Goal: Information Seeking & Learning: Learn about a topic

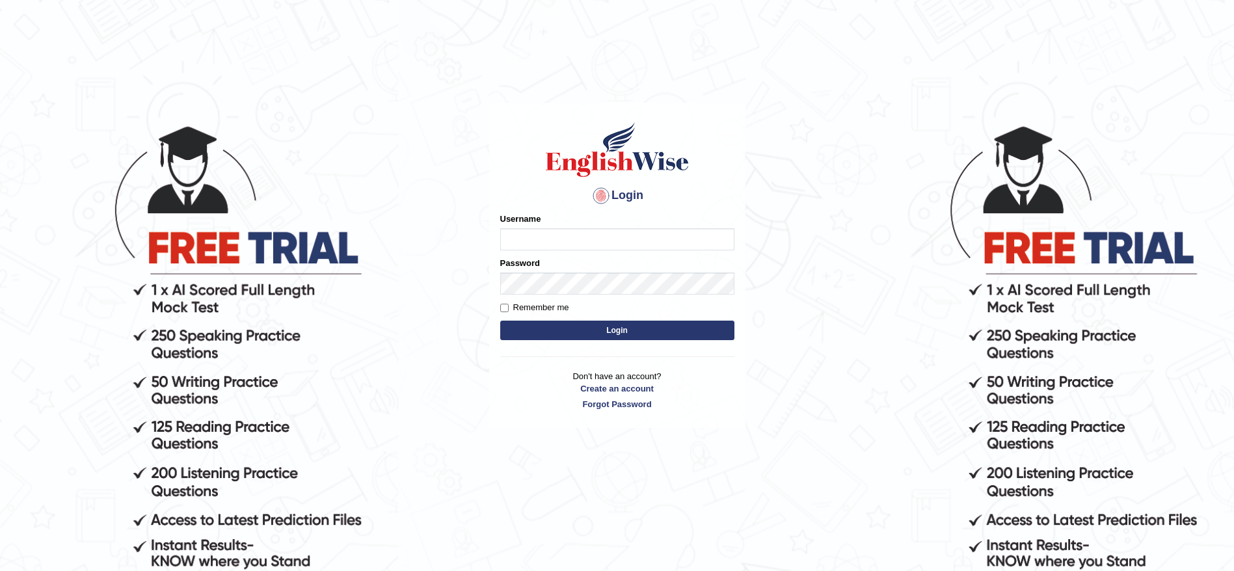
type input "maysi"
drag, startPoint x: 0, startPoint y: 0, endPoint x: 541, endPoint y: 236, distance: 590.4
click at [541, 236] on input "maysi" at bounding box center [617, 239] width 234 height 22
click at [581, 334] on button "Login" at bounding box center [617, 331] width 234 height 20
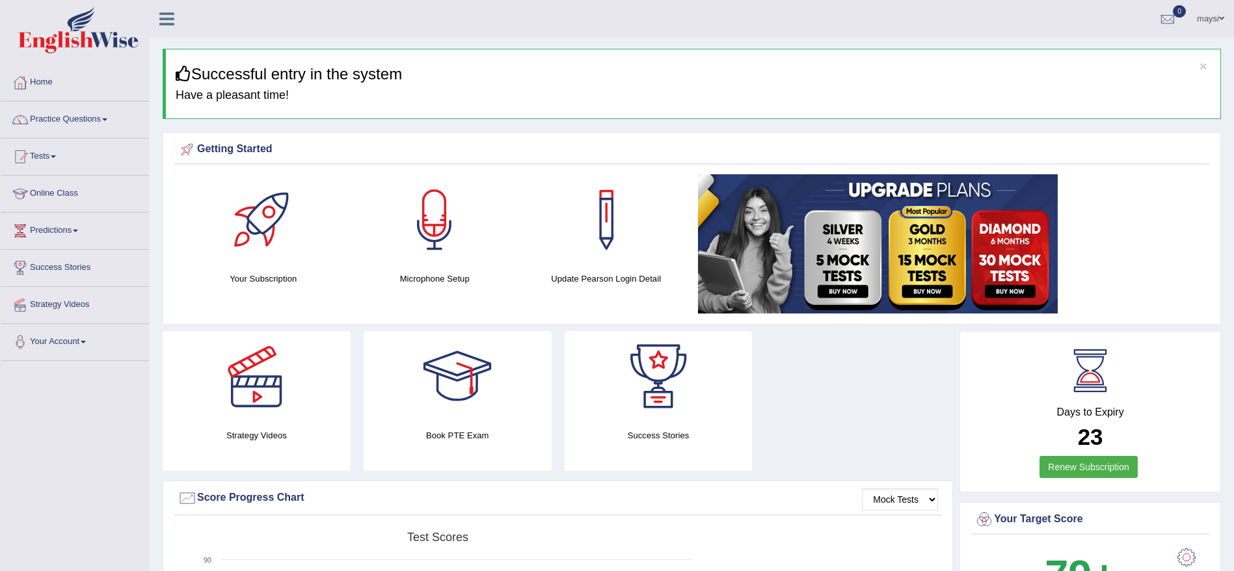
click at [895, 18] on ul "maysi Toggle navigation Username: maysi Access Type: Online Subscription: Gold …" at bounding box center [854, 18] width 759 height 37
click at [53, 163] on link "Tests" at bounding box center [75, 155] width 148 height 33
click at [53, 163] on link "Tests" at bounding box center [73, 155] width 145 height 33
click at [91, 117] on link "Practice Questions" at bounding box center [75, 117] width 148 height 33
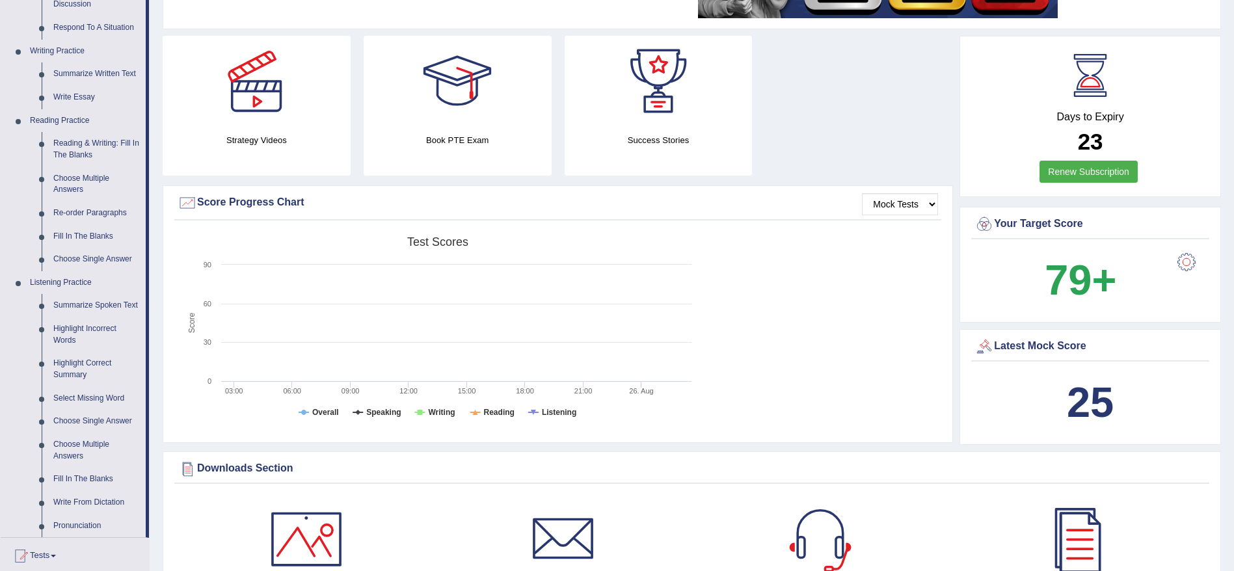
scroll to position [312, 0]
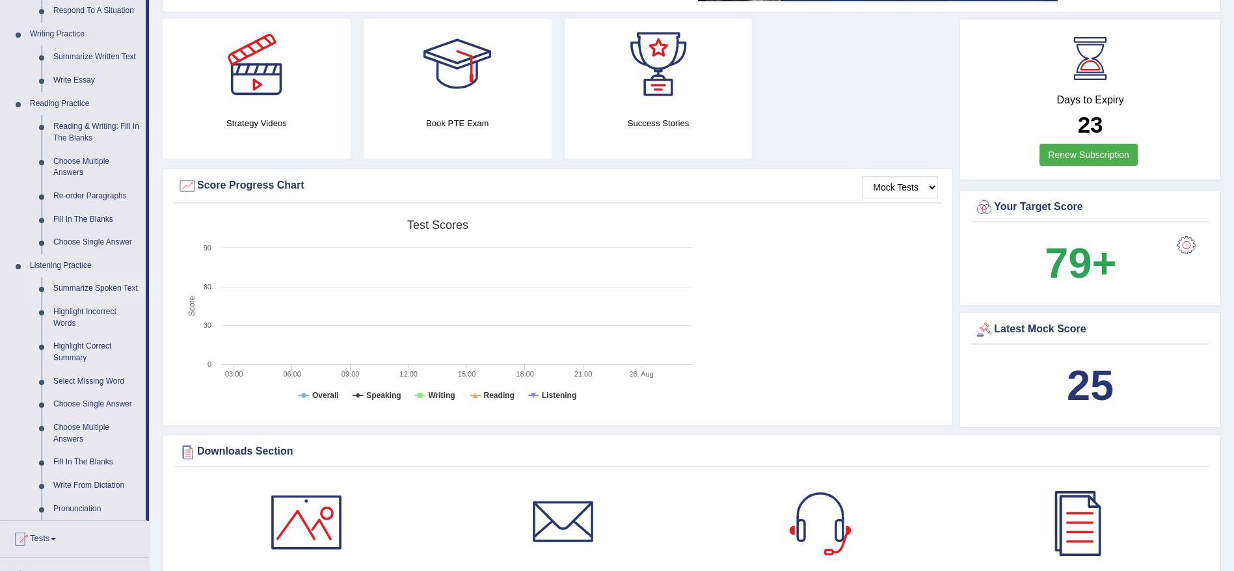
click at [85, 289] on link "Summarize Spoken Text" at bounding box center [96, 288] width 98 height 23
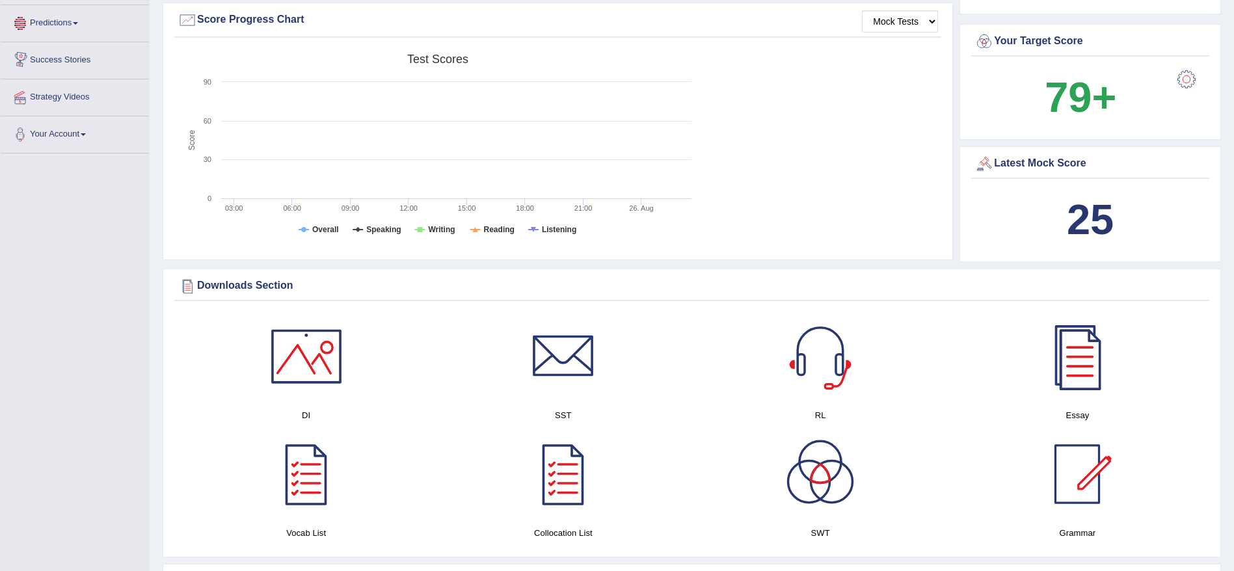
scroll to position [611, 0]
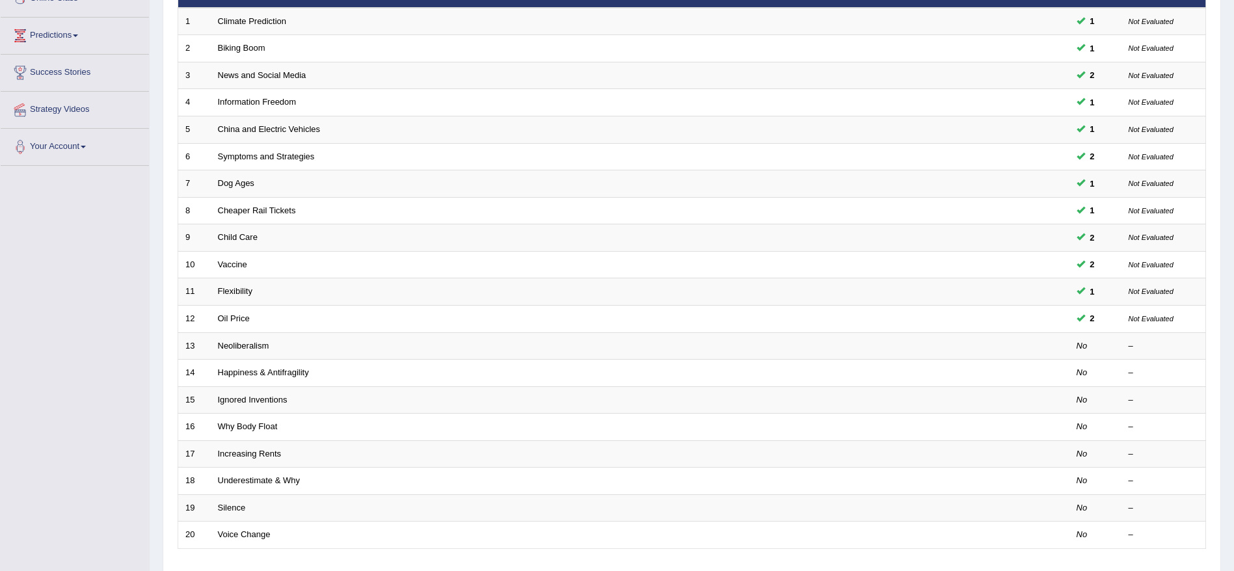
scroll to position [234, 0]
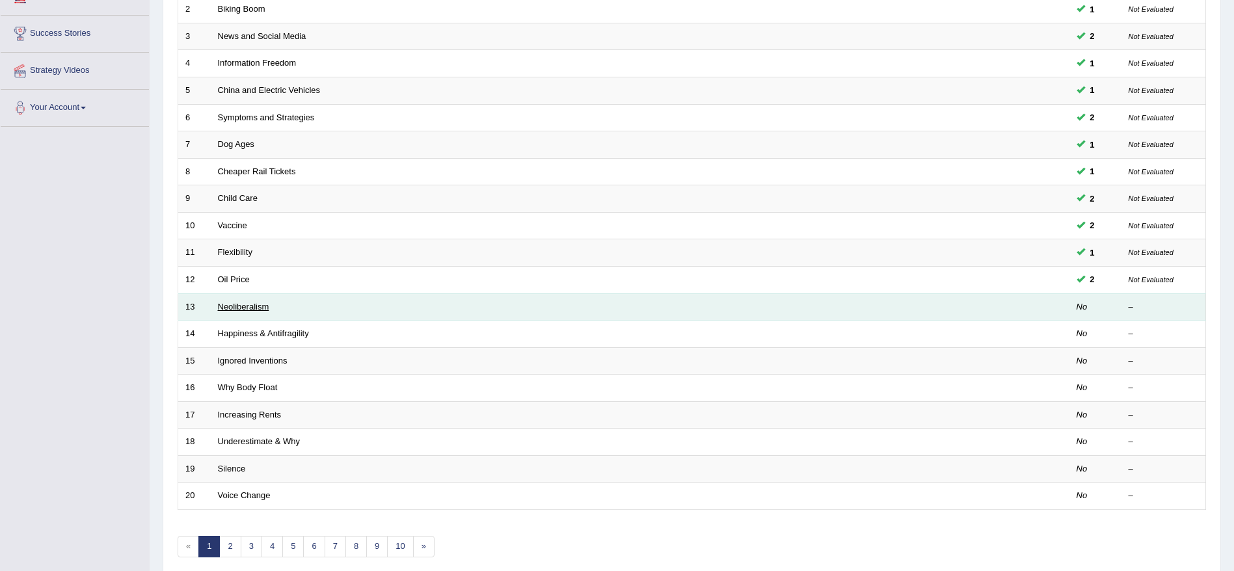
click at [256, 308] on link "Neoliberalism" at bounding box center [243, 307] width 51 height 10
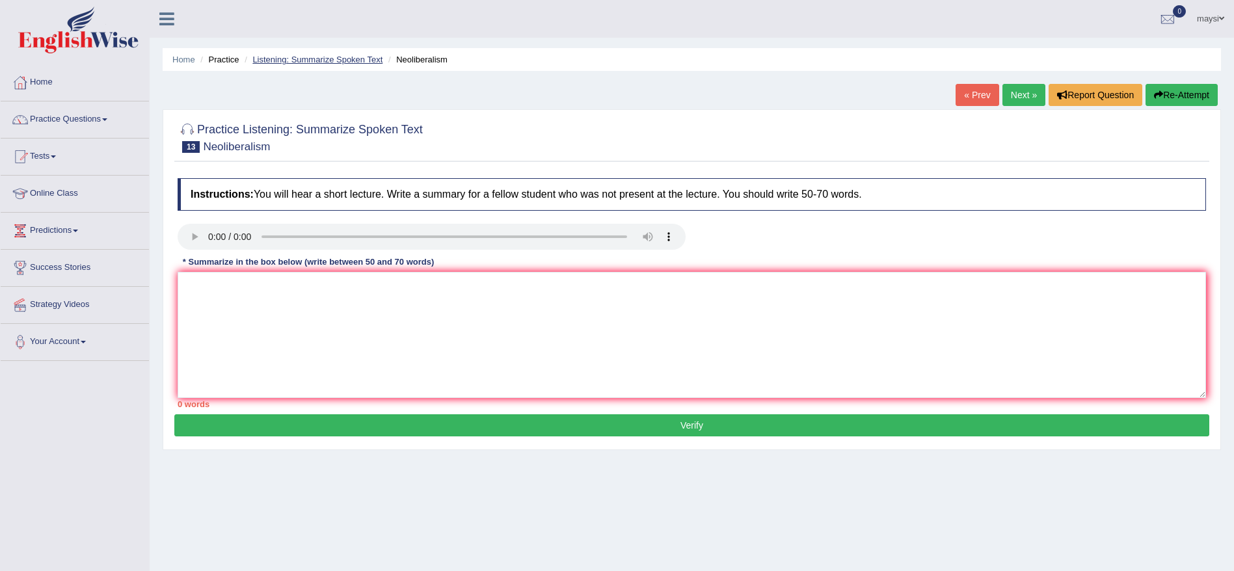
click at [275, 58] on link "Listening: Summarize Spoken Text" at bounding box center [317, 60] width 130 height 10
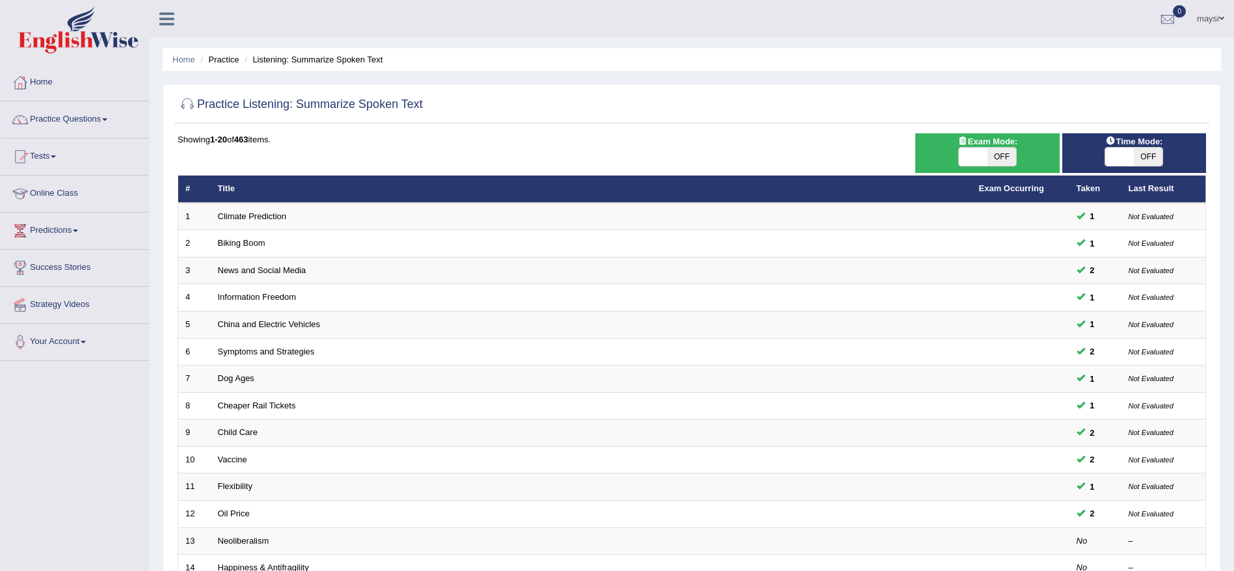
click at [1141, 152] on span "OFF" at bounding box center [1148, 157] width 29 height 18
checkbox input "true"
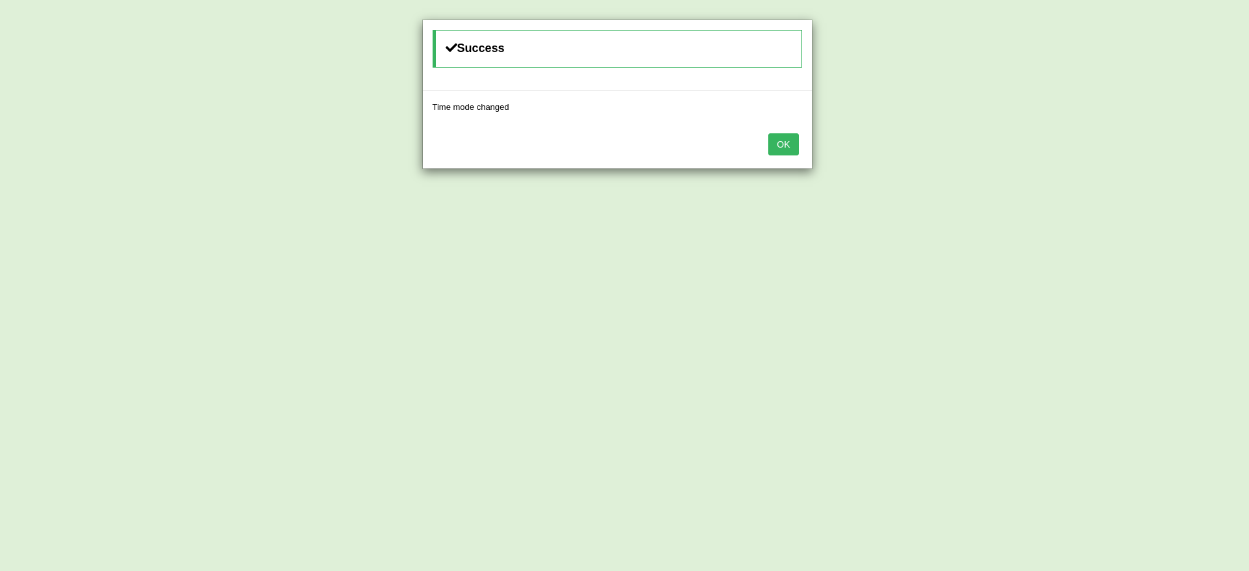
click at [788, 142] on button "OK" at bounding box center [783, 144] width 30 height 22
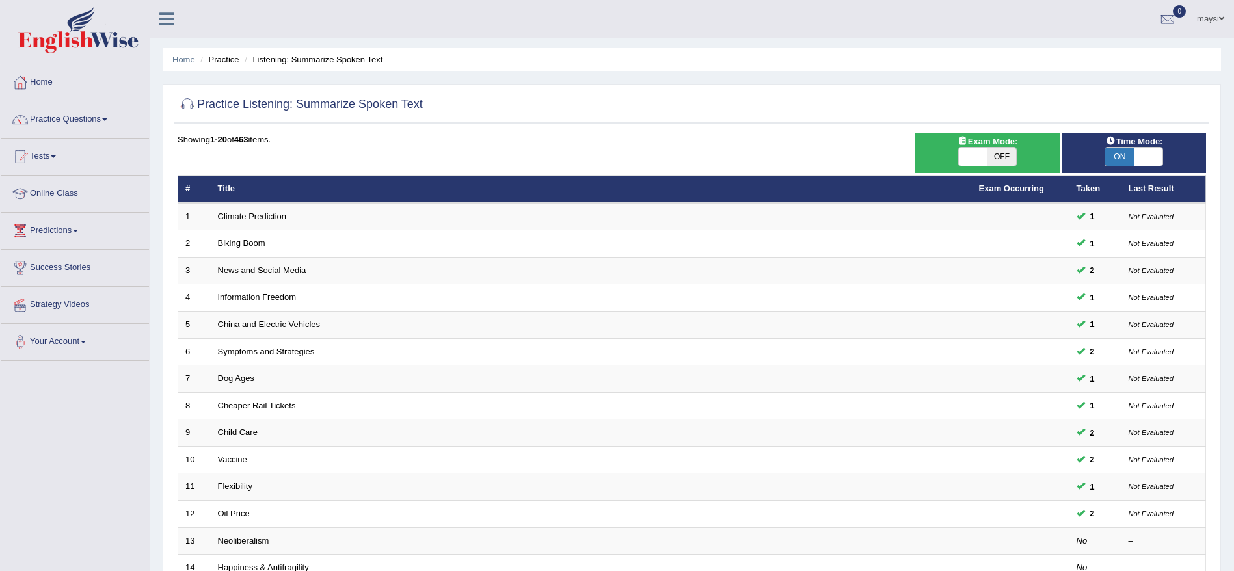
click at [997, 155] on span "OFF" at bounding box center [1001, 157] width 29 height 18
checkbox input "true"
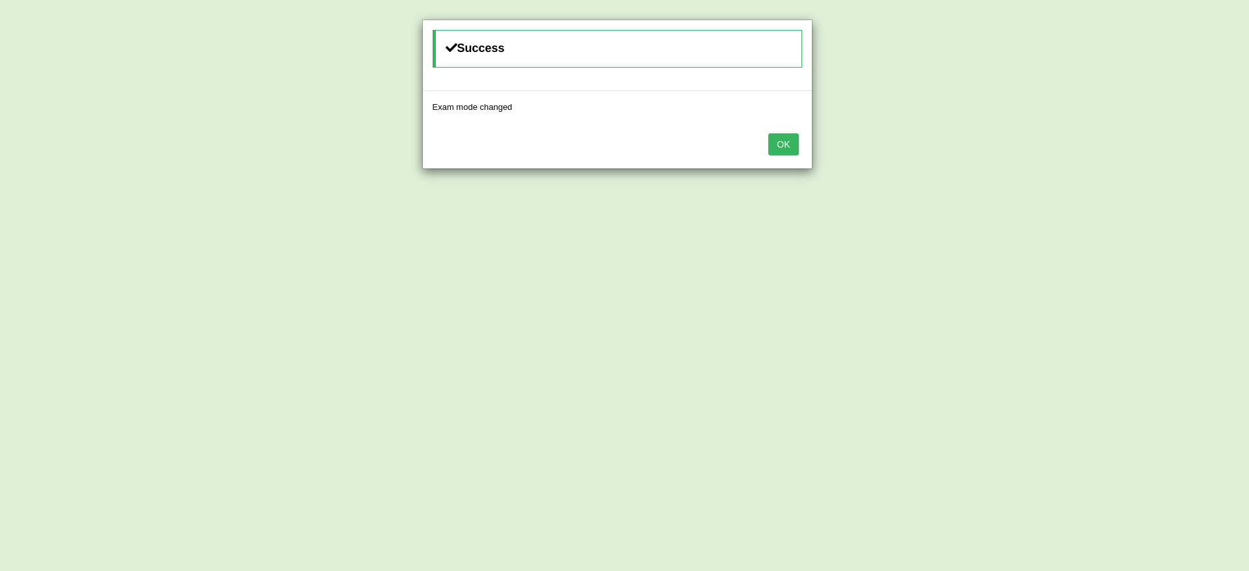
click at [795, 144] on button "OK" at bounding box center [783, 144] width 30 height 22
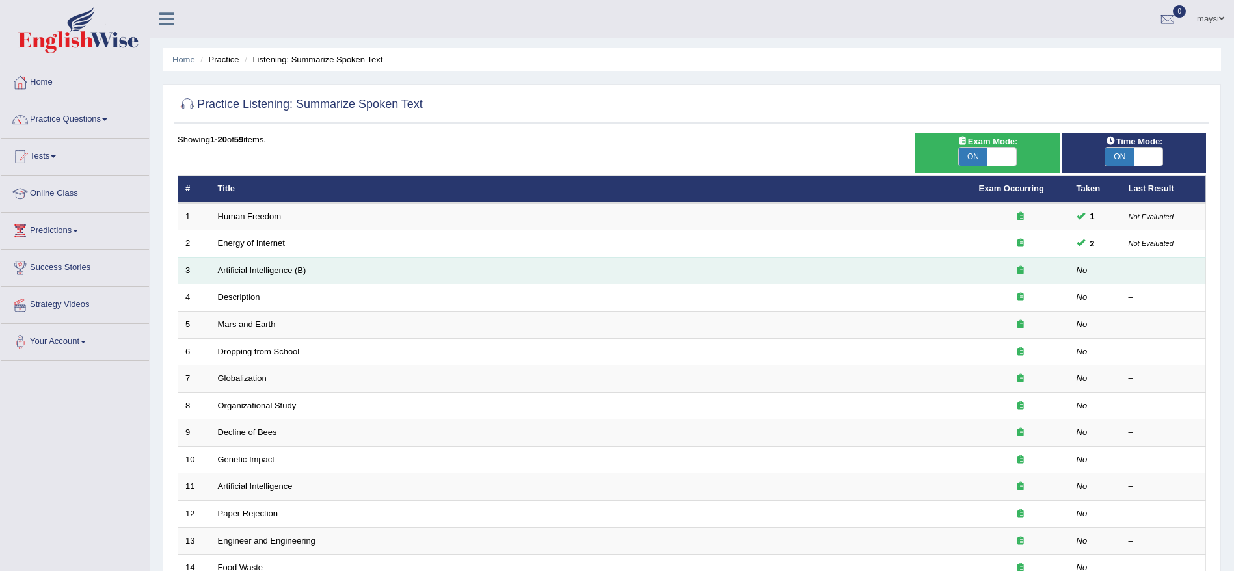
click at [291, 271] on link "Artificial Intelligence (B)" at bounding box center [262, 270] width 88 height 10
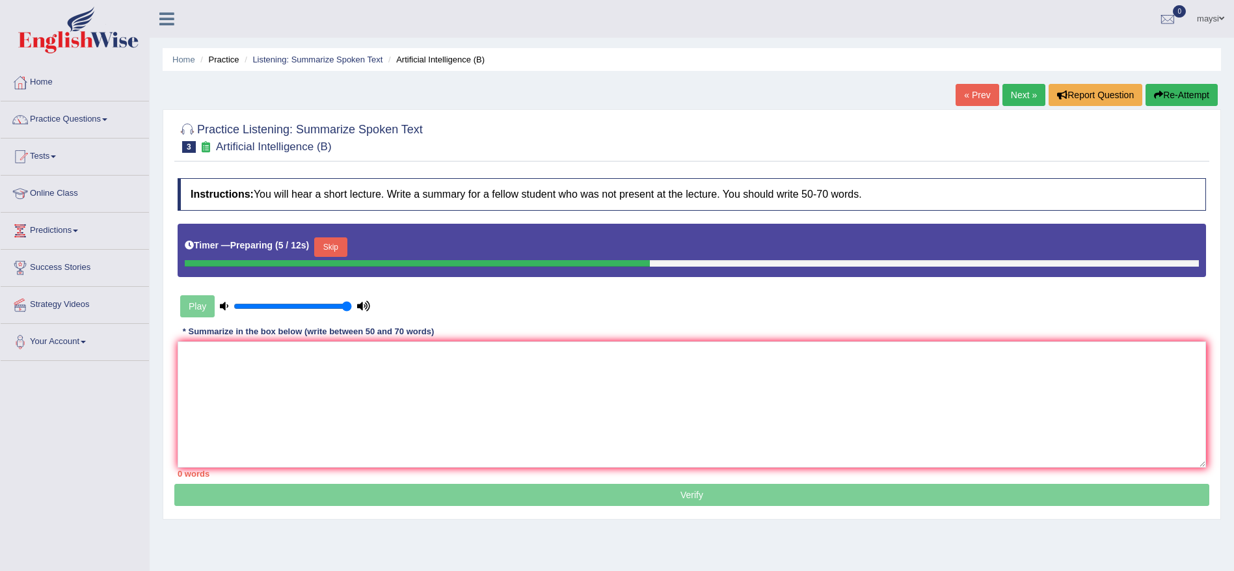
drag, startPoint x: 270, startPoint y: 303, endPoint x: 366, endPoint y: 312, distance: 96.0
type input "1"
click at [352, 312] on input "range" at bounding box center [293, 306] width 118 height 10
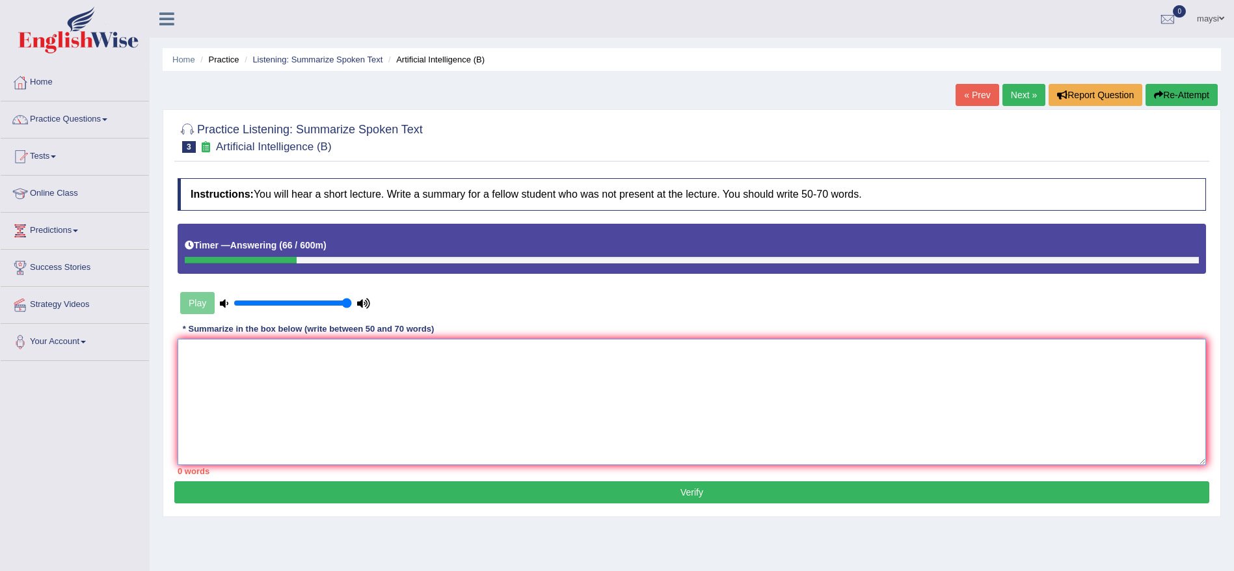
click at [243, 364] on textarea at bounding box center [692, 402] width 1028 height 126
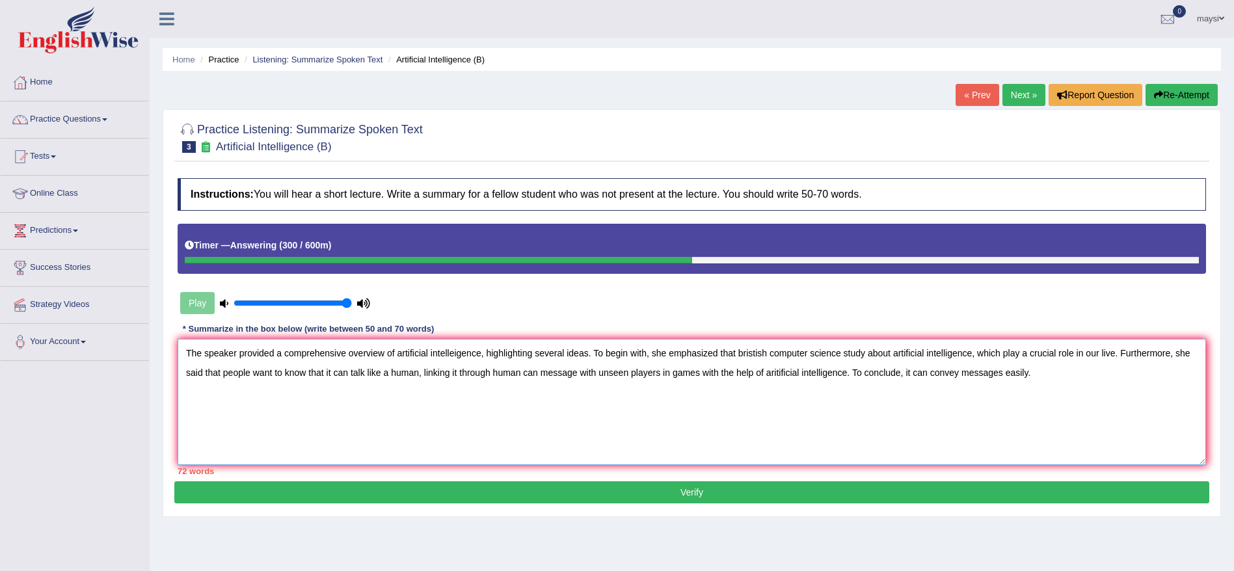
click at [972, 353] on textarea "The speaker provided a comprehensive overview of artificial intelleigence, high…" at bounding box center [692, 402] width 1028 height 126
click at [698, 371] on textarea "The speaker provided a comprehensive overview of artificial intelleigence, high…" at bounding box center [692, 402] width 1028 height 126
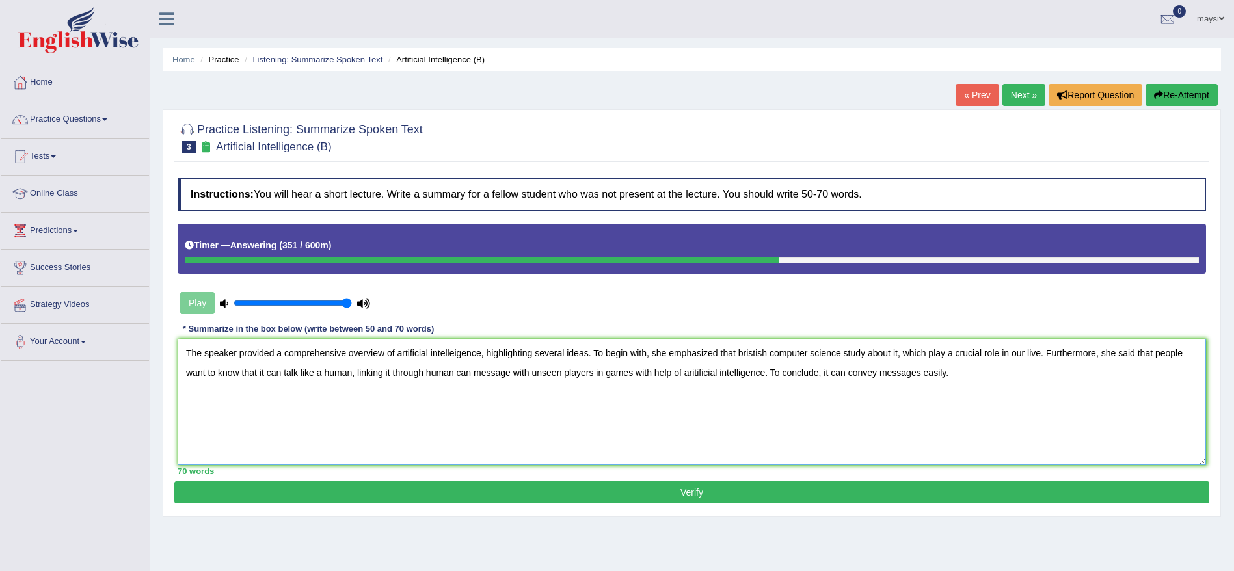
type textarea "The speaker provided a comprehensive overview of artificial intelleigence, high…"
click at [735, 487] on button "Verify" at bounding box center [691, 492] width 1035 height 22
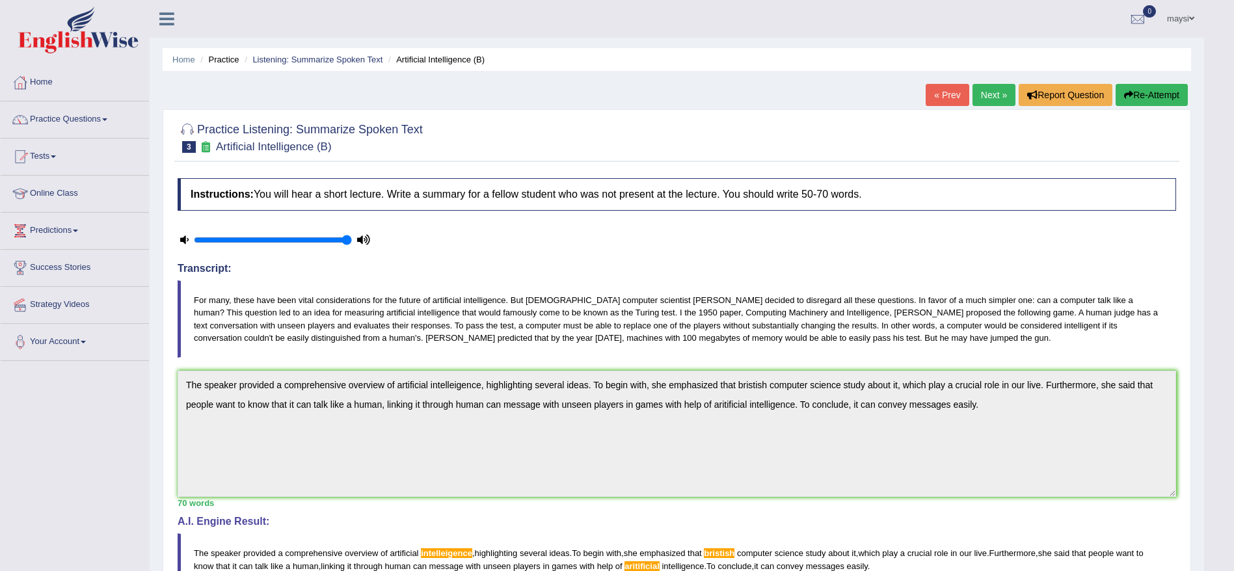
click at [985, 94] on link "Next »" at bounding box center [993, 95] width 43 height 22
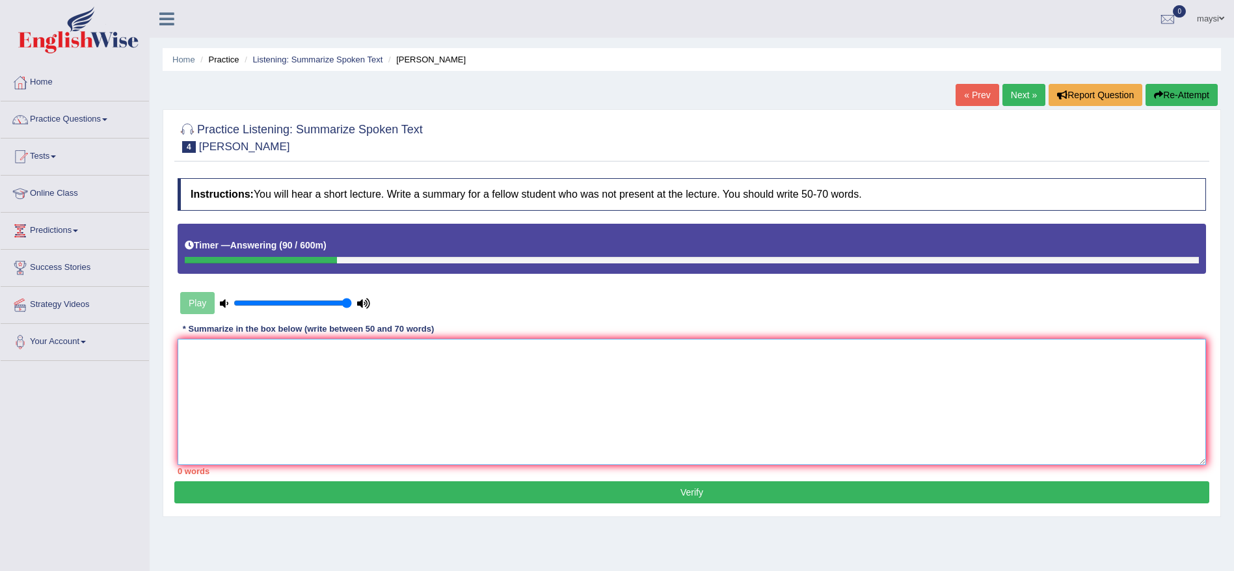
click at [383, 379] on textarea at bounding box center [692, 402] width 1028 height 126
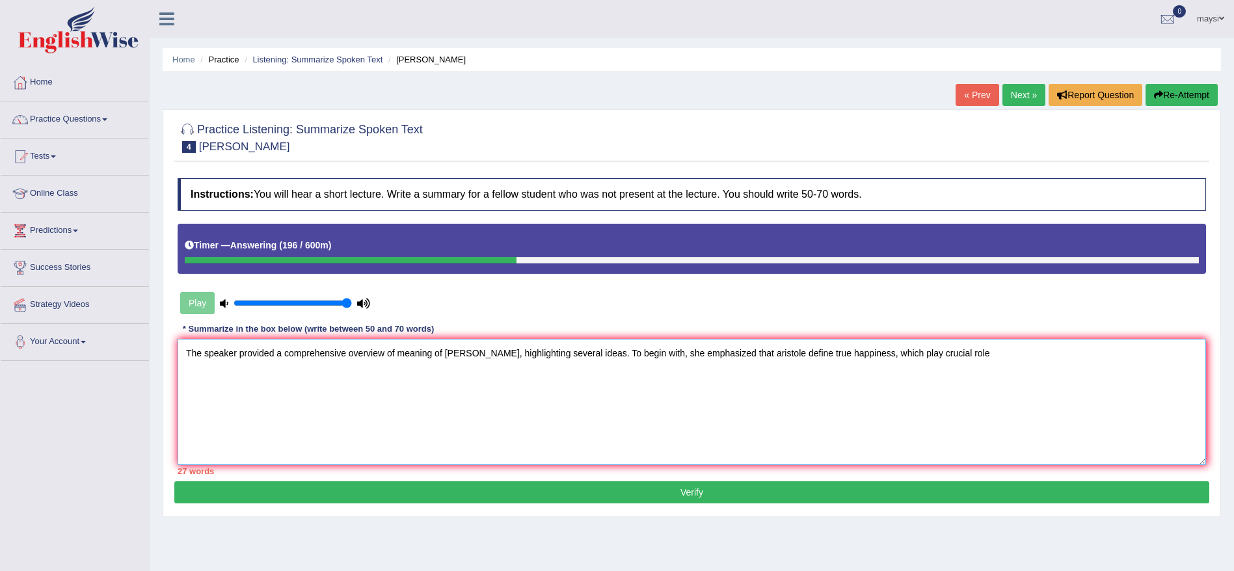
click at [851, 353] on textarea "The speaker provided a comprehensive overview of meaning of [PERSON_NAME], high…" at bounding box center [692, 402] width 1028 height 126
click at [908, 354] on textarea "The speaker provided a comprehensive overview of meaning of [PERSON_NAME], high…" at bounding box center [692, 402] width 1028 height 126
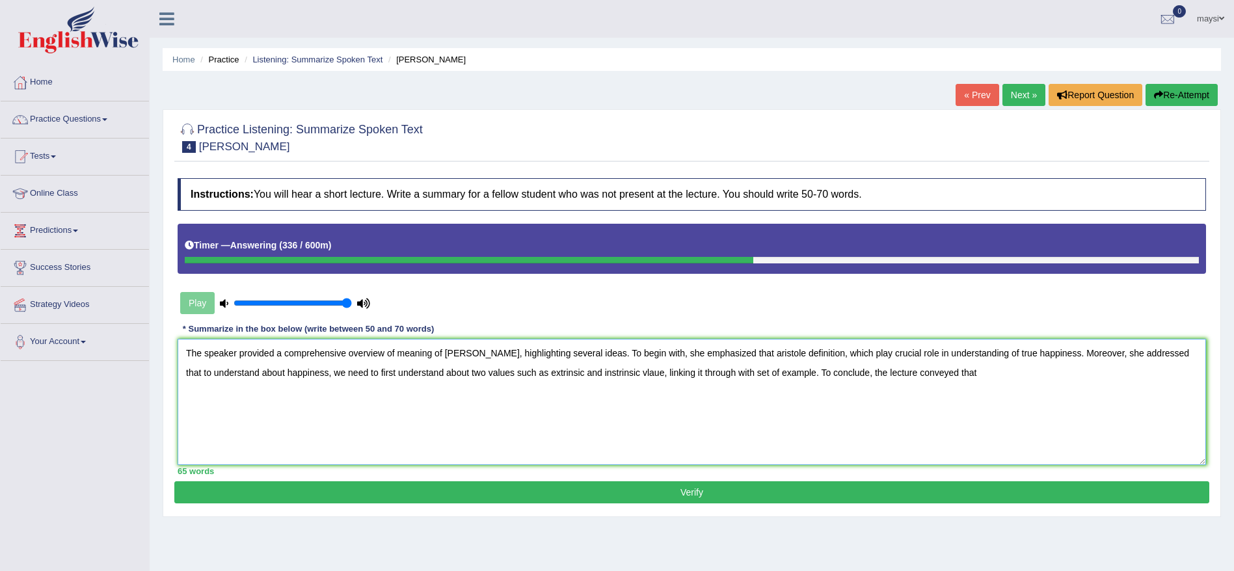
click at [786, 371] on textarea "The speaker provided a comprehensive overview of meaning of aristotle, highligh…" at bounding box center [692, 402] width 1028 height 126
click at [1002, 370] on textarea "The speaker provided a comprehensive overview of meaning of aristotle, highligh…" at bounding box center [692, 402] width 1028 height 126
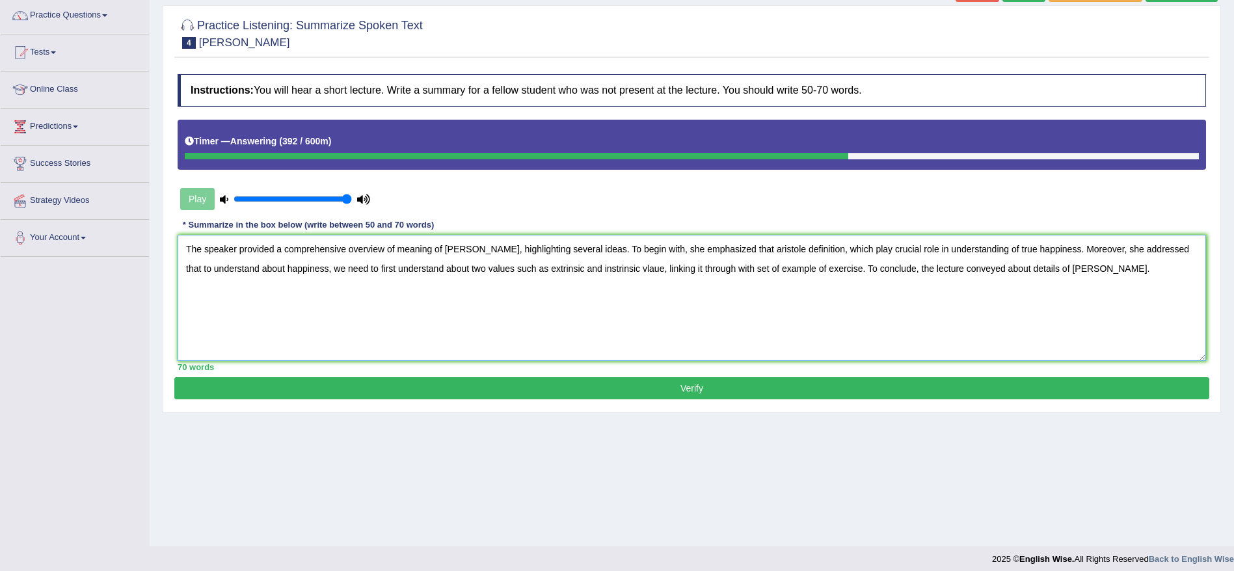
scroll to position [112, 0]
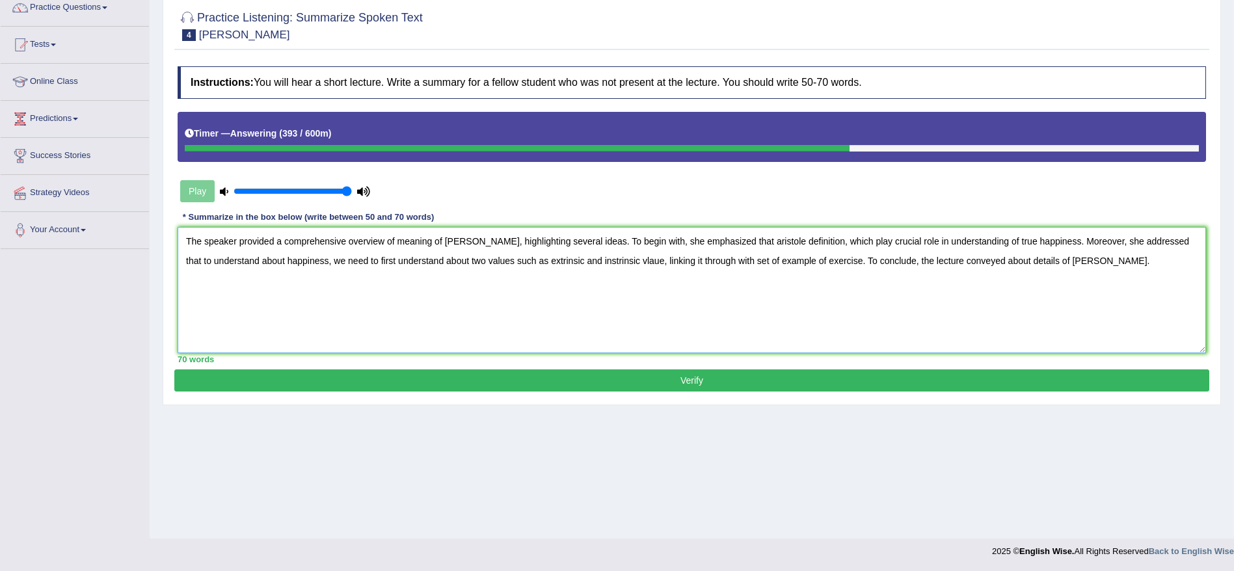
type textarea "The speaker provided a comprehensive overview of meaning of aristotle, highligh…"
click at [904, 372] on button "Verify" at bounding box center [691, 380] width 1035 height 22
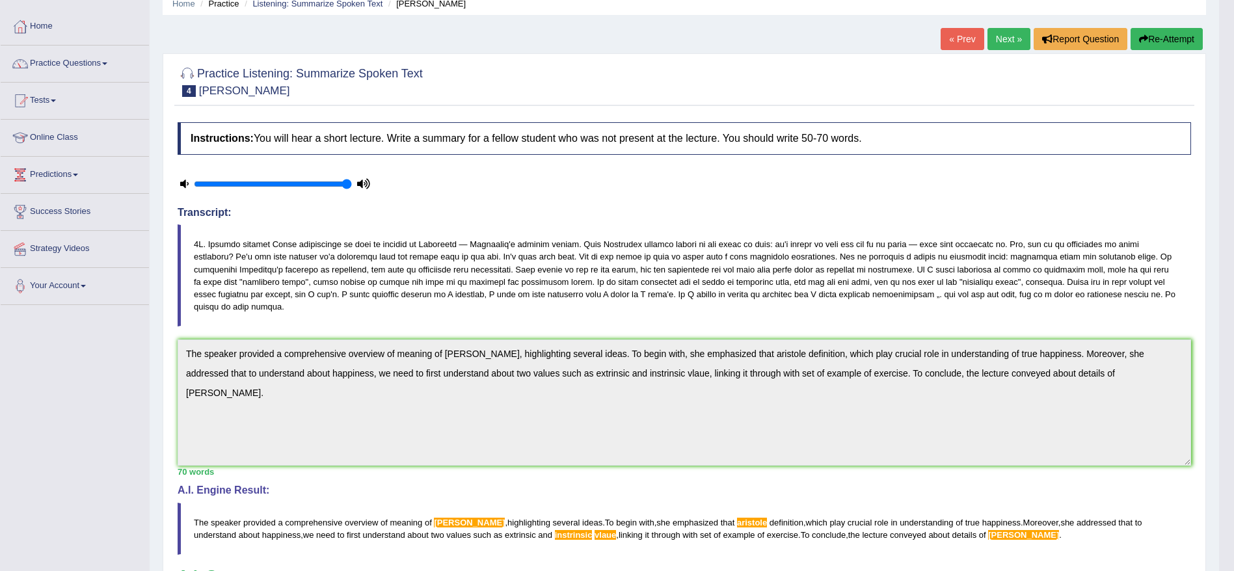
scroll to position [0, 0]
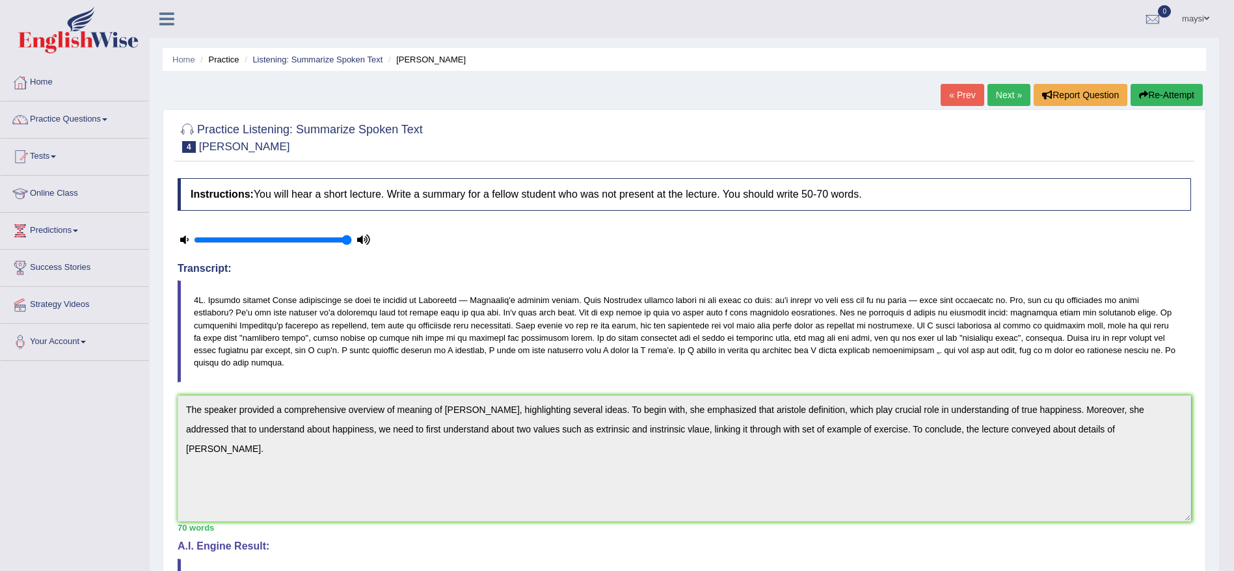
click at [1009, 94] on link "Next »" at bounding box center [1008, 95] width 43 height 22
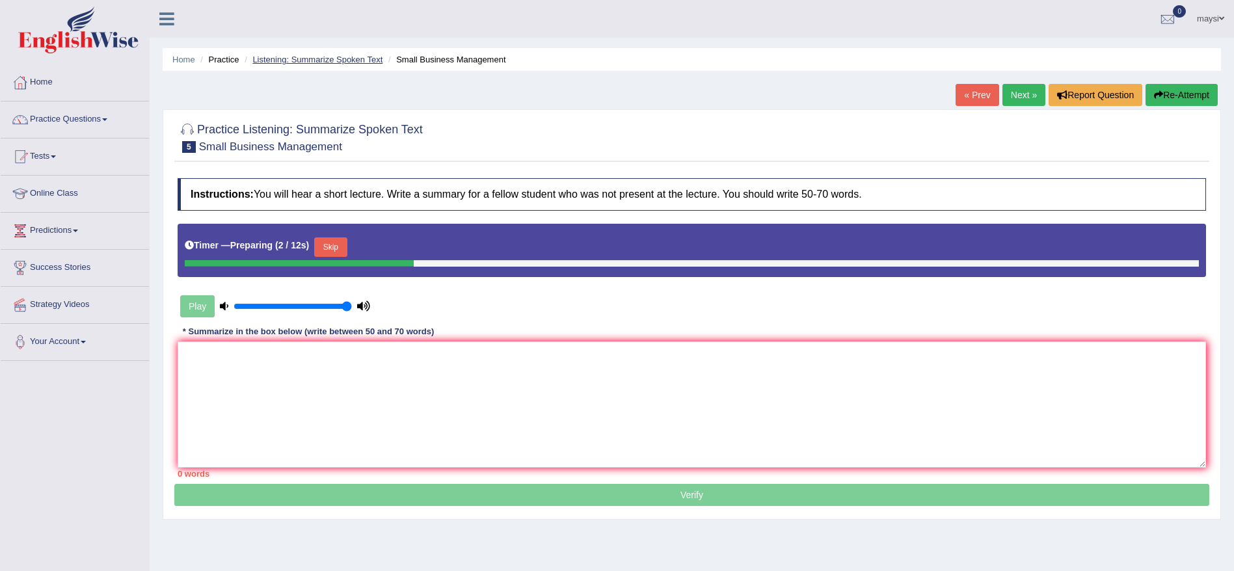
click at [369, 62] on link "Listening: Summarize Spoken Text" at bounding box center [317, 60] width 130 height 10
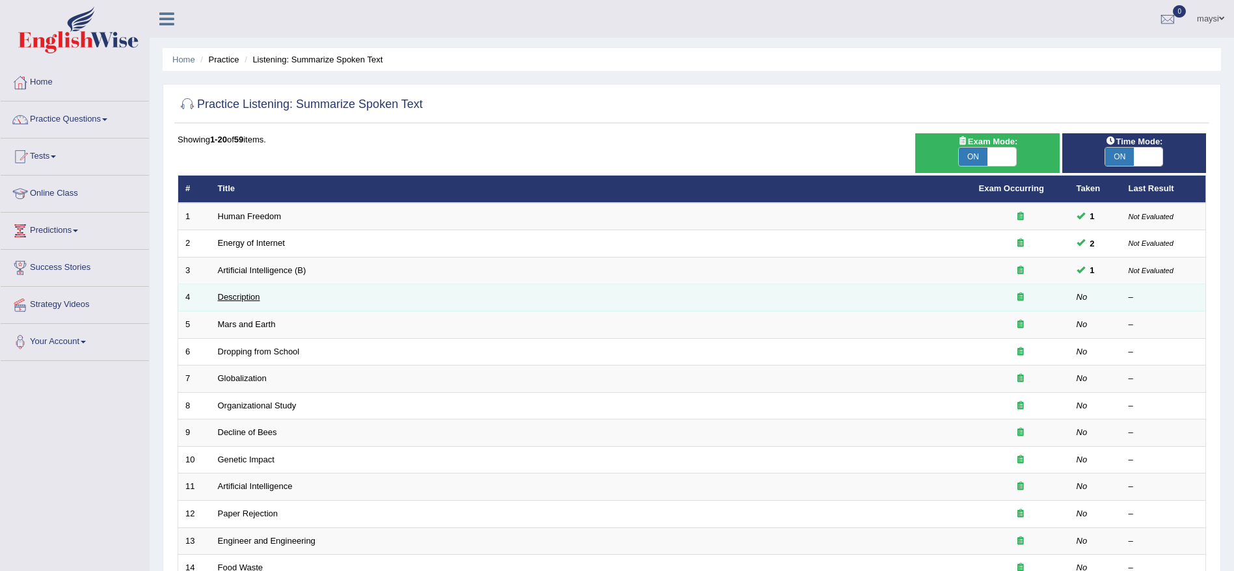
click at [247, 299] on link "Description" at bounding box center [239, 297] width 42 height 10
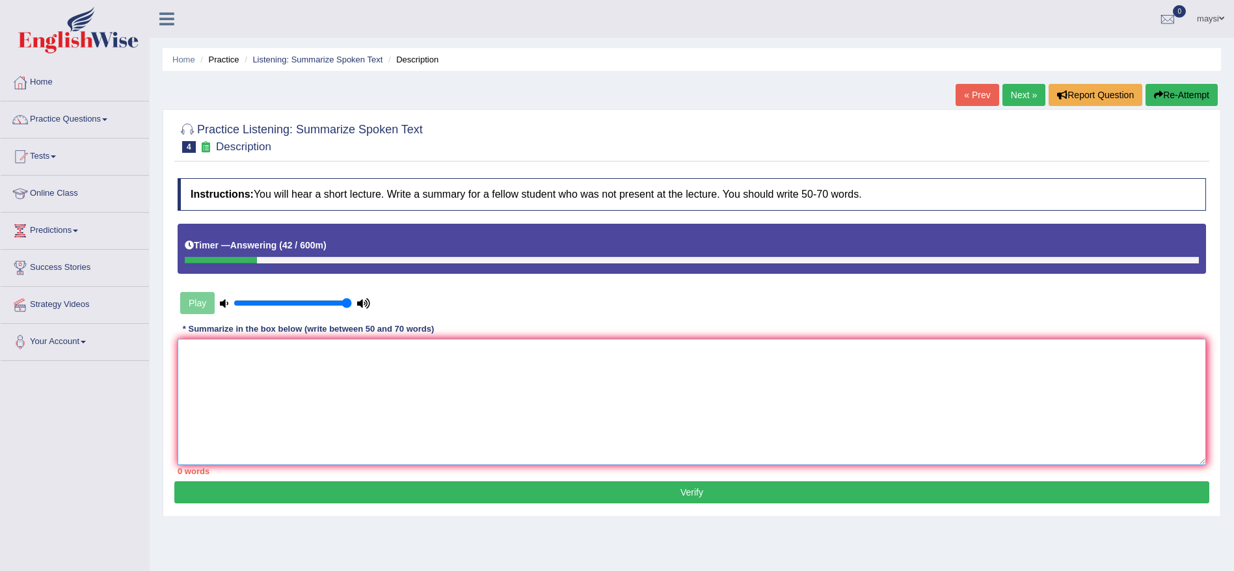
click at [247, 354] on textarea at bounding box center [692, 402] width 1028 height 126
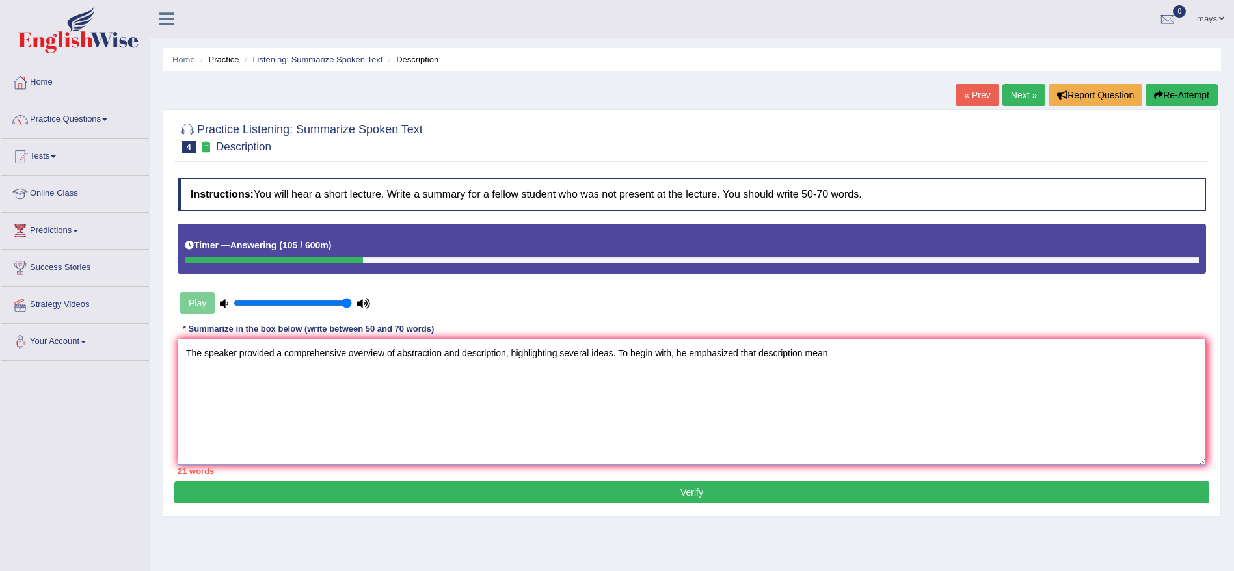
click at [758, 351] on textarea "The speaker provided a comprehensive overview of abstraction and description, h…" at bounding box center [692, 402] width 1028 height 126
click at [916, 353] on textarea "The speaker provided a comprehensive overview of abstraction and description, h…" at bounding box center [692, 402] width 1028 height 126
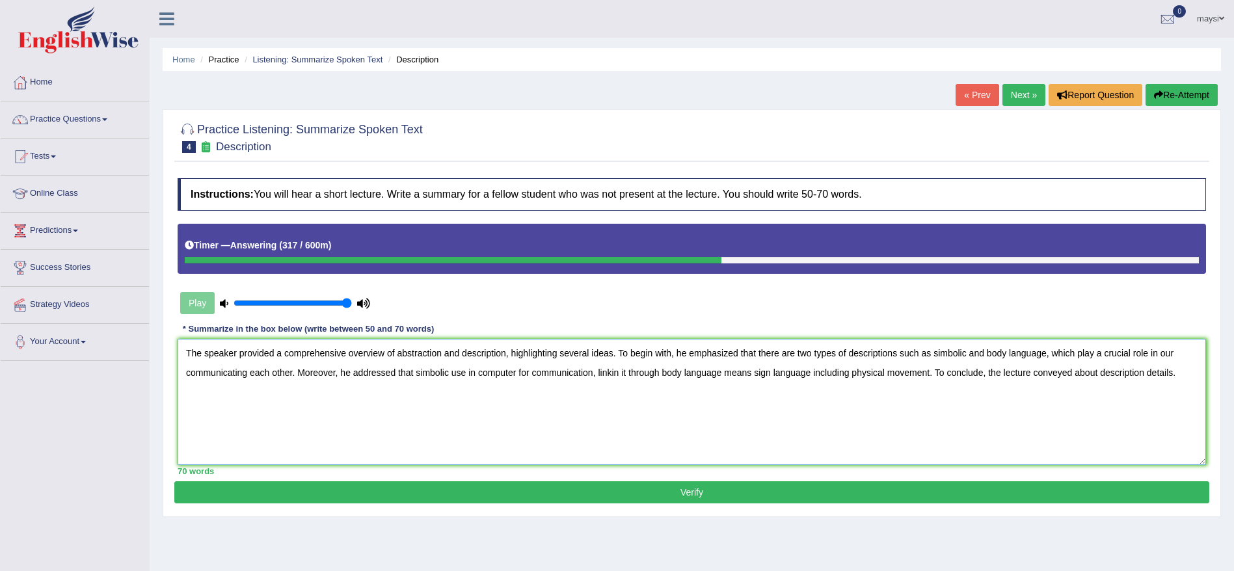
type textarea "The speaker provided a comprehensive overview of abstraction and description, h…"
click at [812, 488] on button "Verify" at bounding box center [691, 492] width 1035 height 22
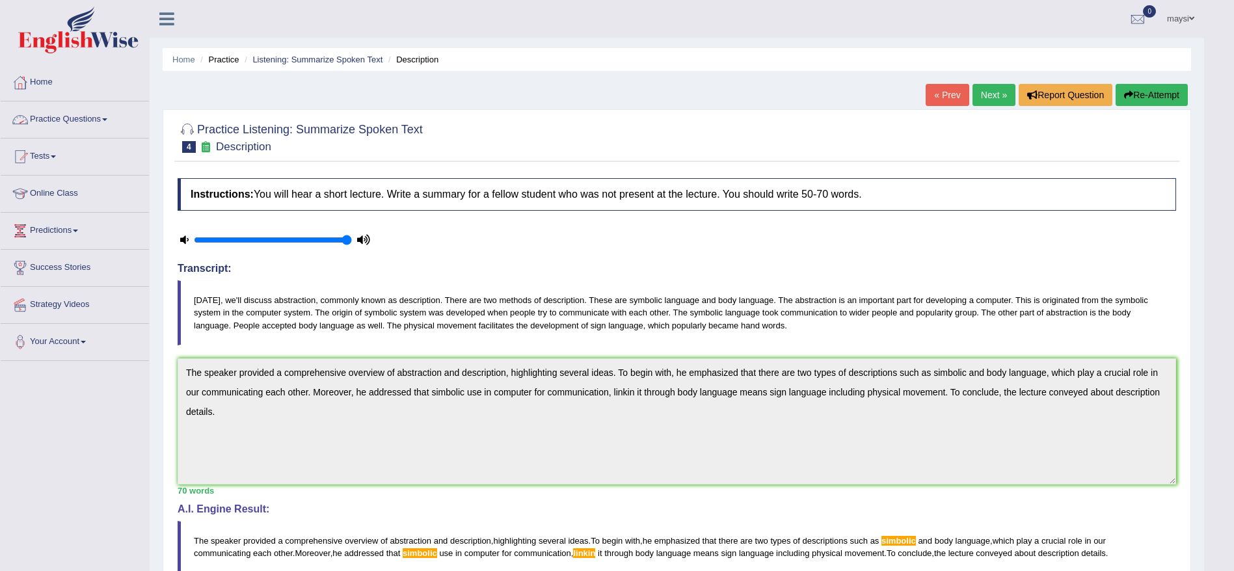
click at [111, 115] on link "Practice Questions" at bounding box center [75, 117] width 148 height 33
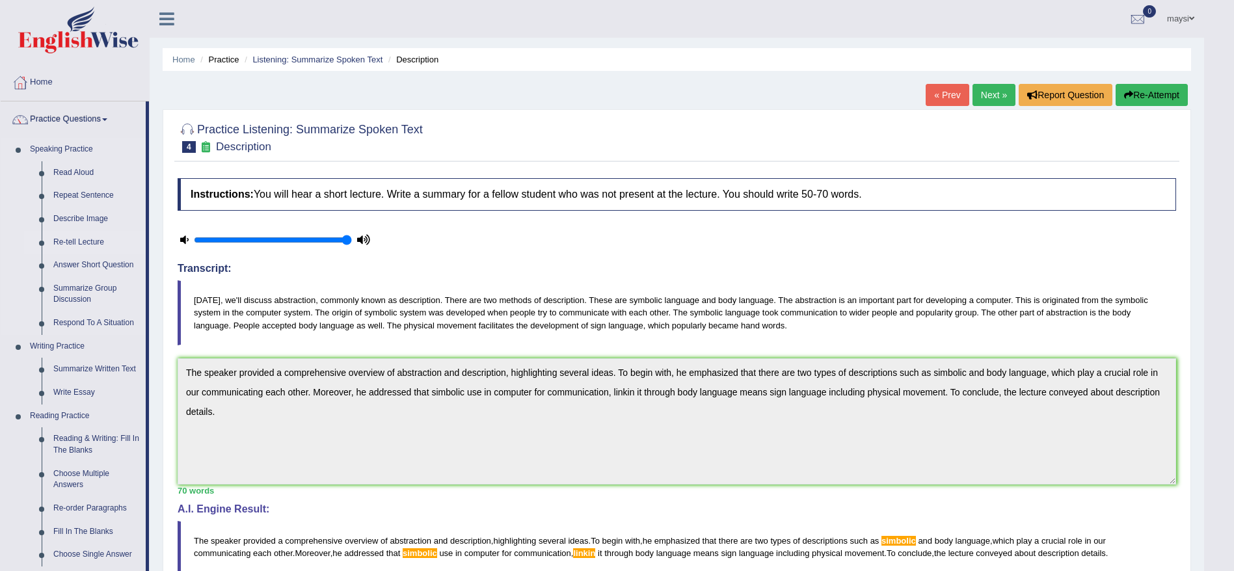
click at [93, 241] on link "Re-tell Lecture" at bounding box center [96, 242] width 98 height 23
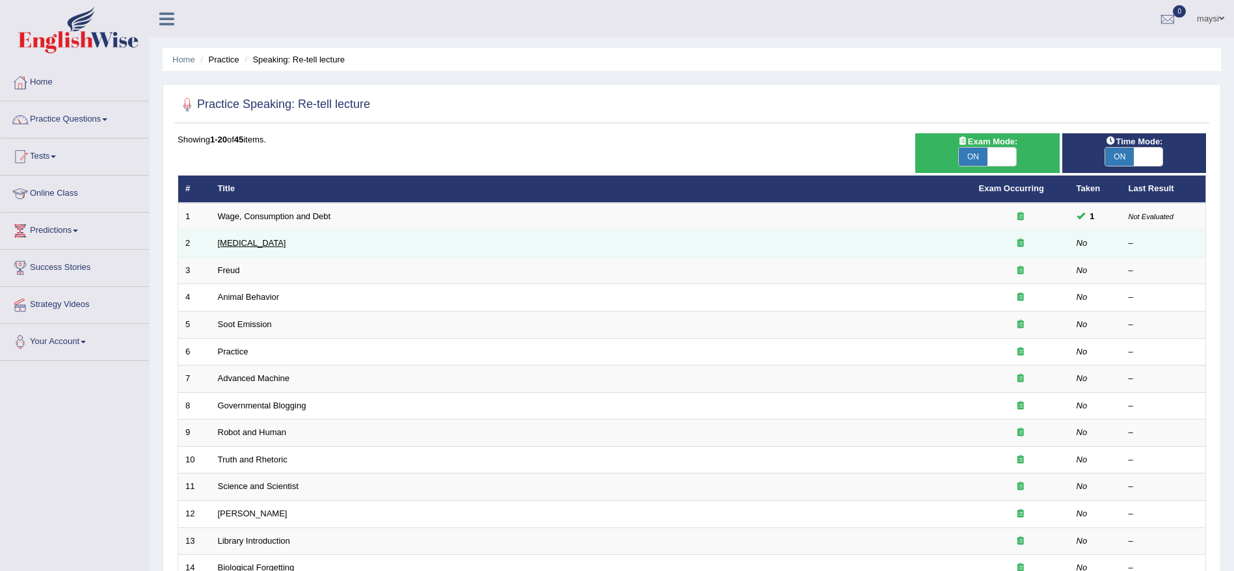
click at [253, 241] on link "[MEDICAL_DATA]" at bounding box center [252, 243] width 68 height 10
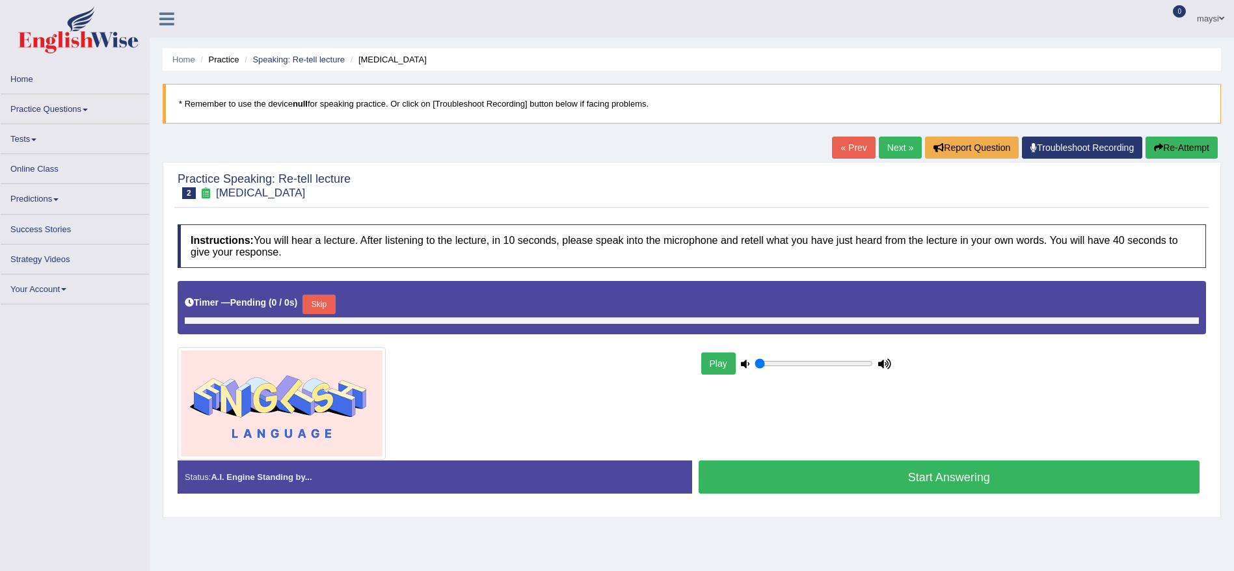
type input "1"
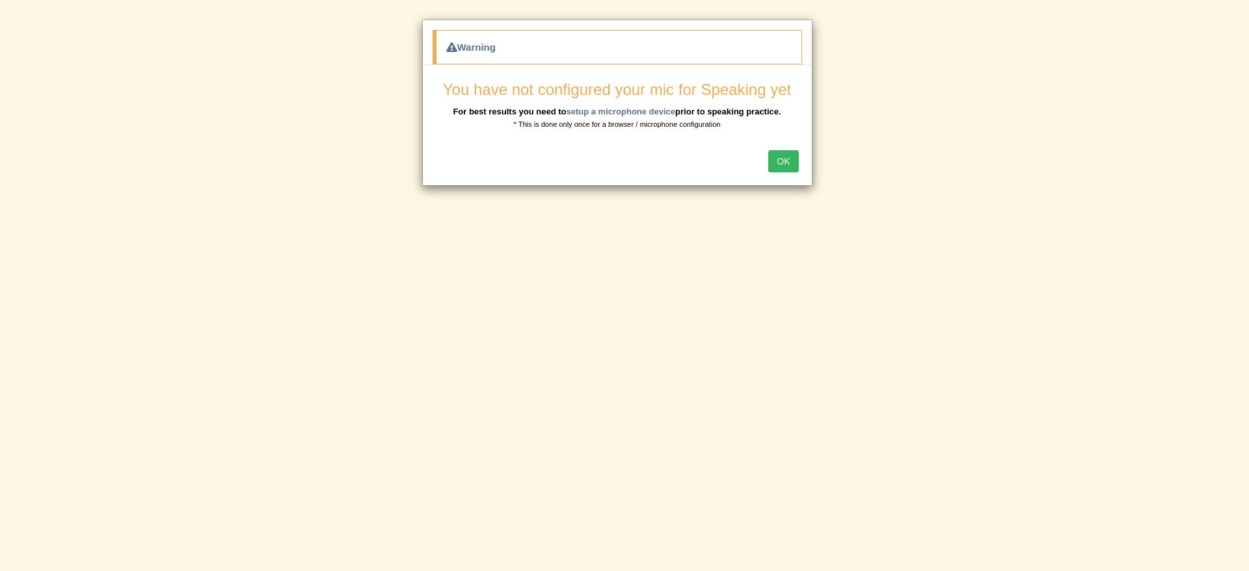
click at [777, 164] on button "OK" at bounding box center [783, 161] width 30 height 22
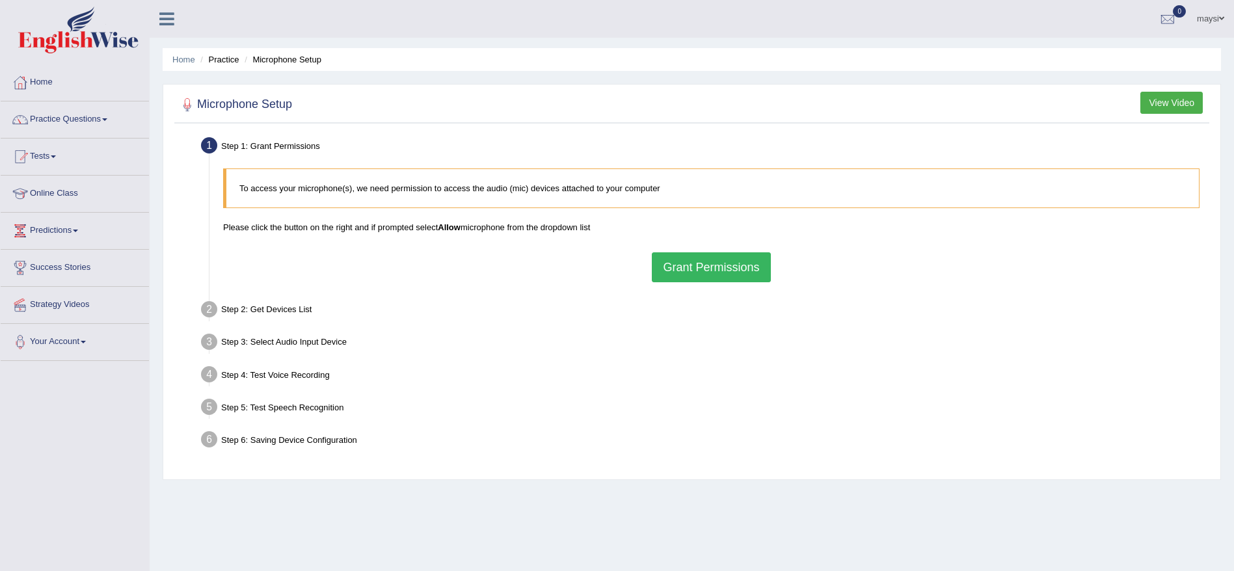
click at [684, 261] on button "Grant Permissions" at bounding box center [711, 267] width 118 height 30
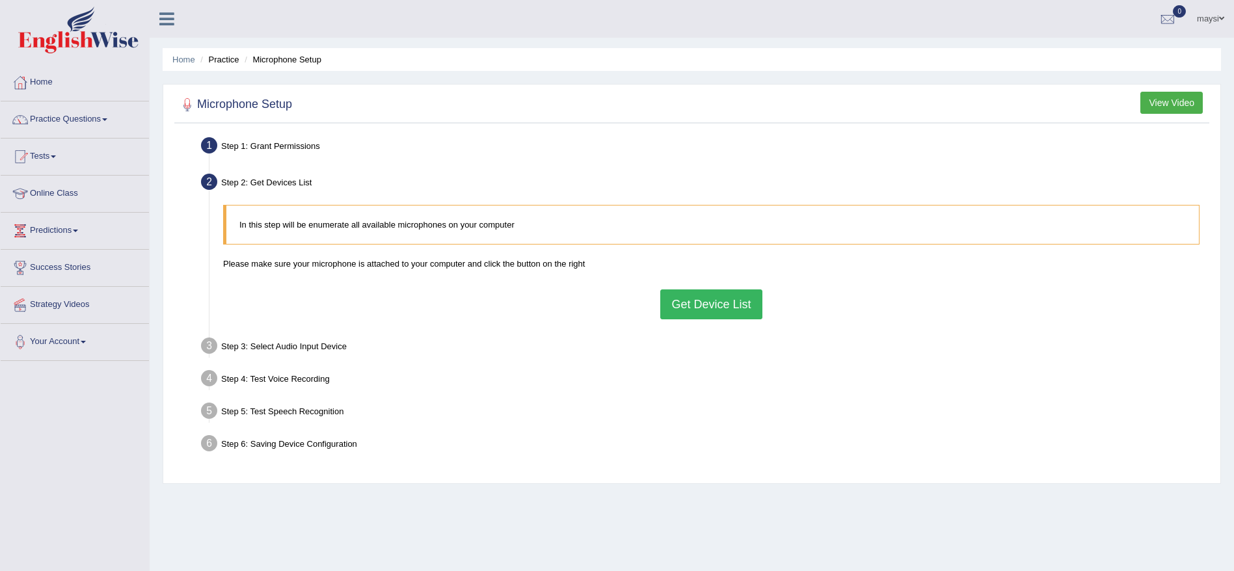
click at [696, 300] on button "Get Device List" at bounding box center [710, 304] width 101 height 30
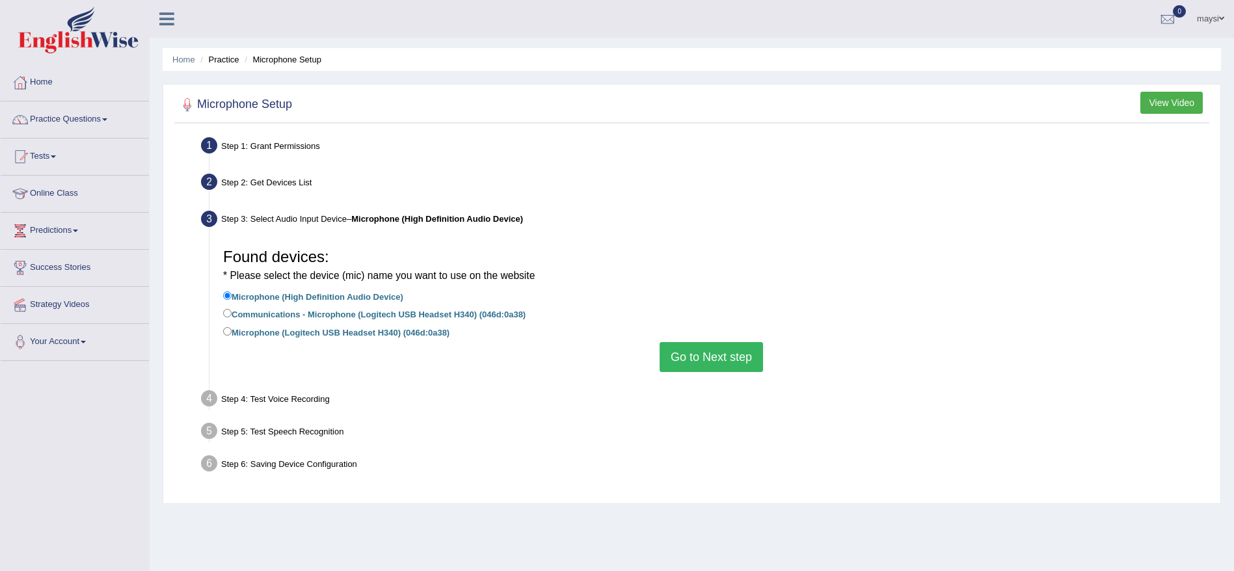
click at [497, 316] on label "Communications - Microphone (Logitech USB Headset H340) (046d:0a38)" at bounding box center [374, 313] width 302 height 14
click at [232, 316] on input "Communications - Microphone (Logitech USB Headset H340) (046d:0a38)" at bounding box center [227, 313] width 8 height 8
radio input "true"
click at [694, 368] on button "Go to Next step" at bounding box center [711, 357] width 103 height 30
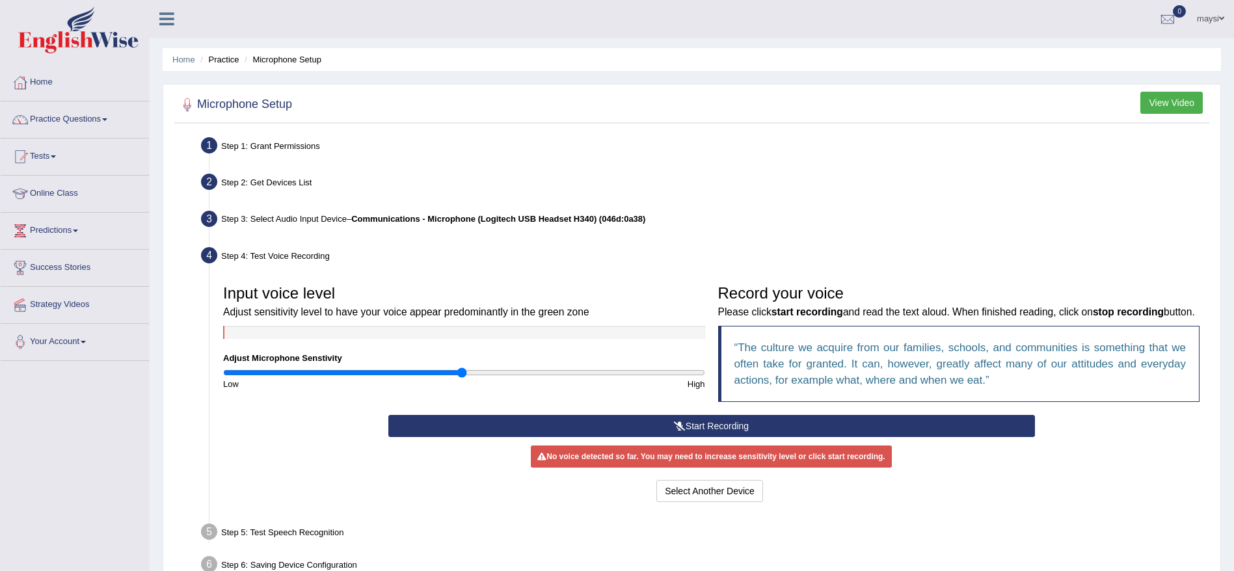
click at [762, 432] on button "Start Recording" at bounding box center [711, 426] width 647 height 22
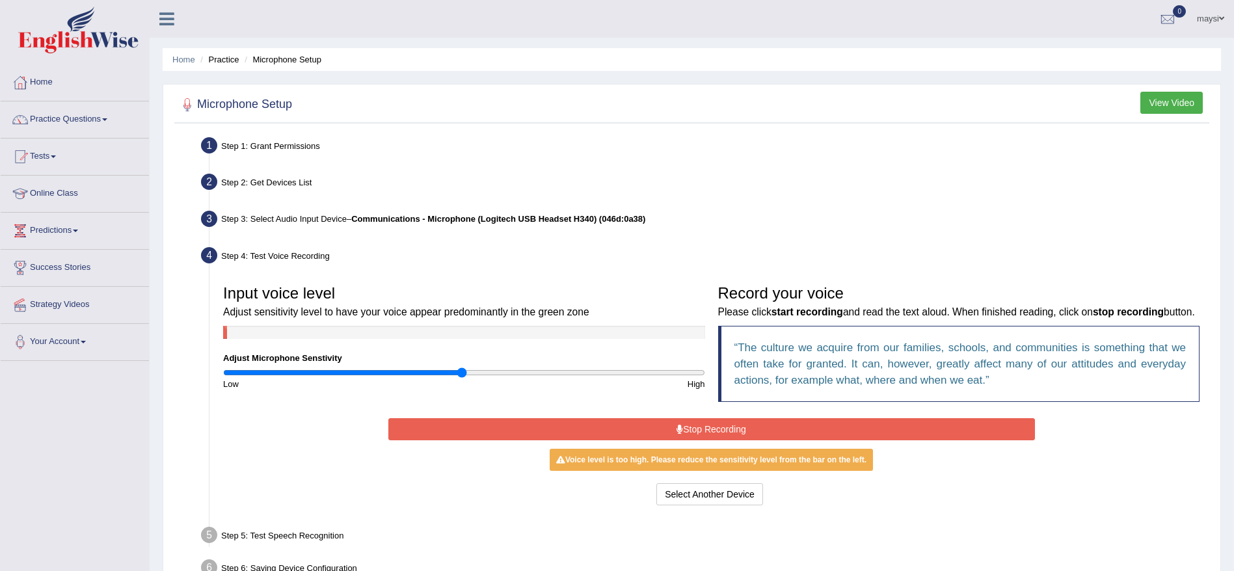
click at [762, 439] on button "Stop Recording" at bounding box center [711, 429] width 647 height 22
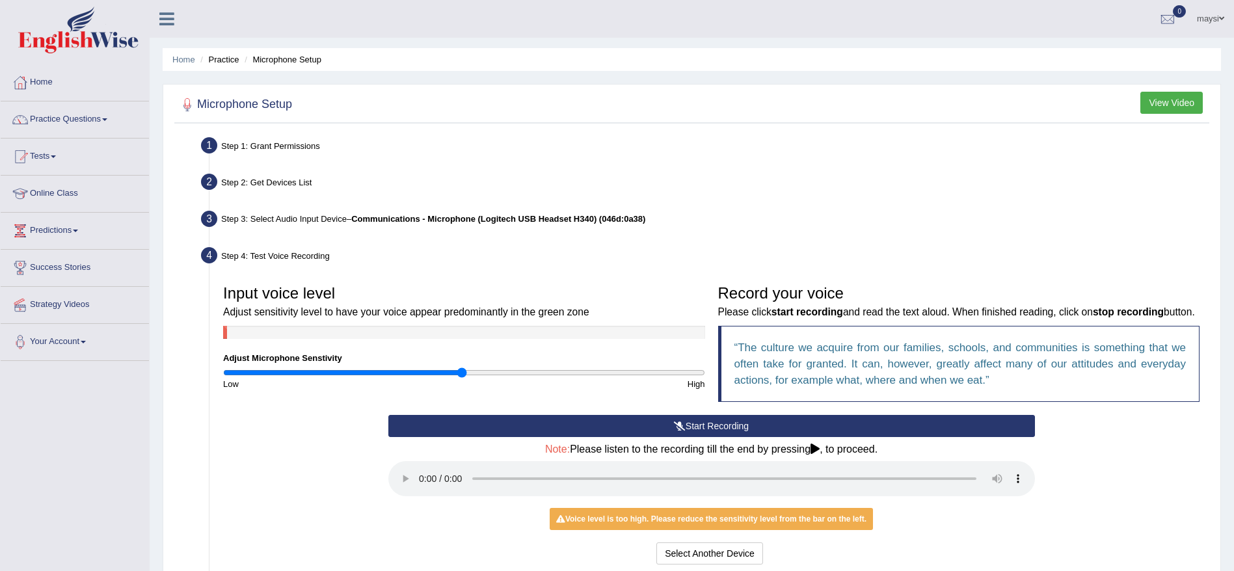
click at [762, 437] on button "Start Recording" at bounding box center [711, 426] width 647 height 22
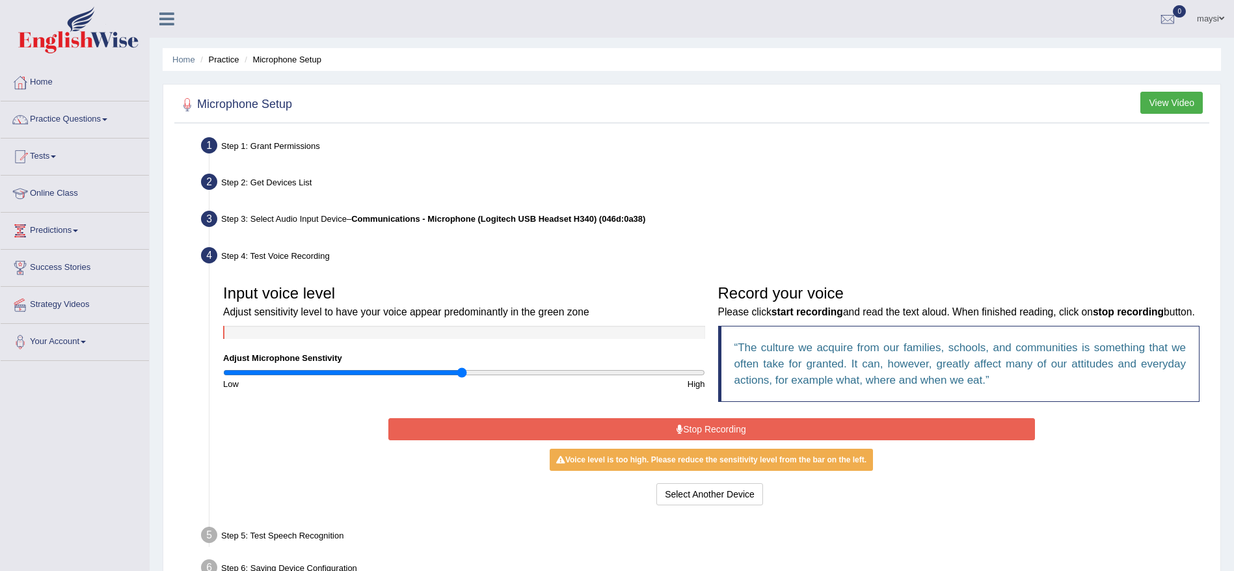
click at [762, 439] on button "Stop Recording" at bounding box center [711, 429] width 647 height 22
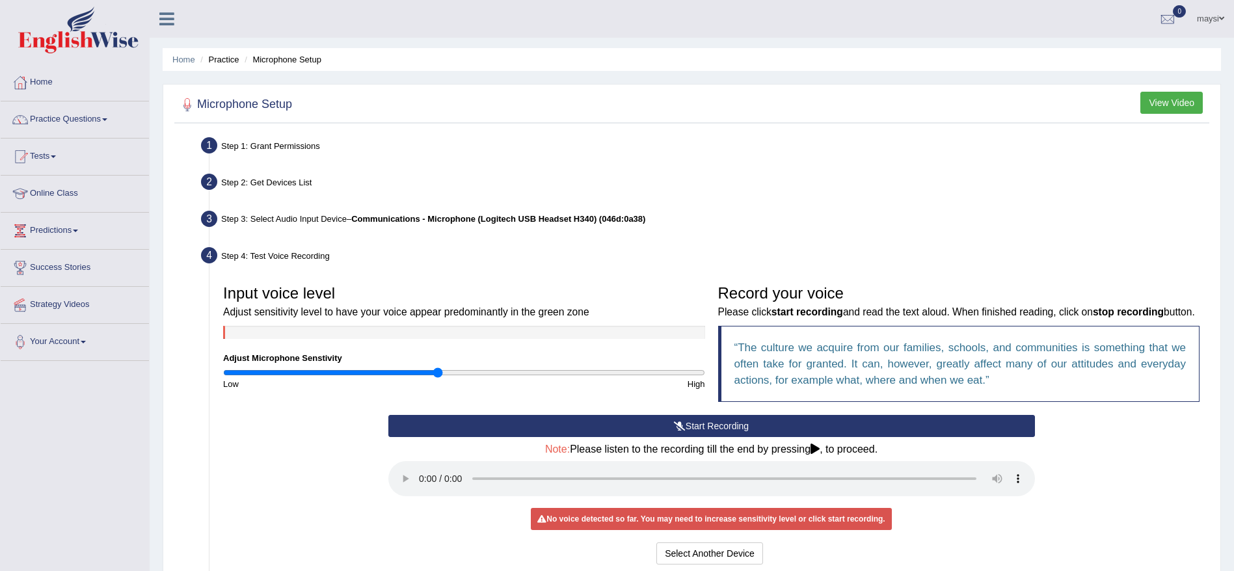
type input "0.9"
click at [438, 371] on input "range" at bounding box center [464, 372] width 482 height 10
click at [535, 436] on button "Start Recording" at bounding box center [711, 426] width 647 height 22
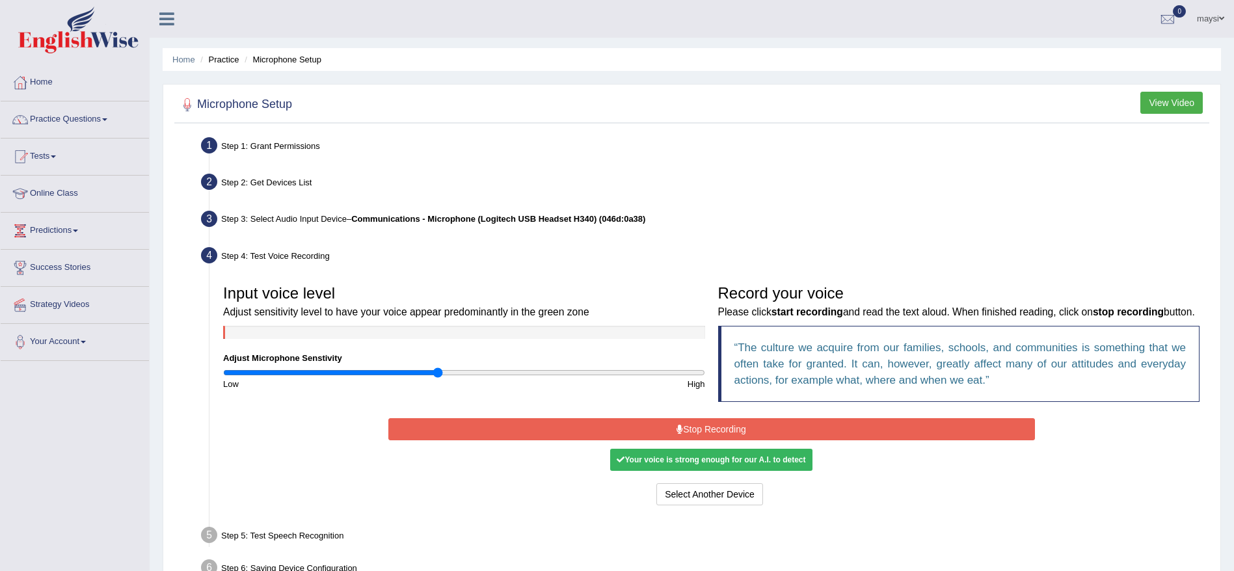
click at [677, 434] on icon at bounding box center [679, 429] width 7 height 9
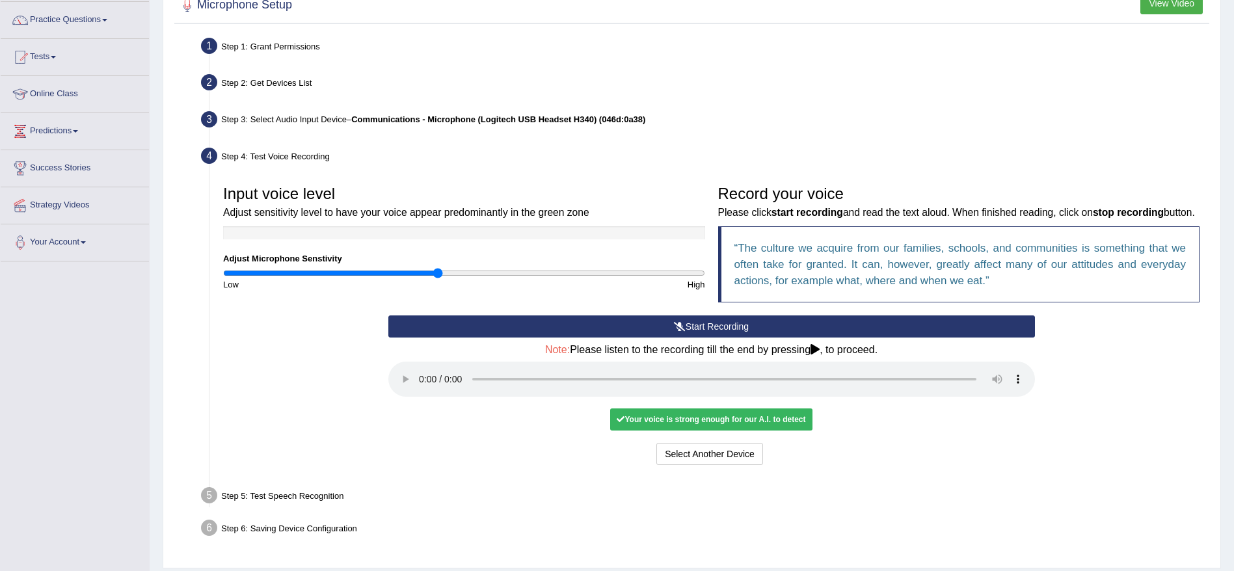
scroll to position [117, 0]
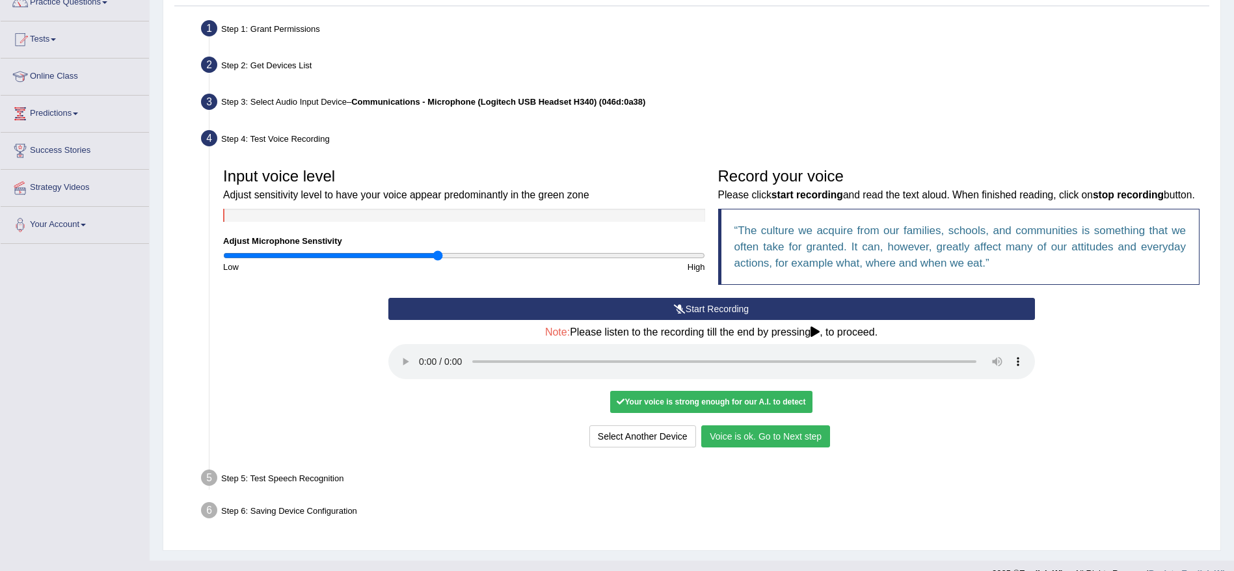
click at [748, 447] on button "Voice is ok. Go to Next step" at bounding box center [765, 436] width 129 height 22
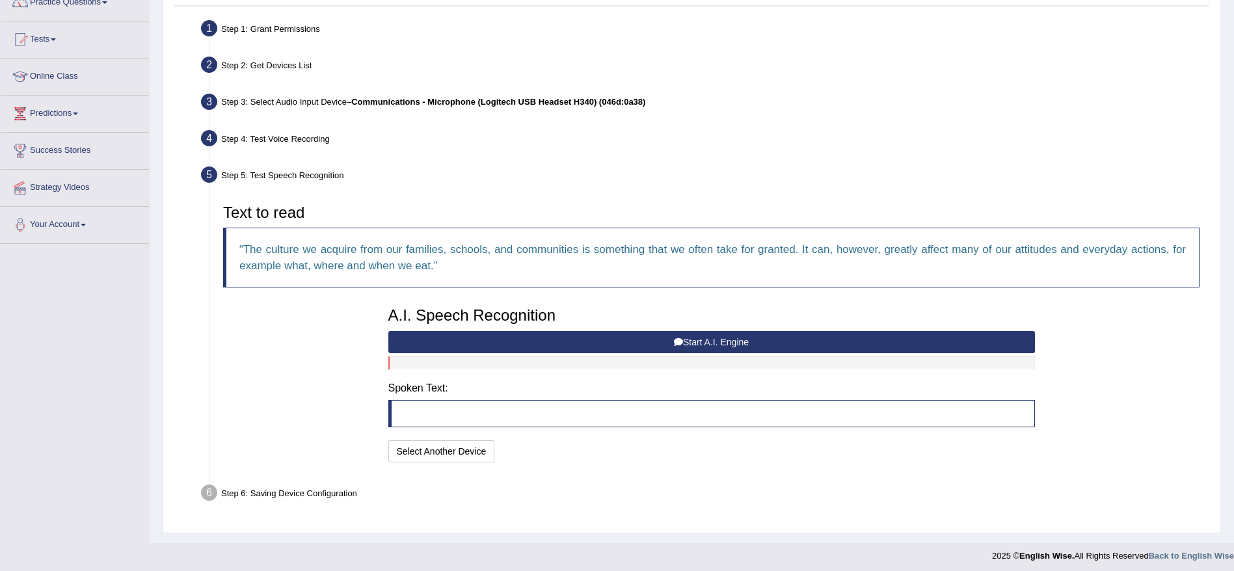
click at [612, 340] on button "Start A.I. Engine" at bounding box center [711, 342] width 647 height 22
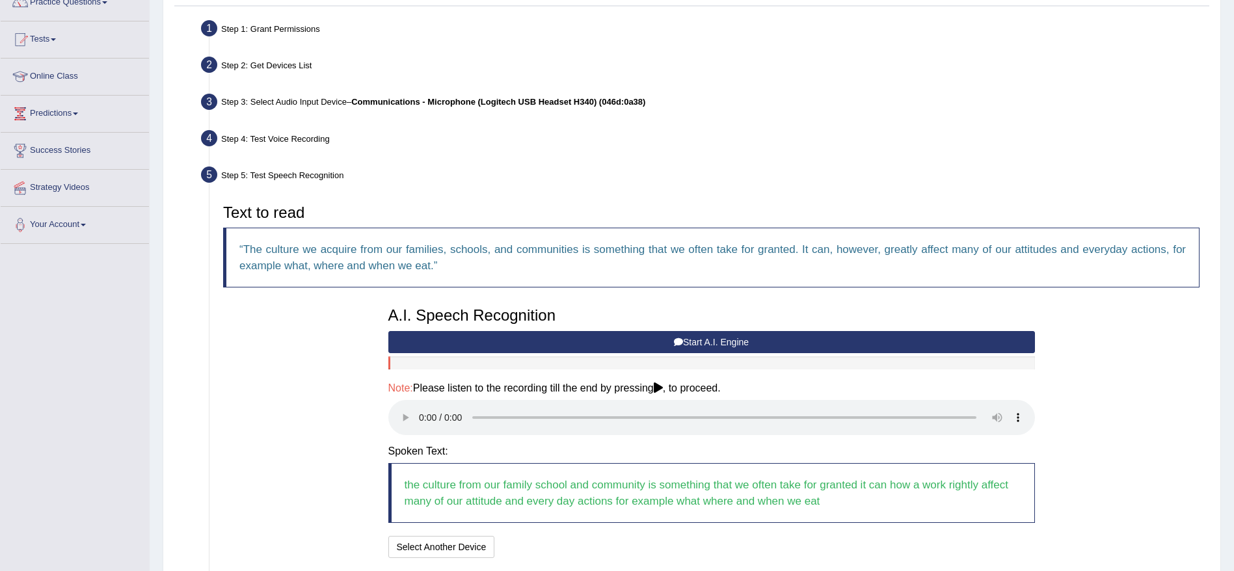
scroll to position [217, 0]
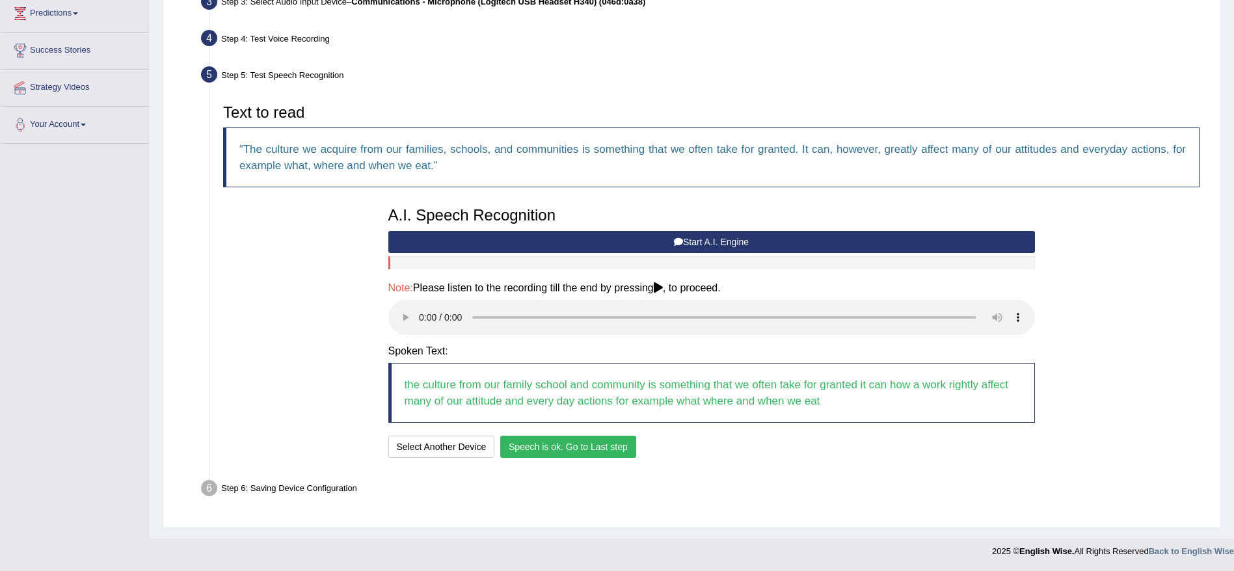
click at [585, 444] on button "Speech is ok. Go to Last step" at bounding box center [568, 447] width 136 height 22
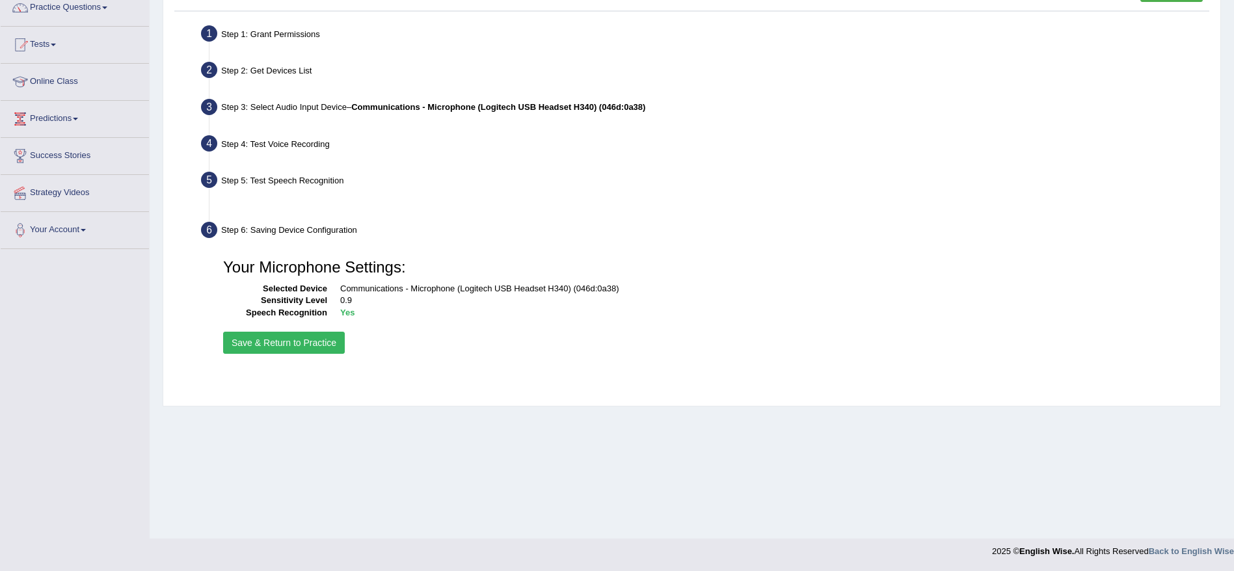
scroll to position [112, 0]
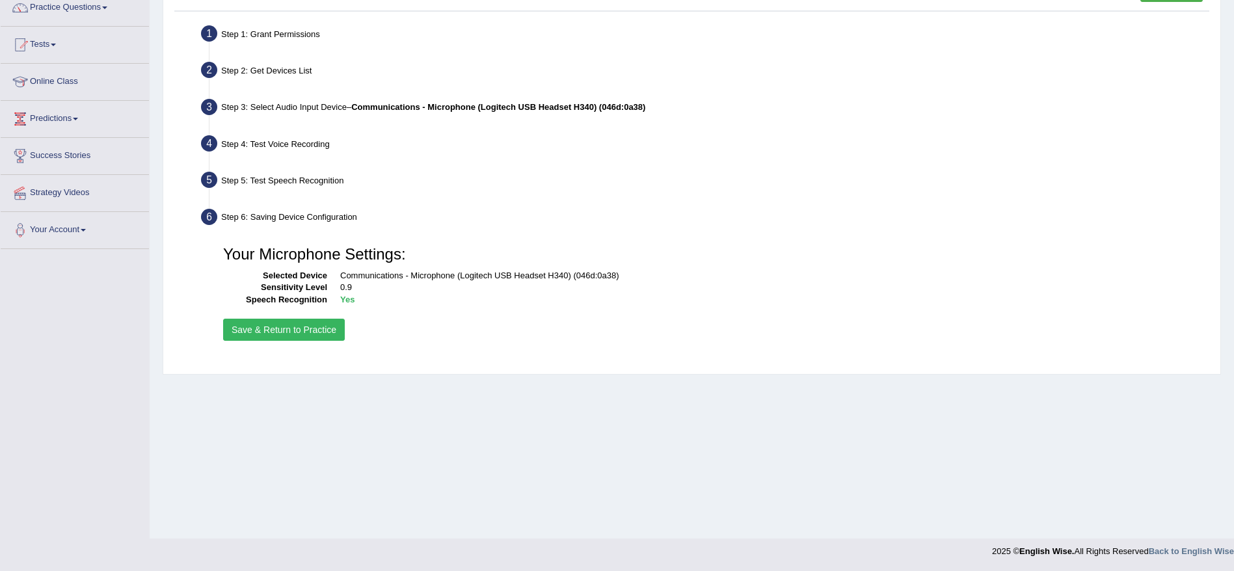
click at [295, 327] on button "Save & Return to Practice" at bounding box center [284, 330] width 122 height 22
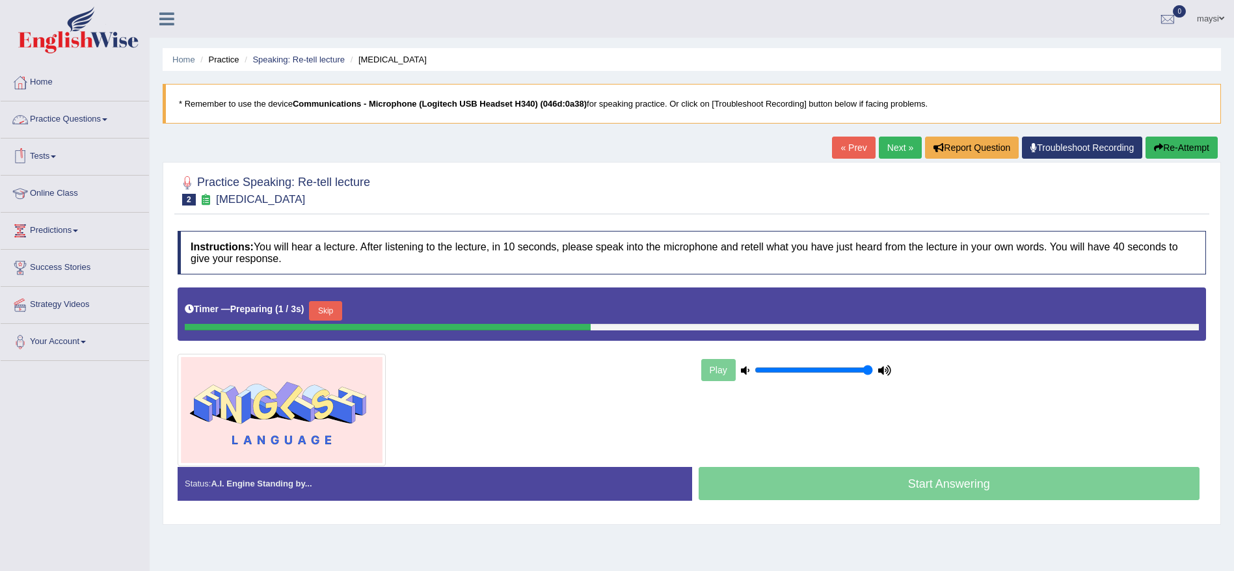
click at [105, 127] on link "Practice Questions" at bounding box center [75, 117] width 148 height 33
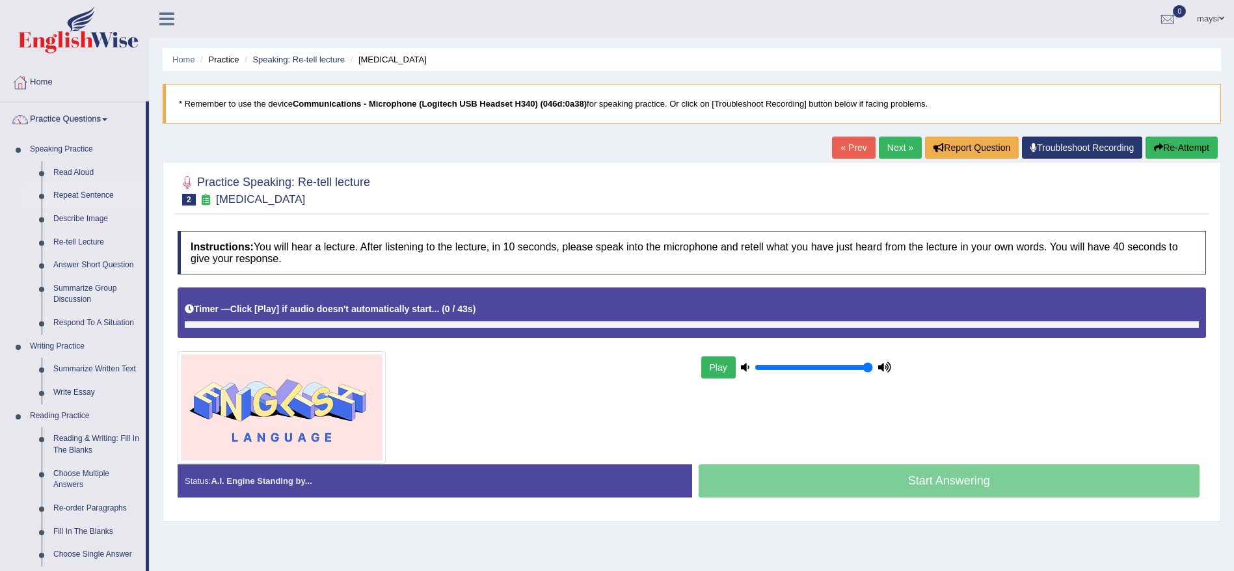
click at [96, 191] on link "Repeat Sentence" at bounding box center [96, 195] width 98 height 23
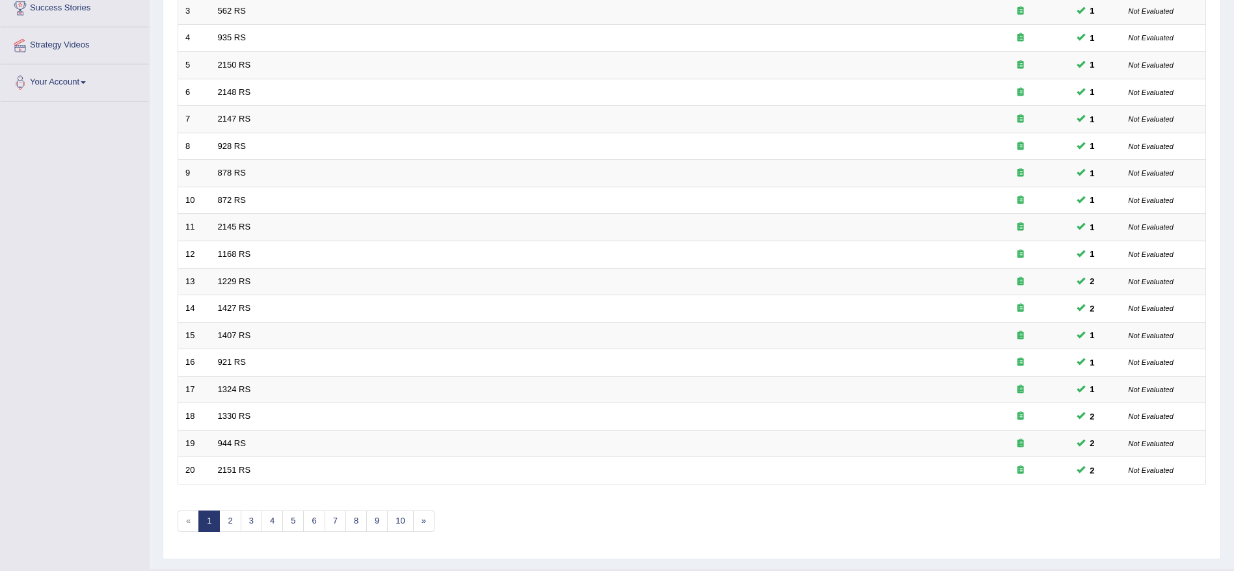
scroll to position [290, 0]
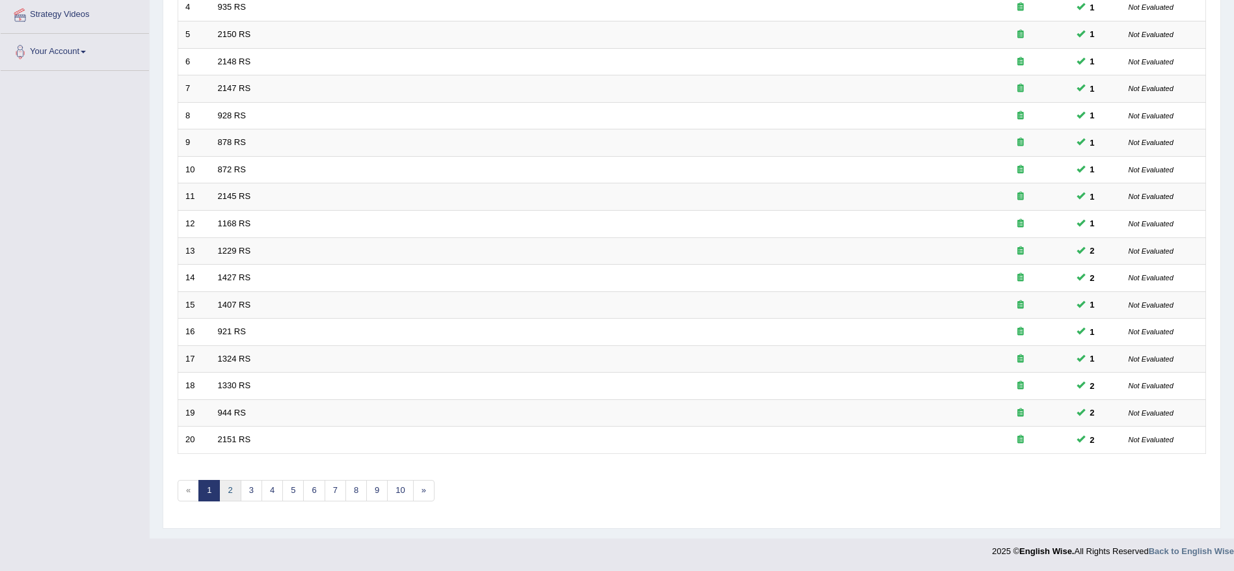
click at [232, 486] on link "2" at bounding box center [229, 490] width 21 height 21
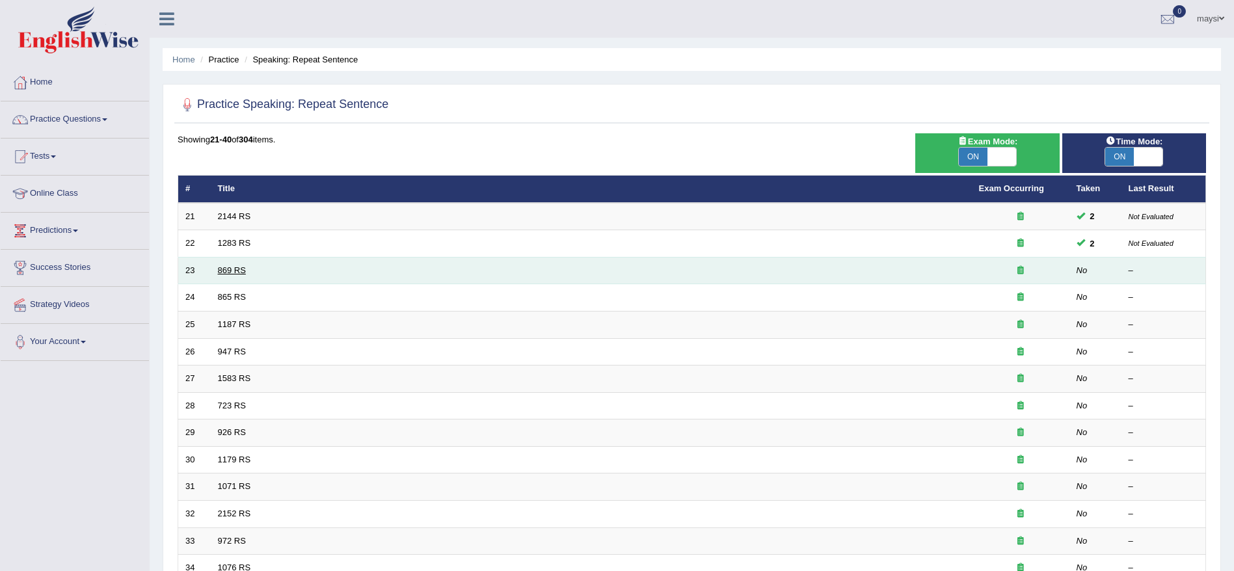
click at [241, 270] on link "869 RS" at bounding box center [232, 270] width 28 height 10
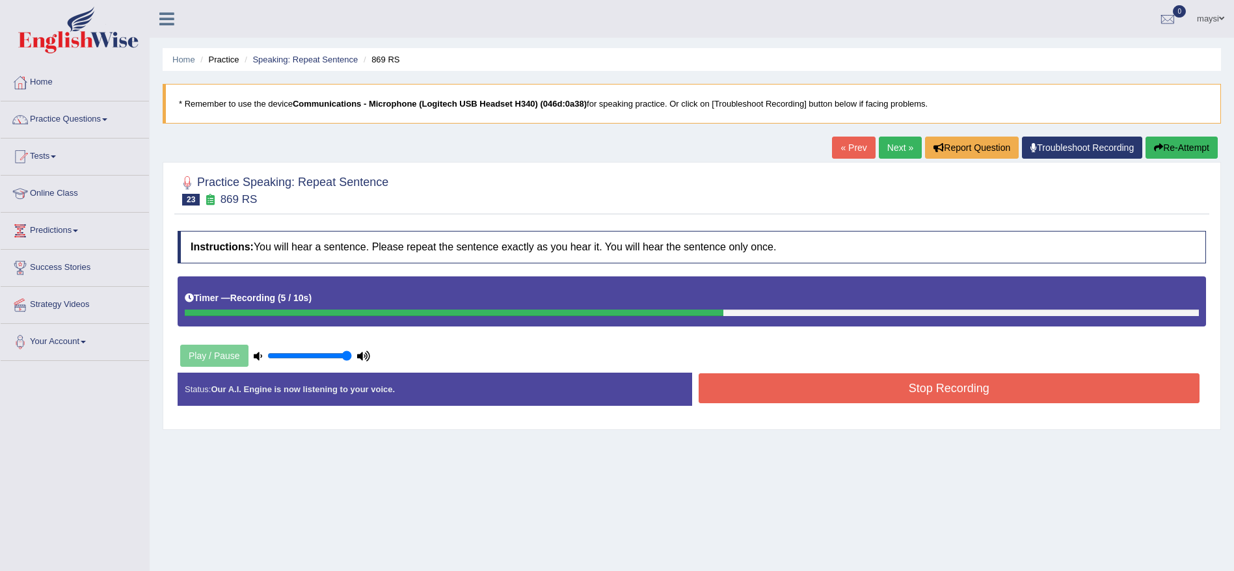
click at [814, 399] on button "Stop Recording" at bounding box center [949, 388] width 501 height 30
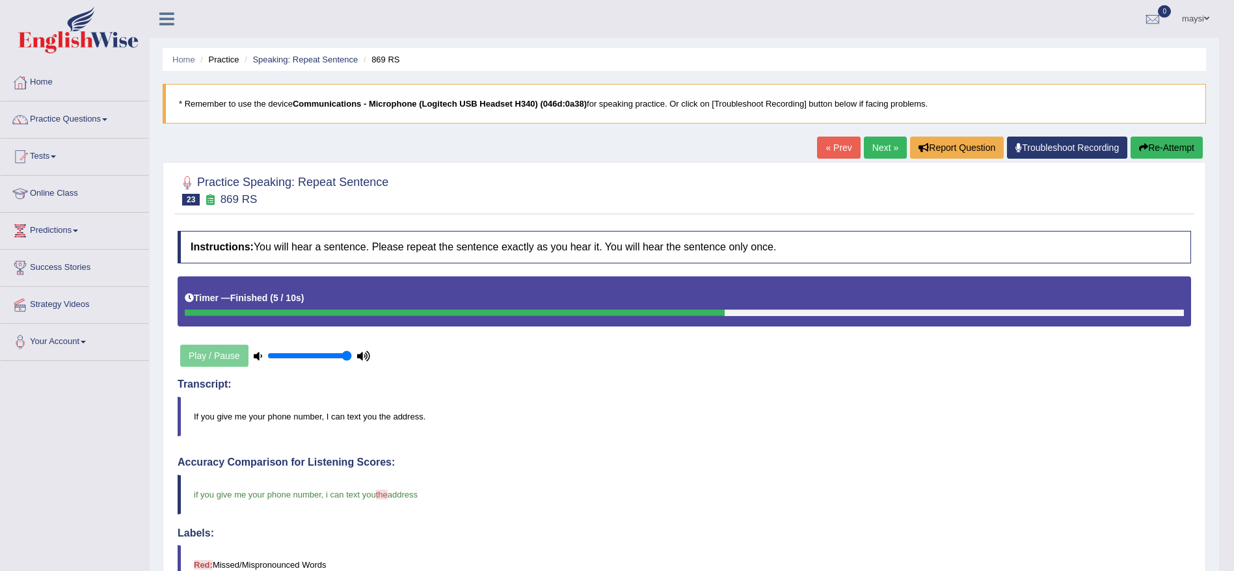
click at [891, 146] on link "Next »" at bounding box center [885, 148] width 43 height 22
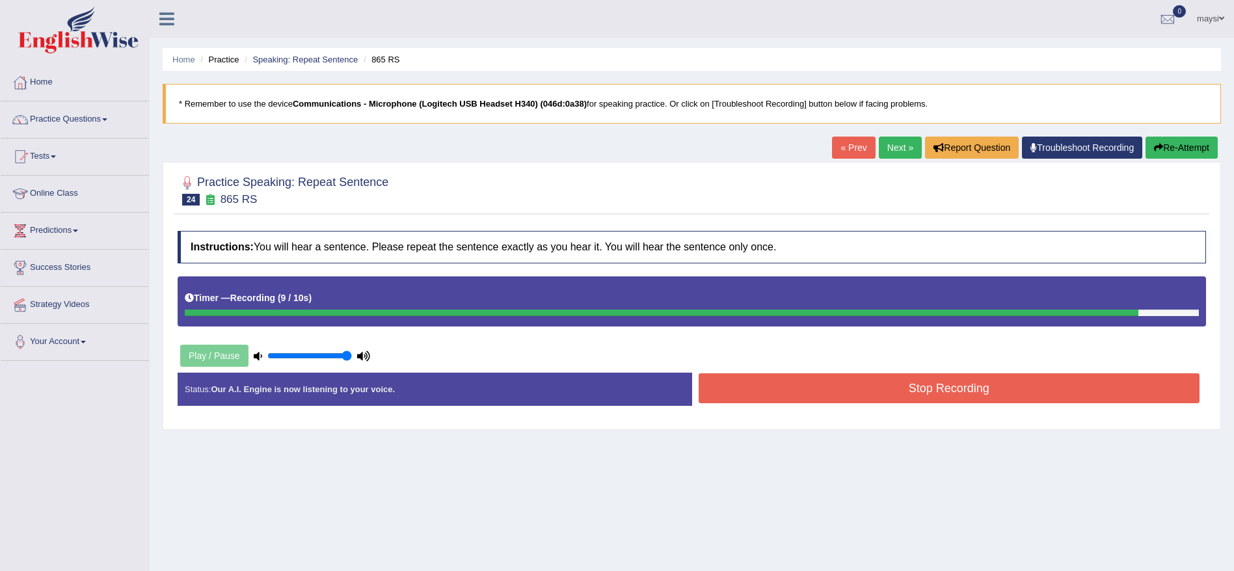
click at [848, 381] on button "Stop Recording" at bounding box center [949, 388] width 501 height 30
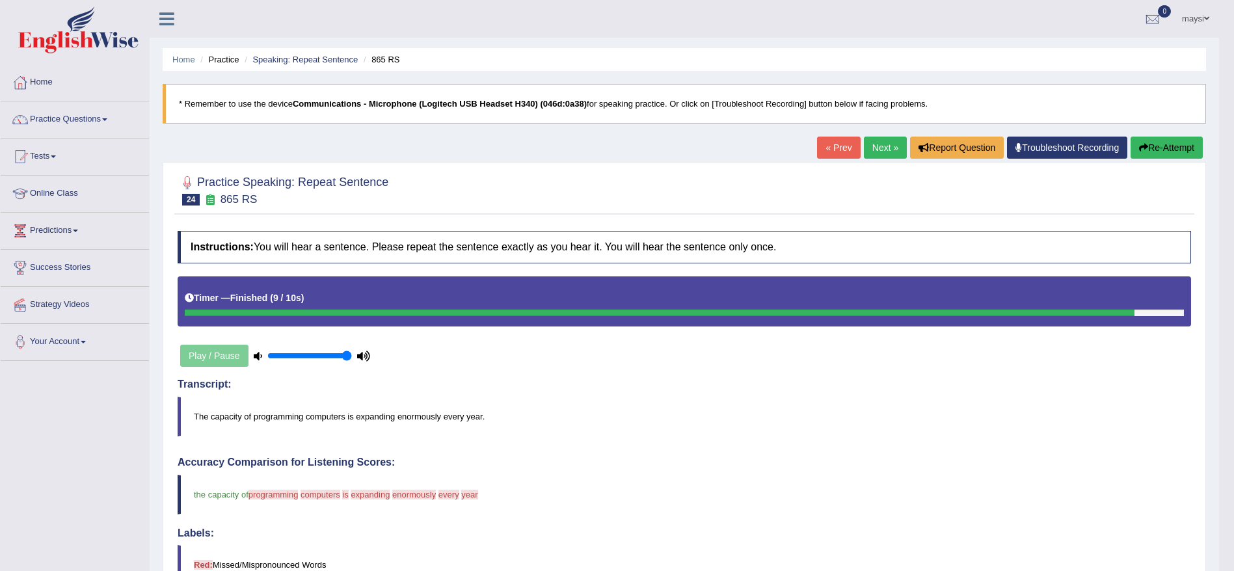
click at [1152, 155] on button "Re-Attempt" at bounding box center [1166, 148] width 72 height 22
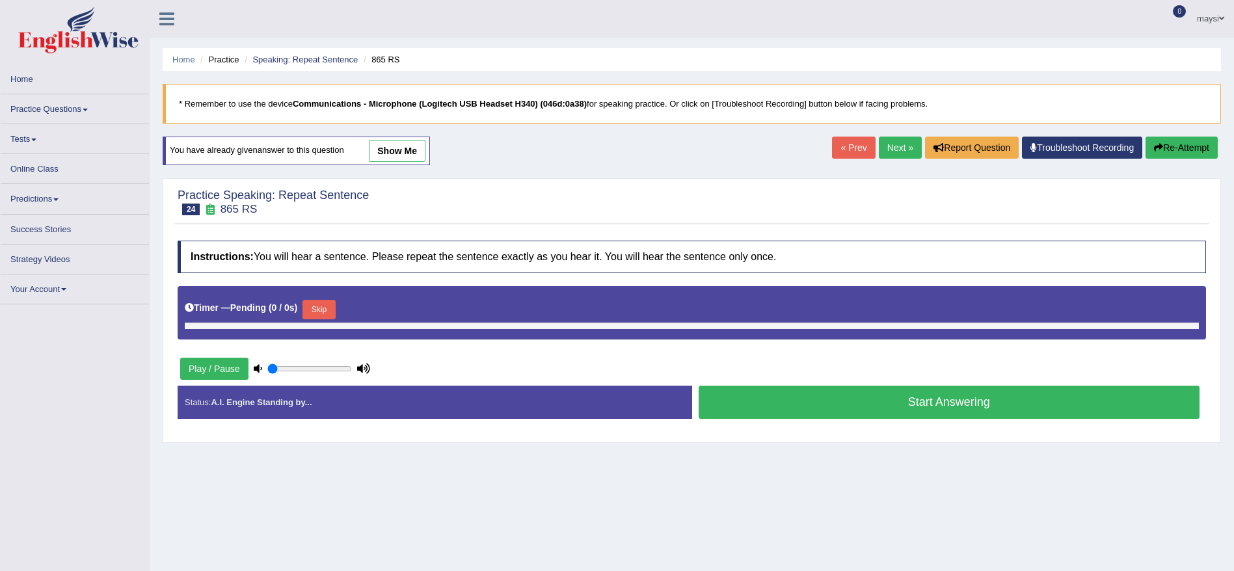
type input "1"
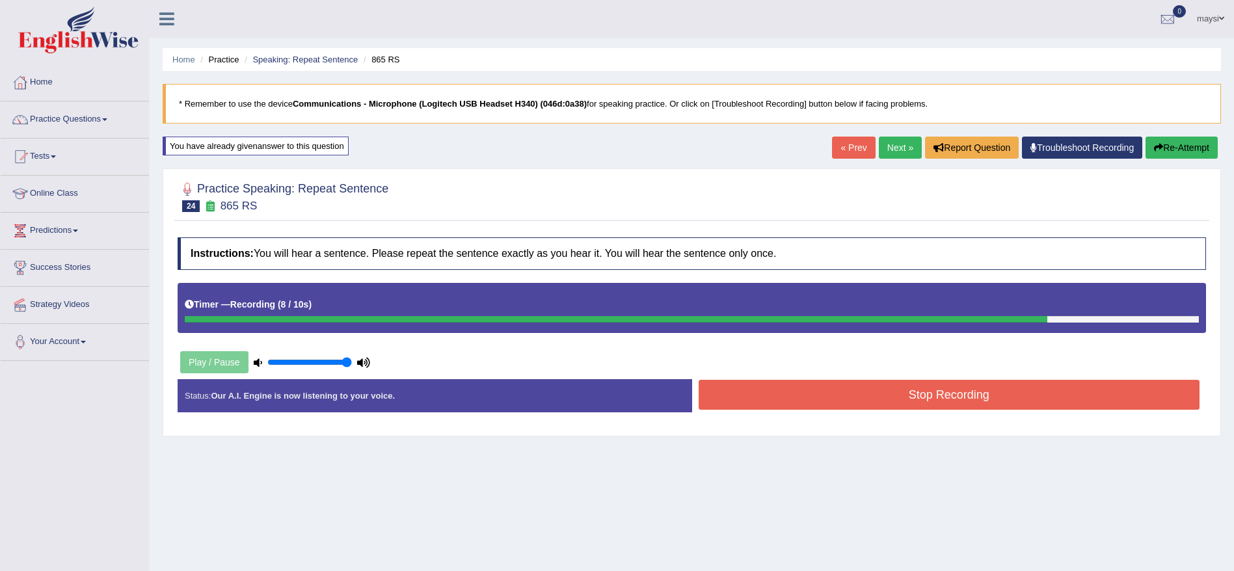
click at [1015, 389] on button "Stop Recording" at bounding box center [949, 395] width 501 height 30
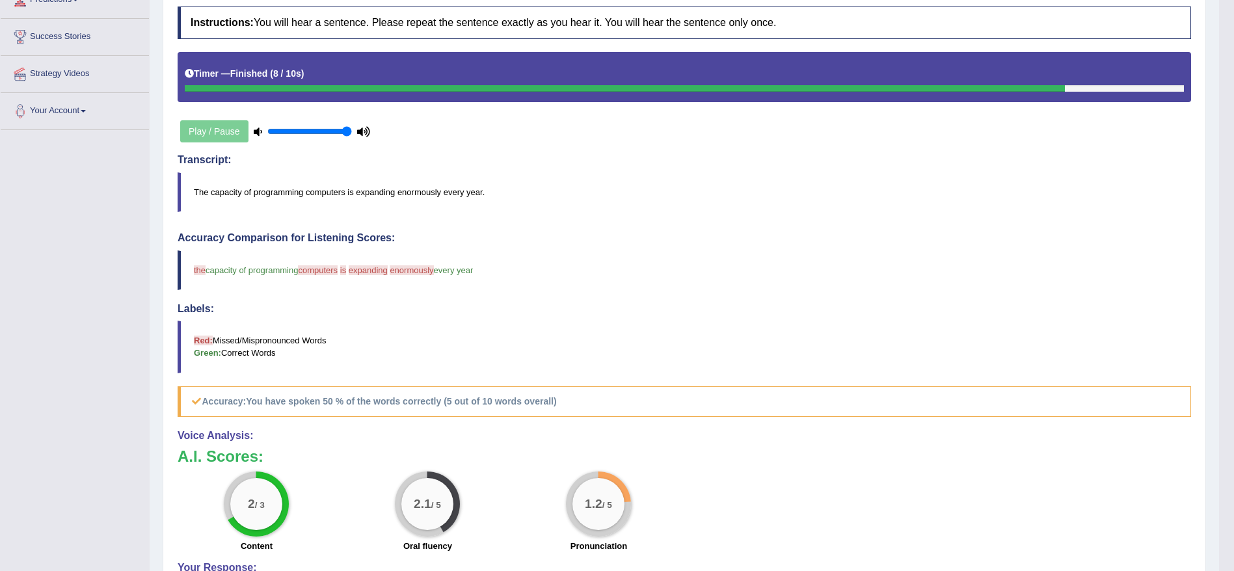
scroll to position [61, 0]
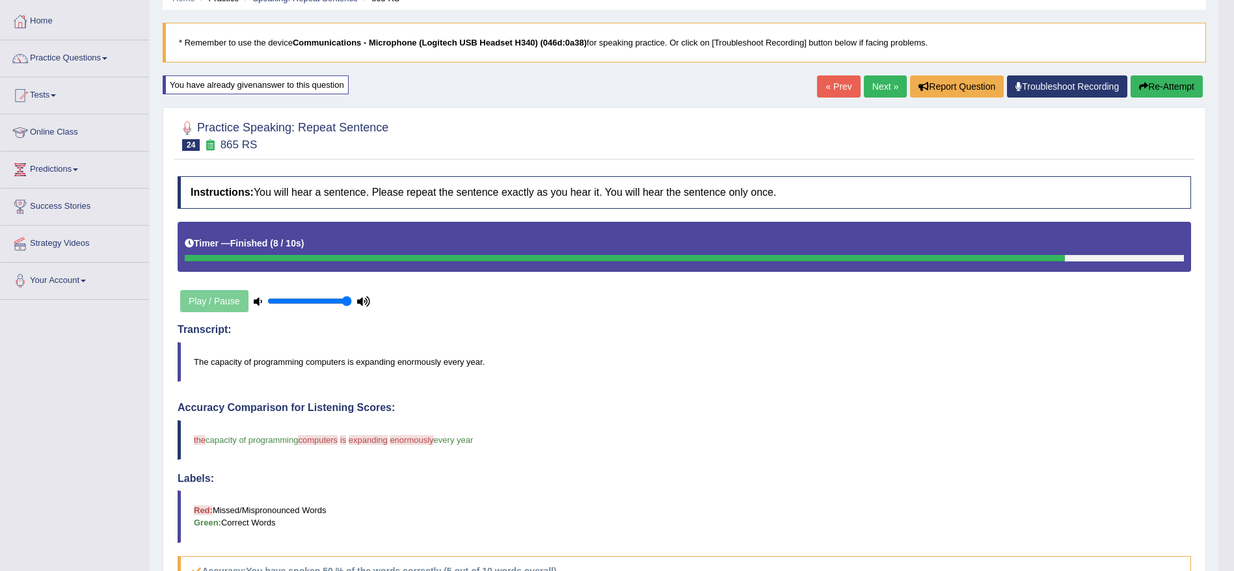
click at [885, 92] on link "Next »" at bounding box center [885, 86] width 43 height 22
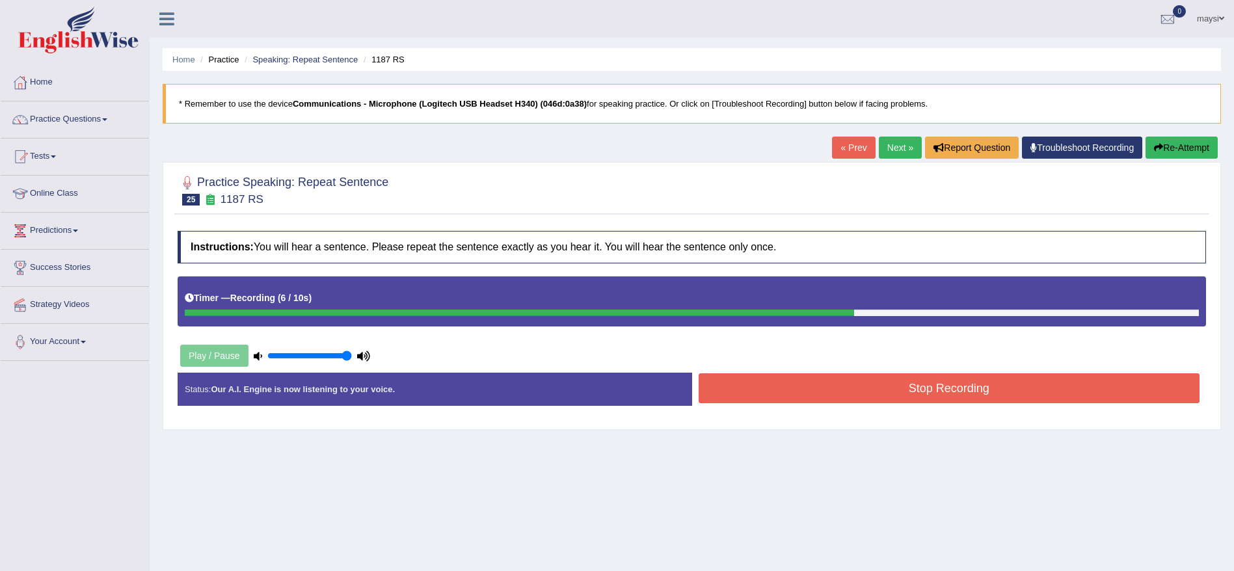
click at [788, 375] on button "Stop Recording" at bounding box center [949, 388] width 501 height 30
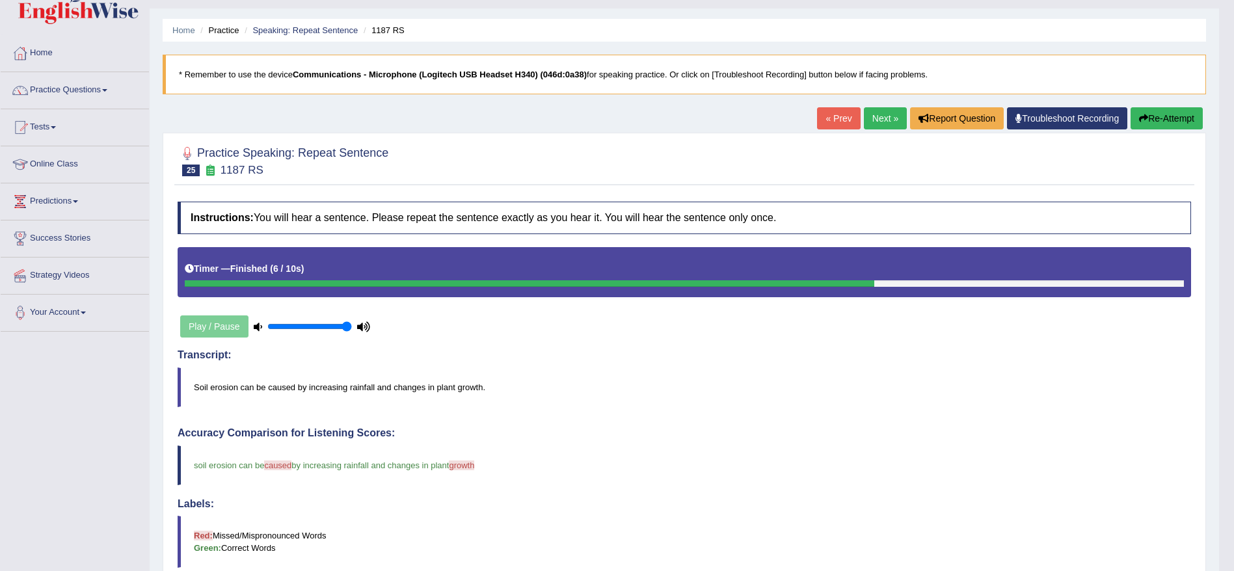
scroll to position [28, 0]
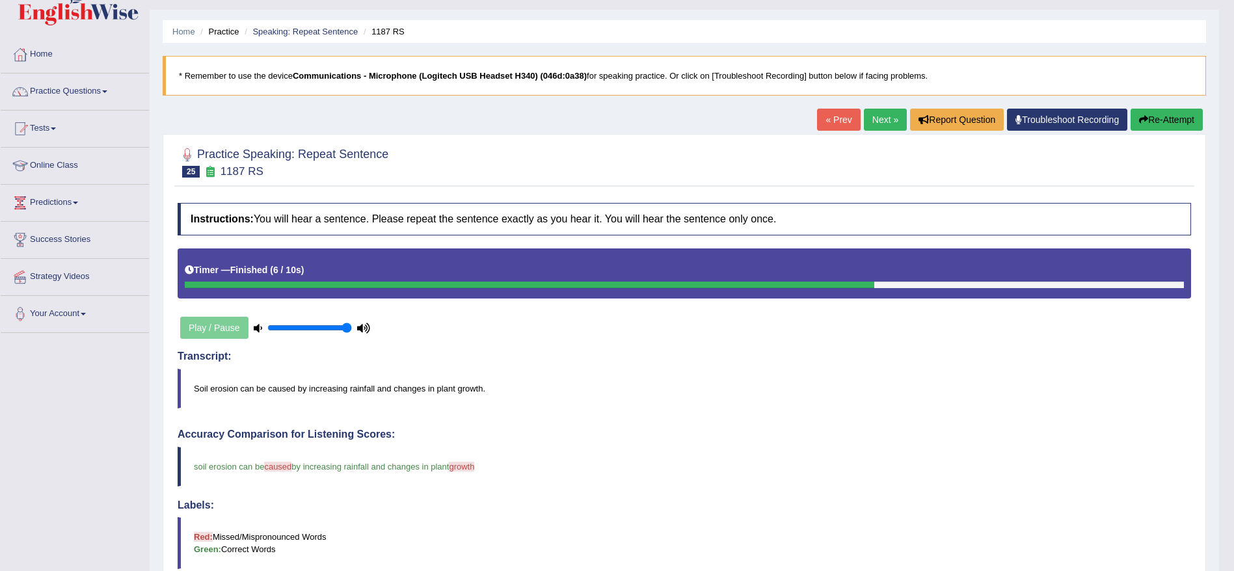
click at [878, 118] on link "Next »" at bounding box center [885, 120] width 43 height 22
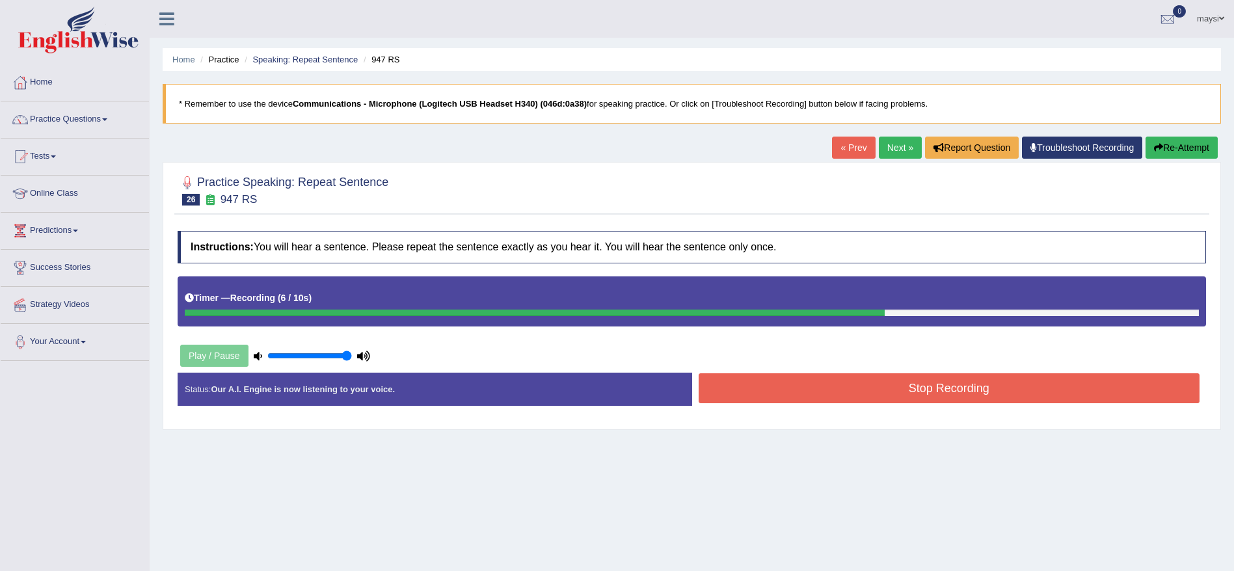
click at [814, 388] on button "Stop Recording" at bounding box center [949, 388] width 501 height 30
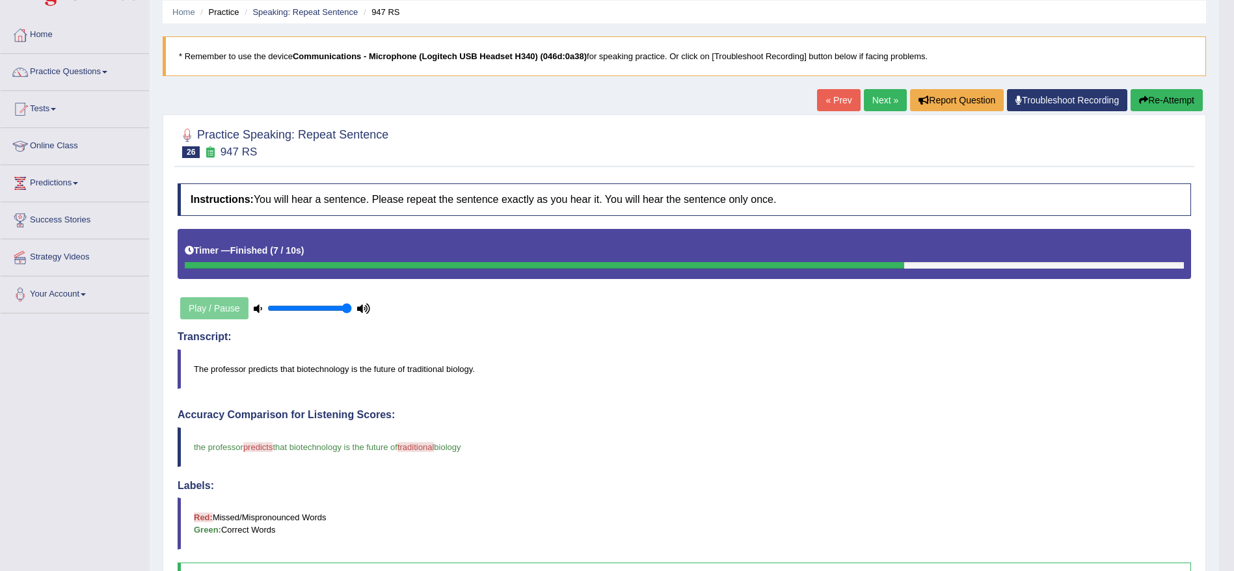
scroll to position [40, 0]
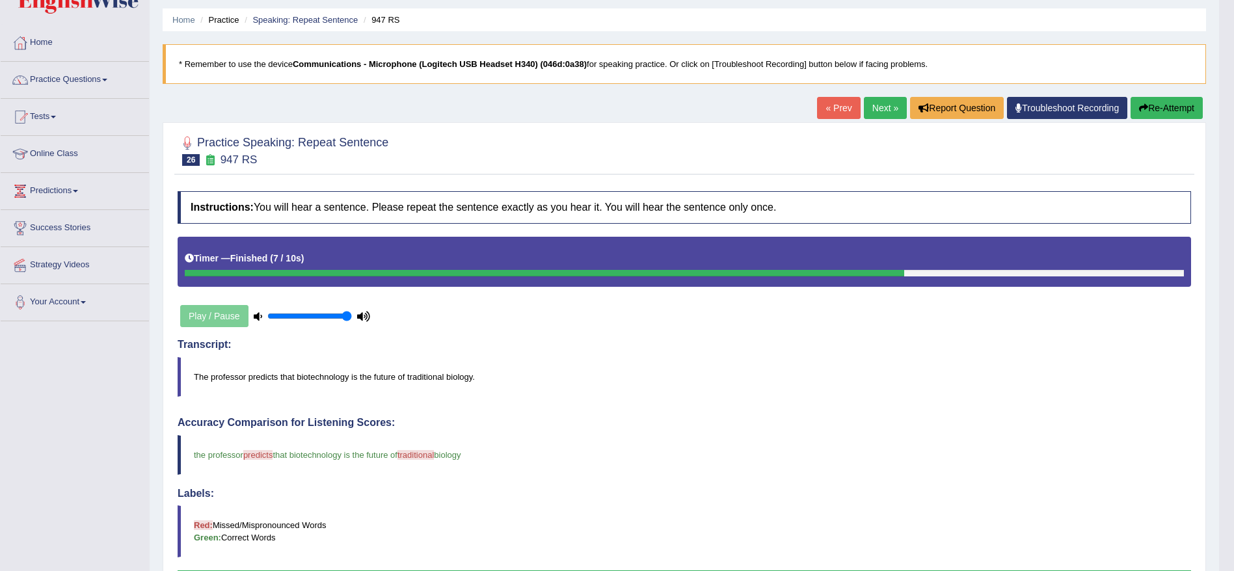
click at [879, 105] on link "Next »" at bounding box center [885, 108] width 43 height 22
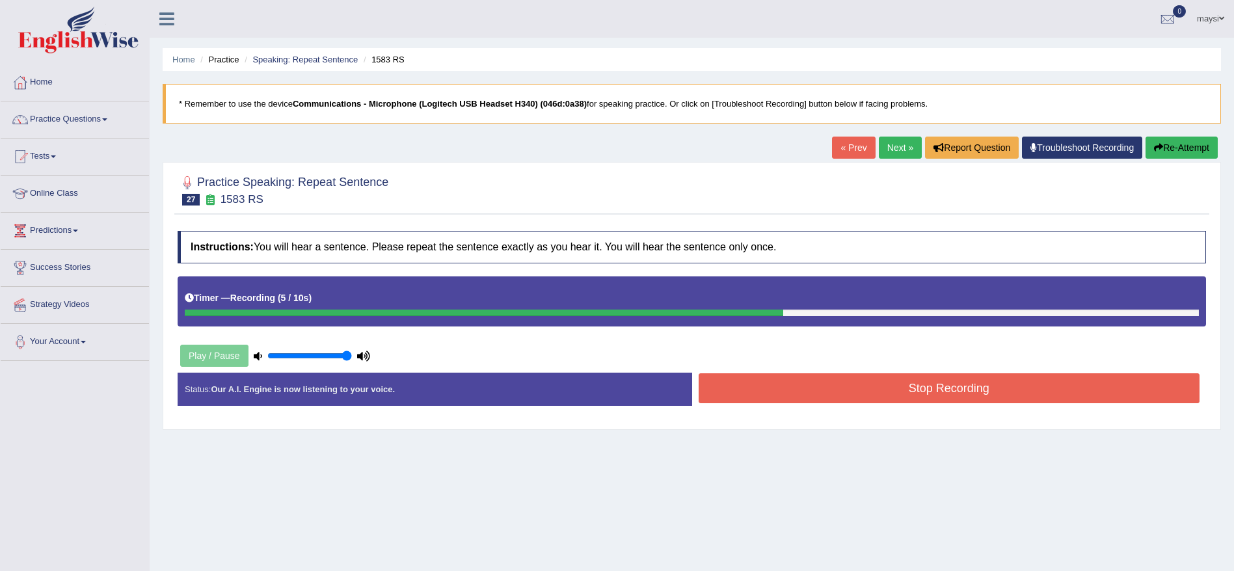
click at [845, 383] on button "Stop Recording" at bounding box center [949, 388] width 501 height 30
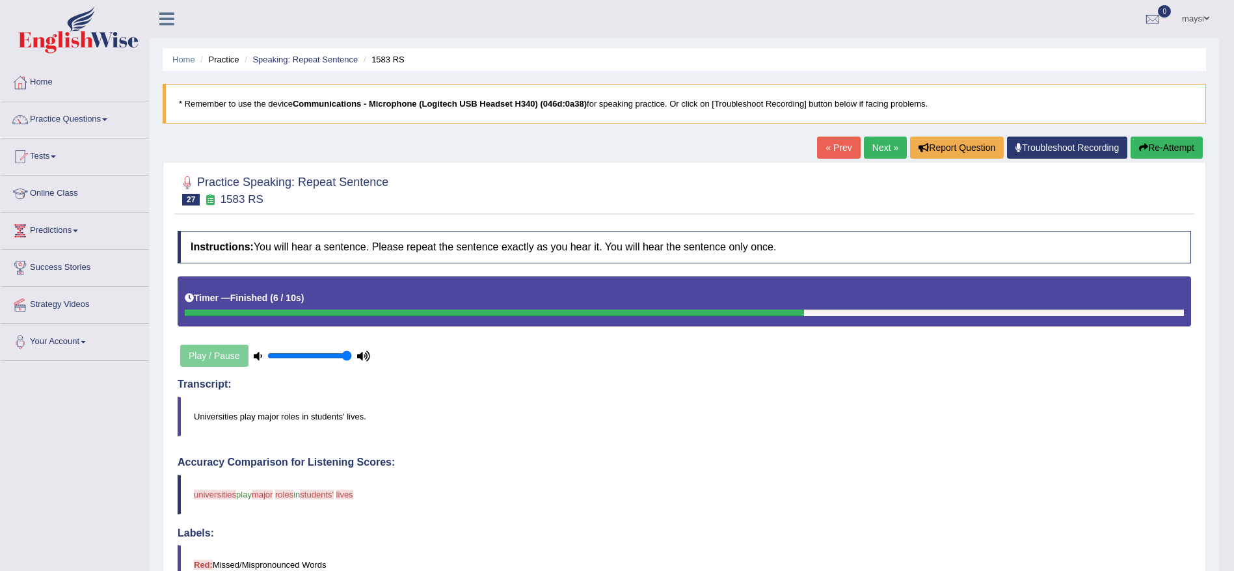
click at [1141, 144] on icon "button" at bounding box center [1143, 147] width 9 height 9
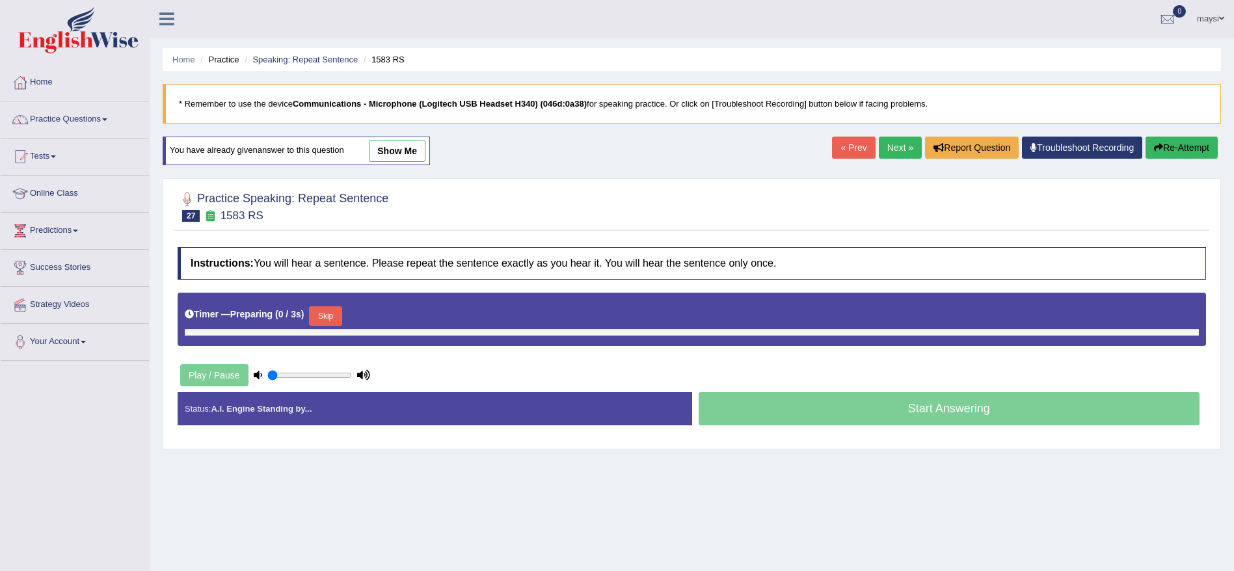
type input "1"
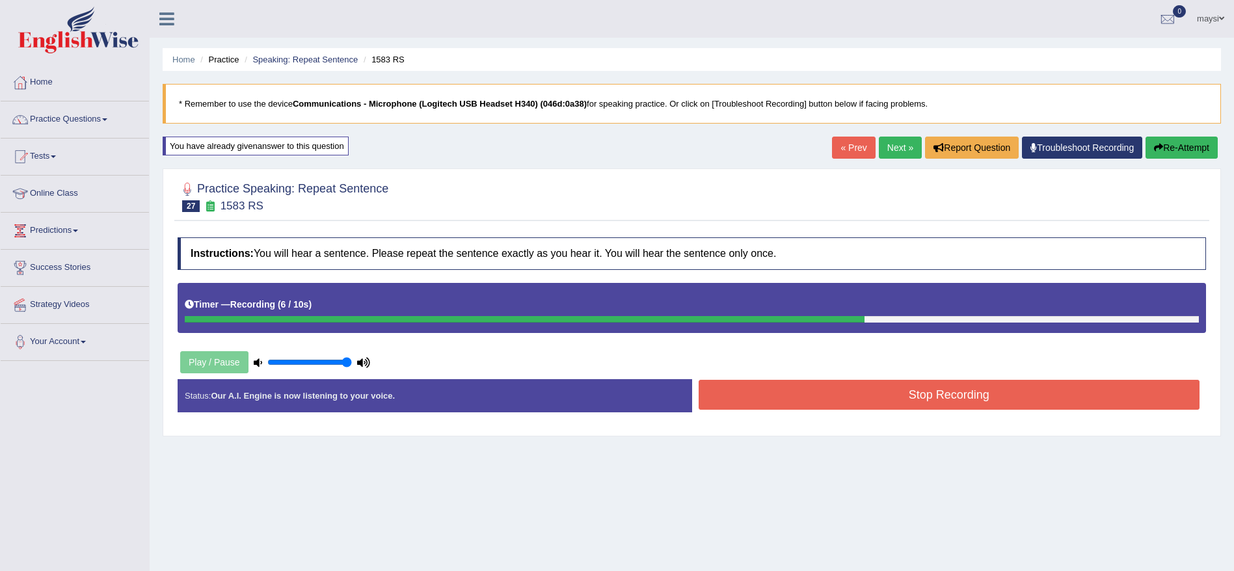
click at [1092, 407] on button "Stop Recording" at bounding box center [949, 395] width 501 height 30
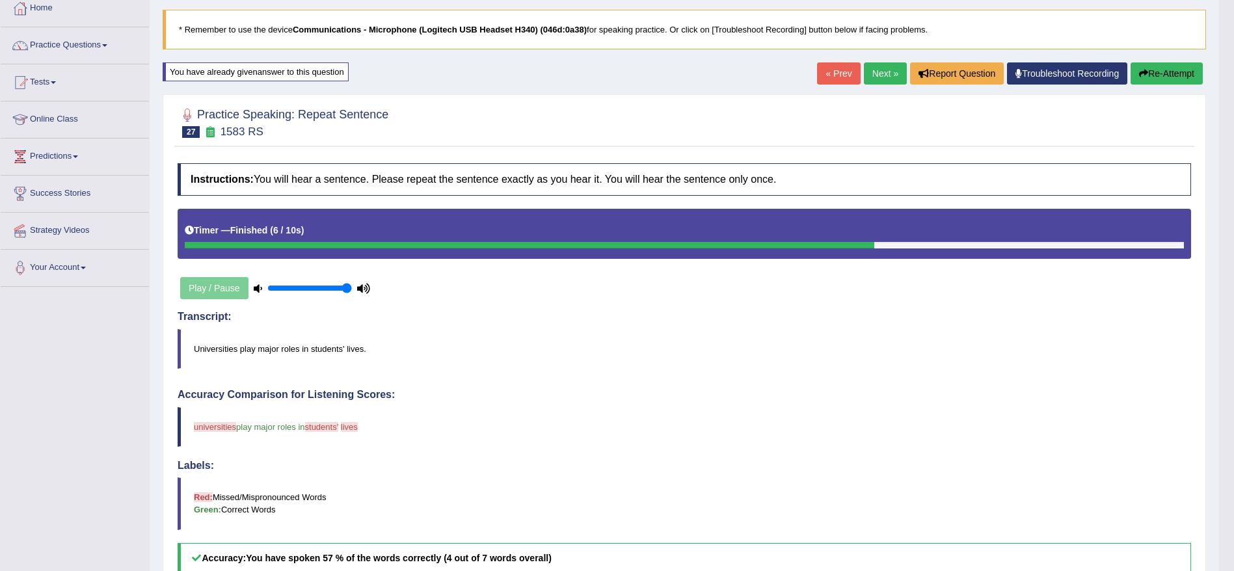
scroll to position [1, 0]
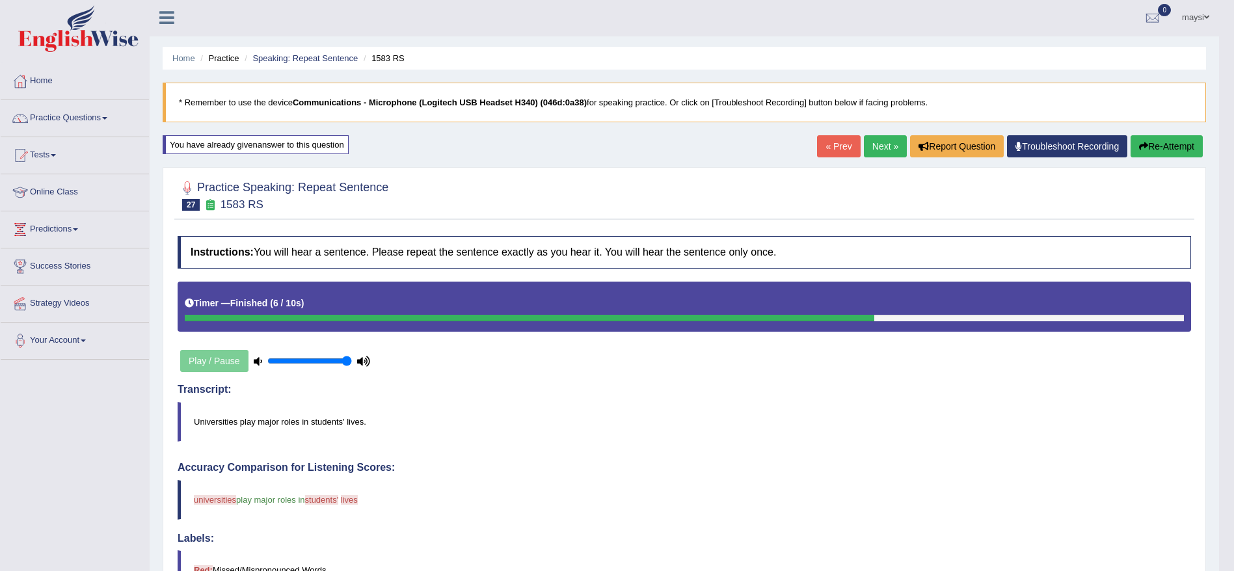
click at [876, 148] on link "Next »" at bounding box center [885, 146] width 43 height 22
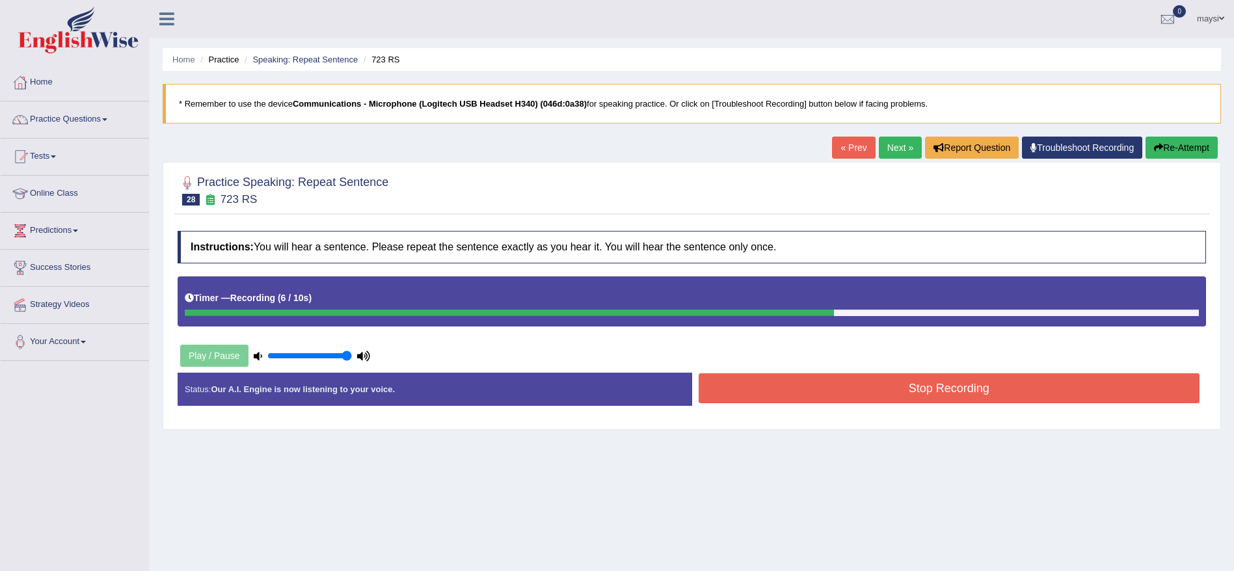
click at [992, 395] on button "Stop Recording" at bounding box center [949, 388] width 501 height 30
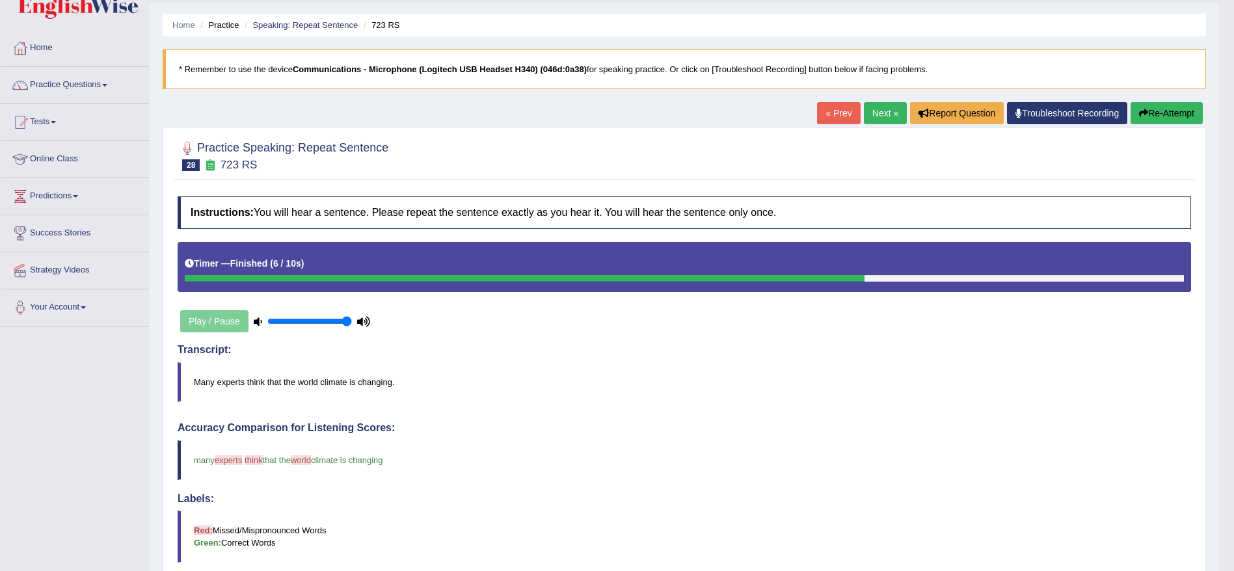
scroll to position [16, 0]
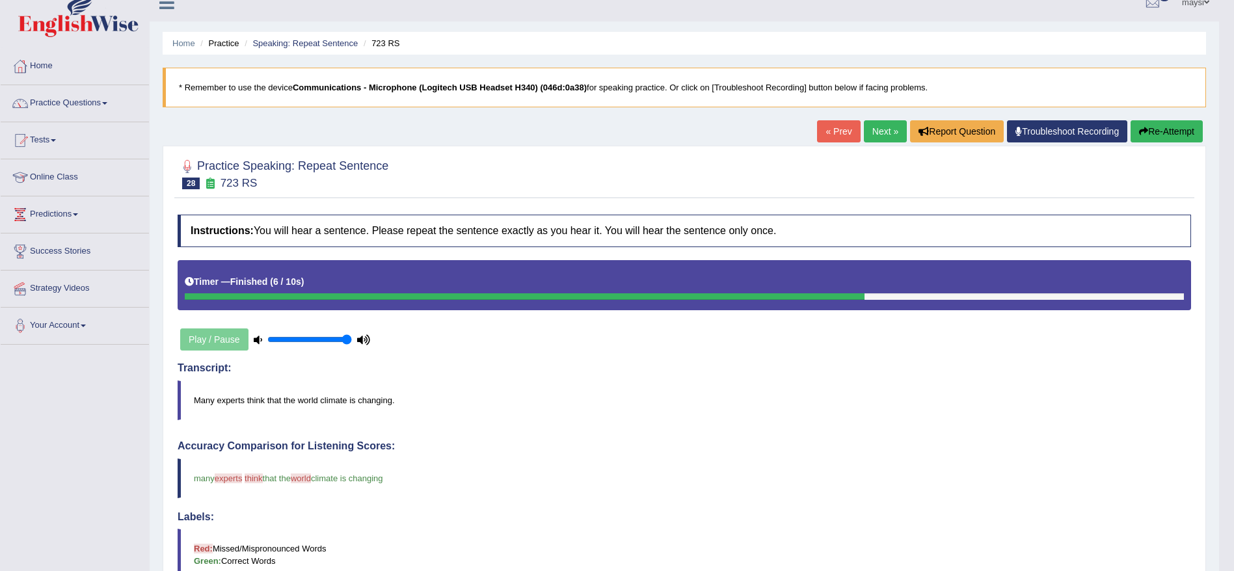
click at [869, 133] on link "Next »" at bounding box center [885, 131] width 43 height 22
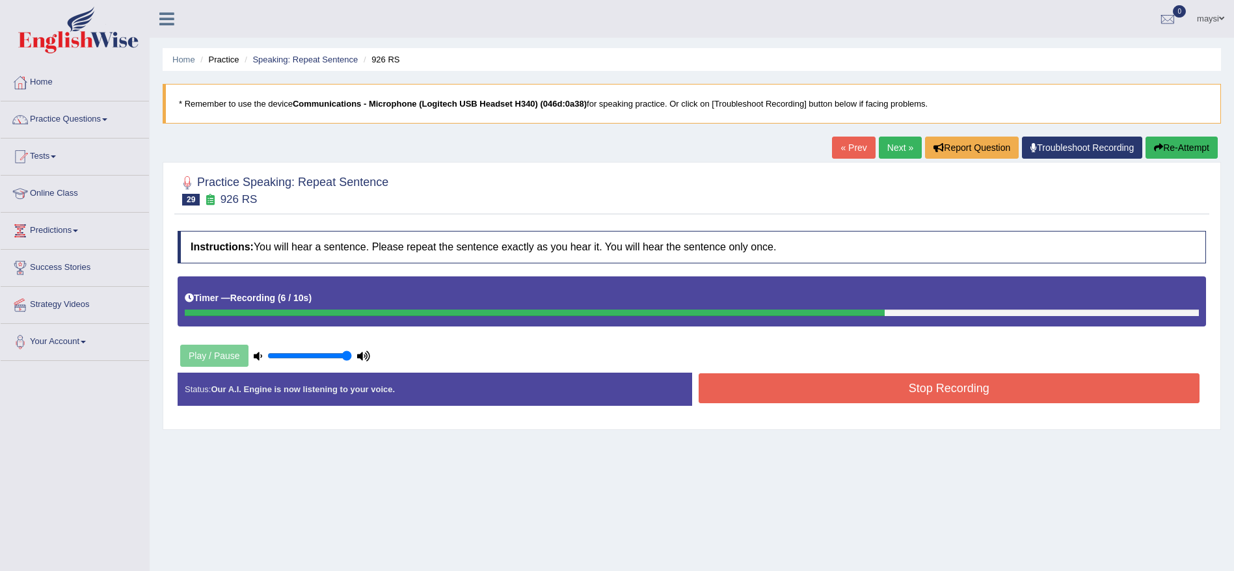
click at [885, 395] on button "Stop Recording" at bounding box center [949, 388] width 501 height 30
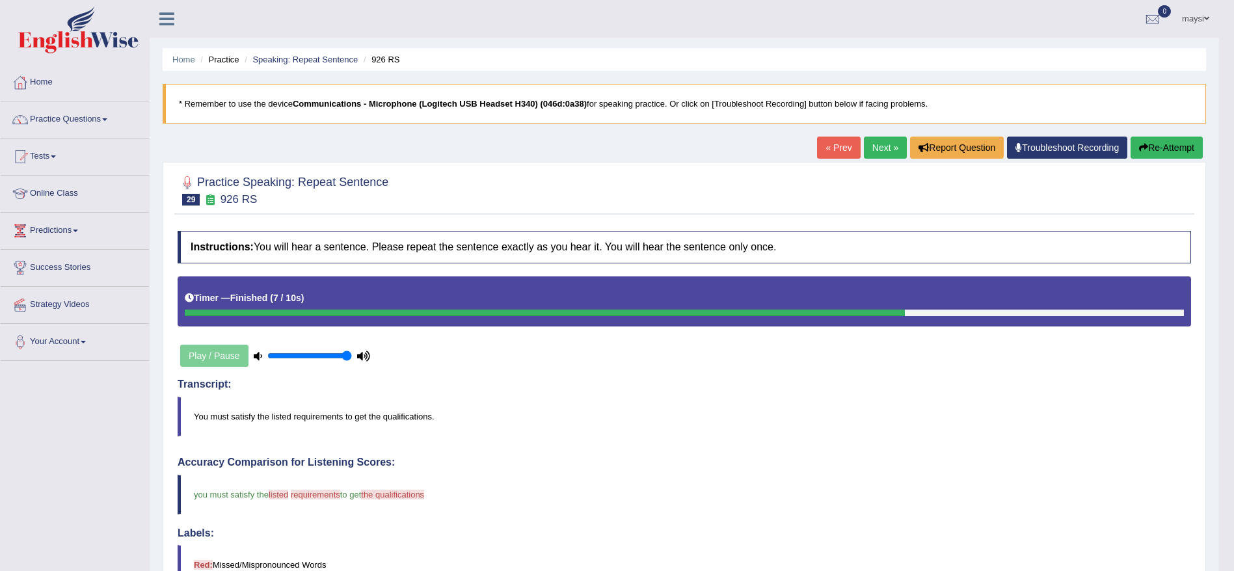
click at [882, 149] on link "Next »" at bounding box center [885, 148] width 43 height 22
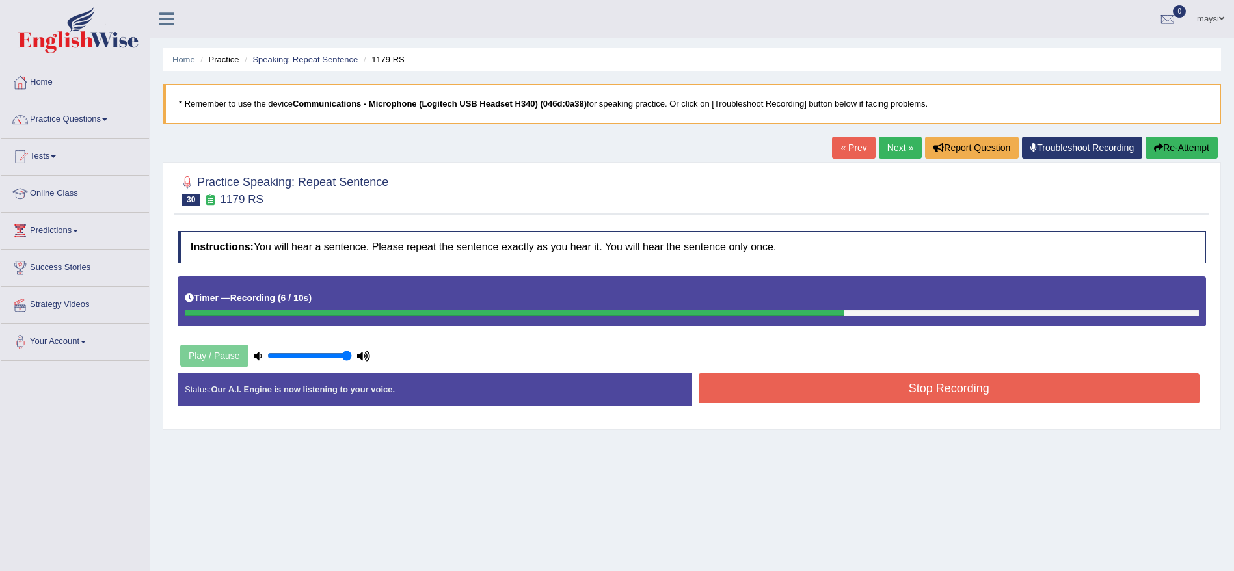
click at [894, 394] on button "Stop Recording" at bounding box center [949, 388] width 501 height 30
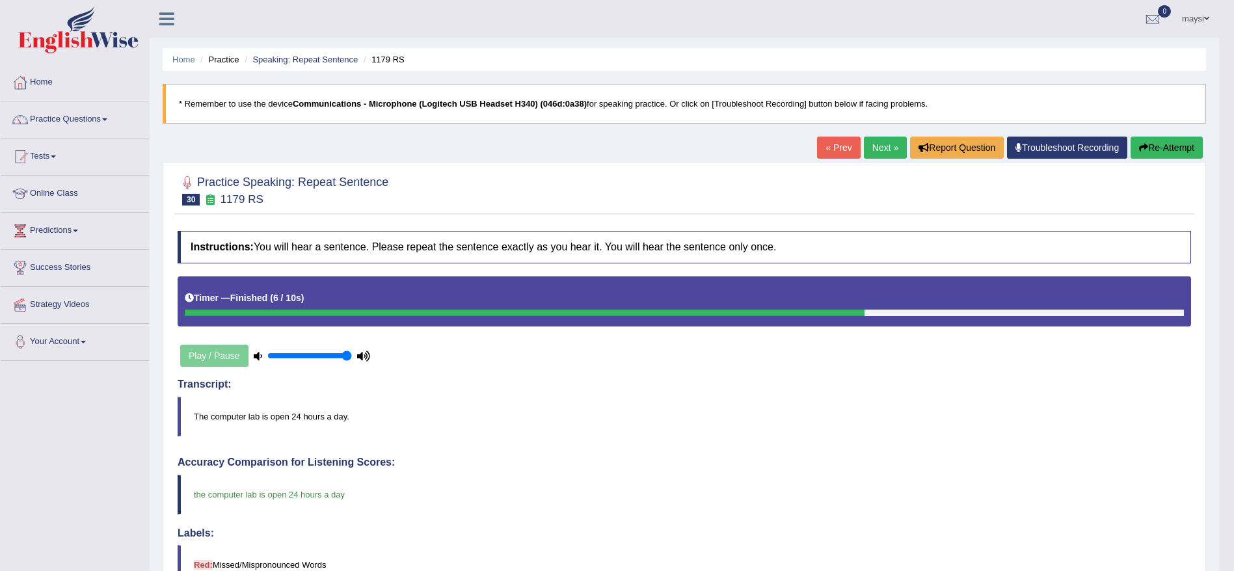
click at [889, 148] on link "Next »" at bounding box center [885, 148] width 43 height 22
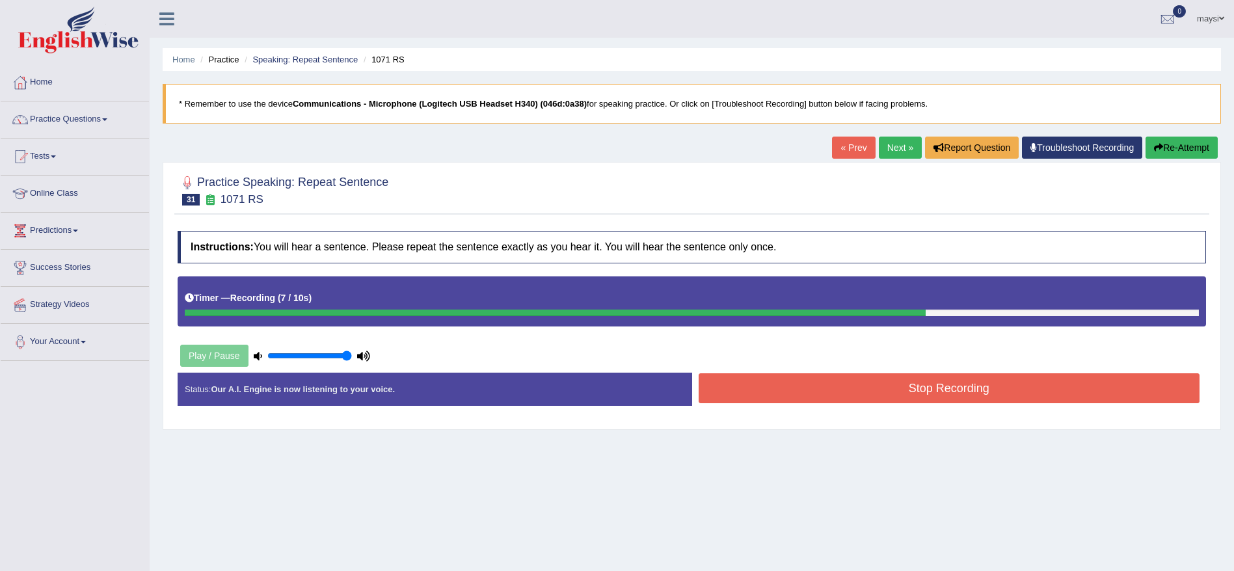
click at [1007, 377] on button "Stop Recording" at bounding box center [949, 388] width 501 height 30
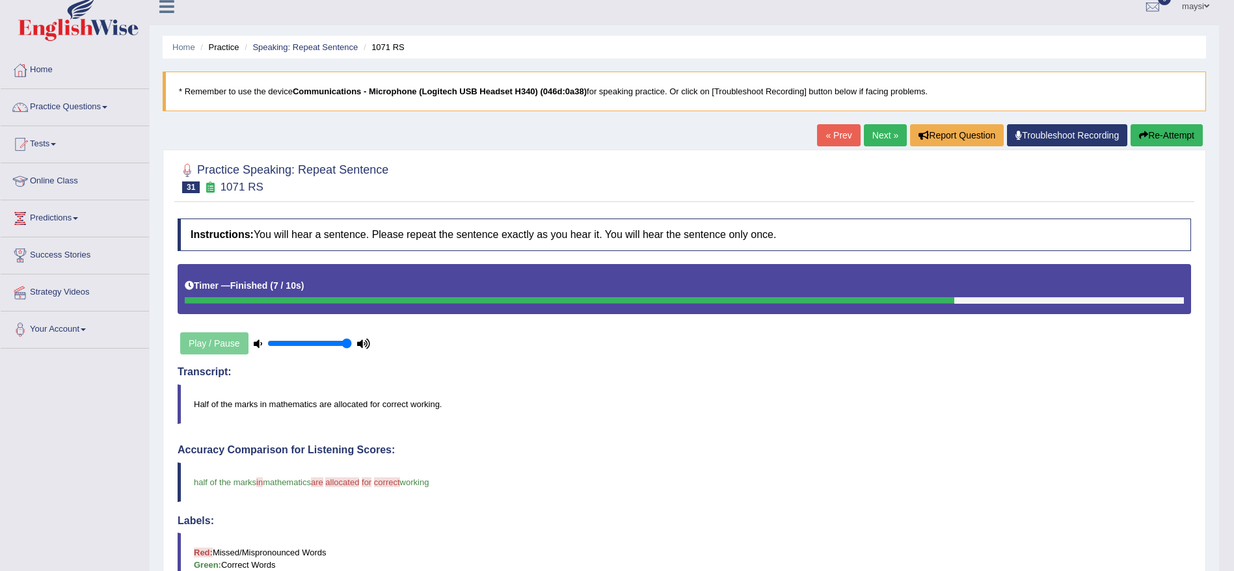
scroll to position [9, 0]
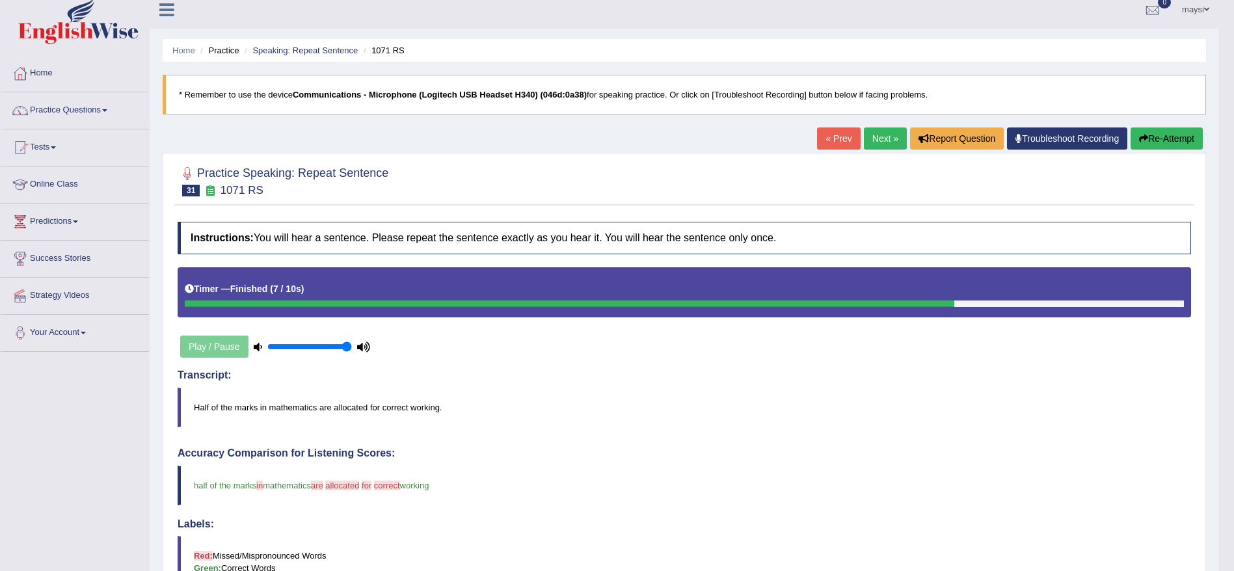
click at [887, 137] on link "Next »" at bounding box center [885, 138] width 43 height 22
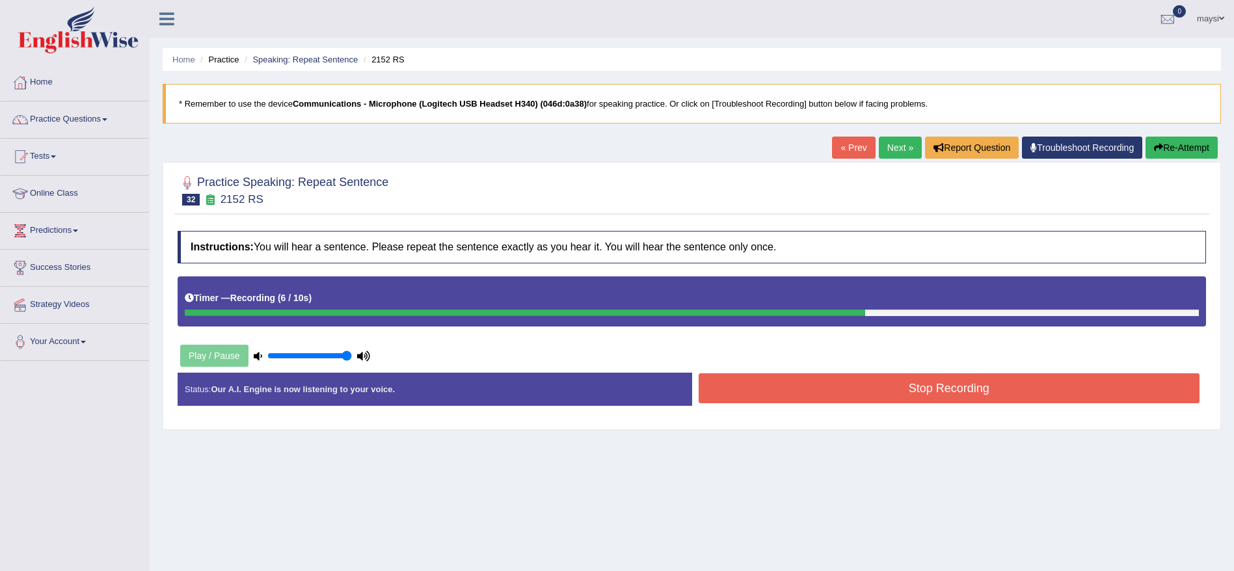
click at [944, 387] on button "Stop Recording" at bounding box center [949, 388] width 501 height 30
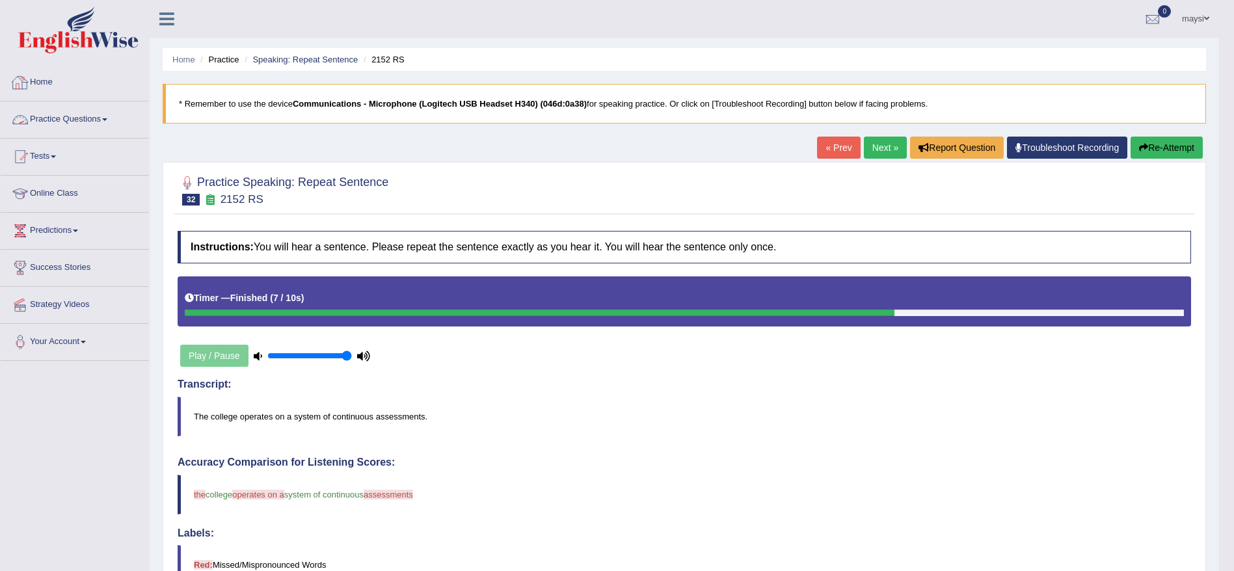
click at [105, 119] on link "Practice Questions" at bounding box center [75, 117] width 148 height 33
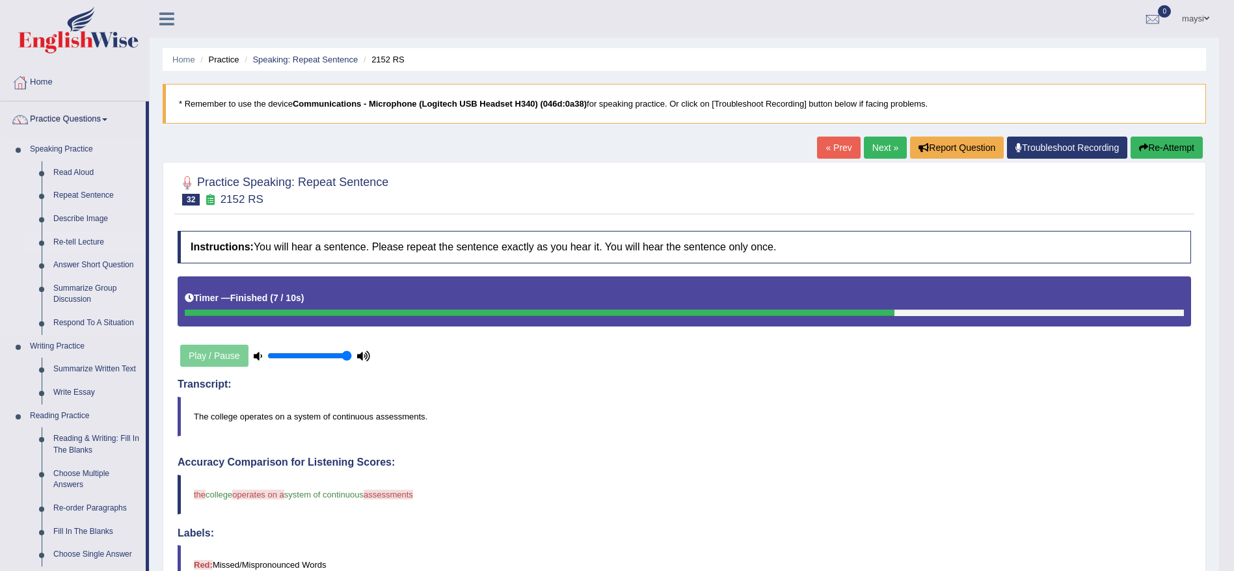
click at [90, 237] on link "Re-tell Lecture" at bounding box center [96, 242] width 98 height 23
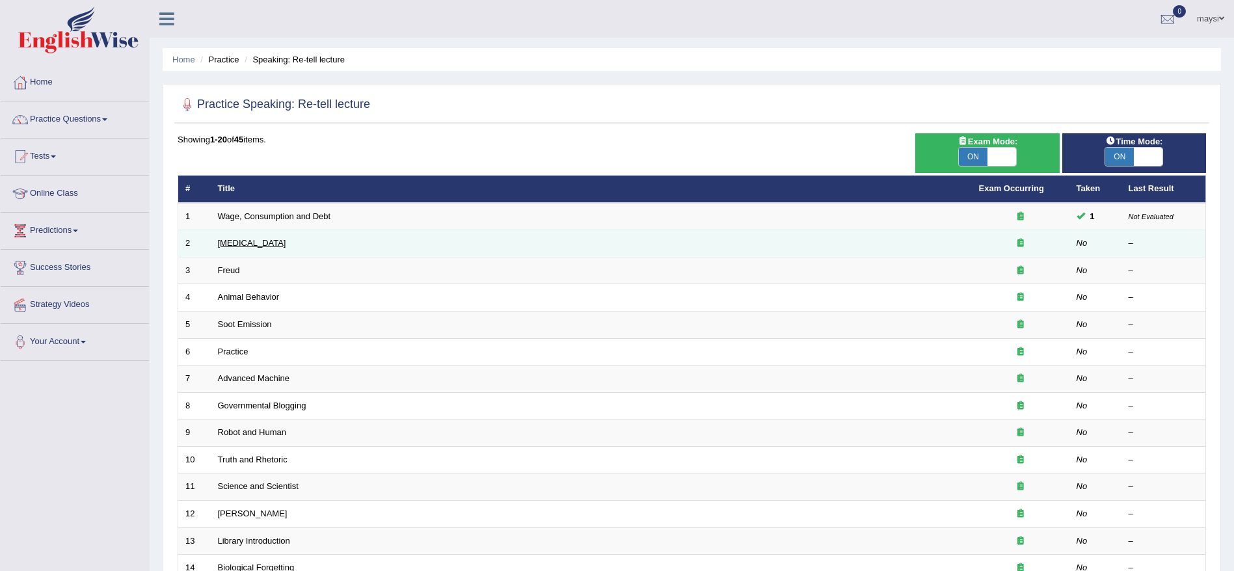
click at [246, 247] on link "[MEDICAL_DATA]" at bounding box center [252, 243] width 68 height 10
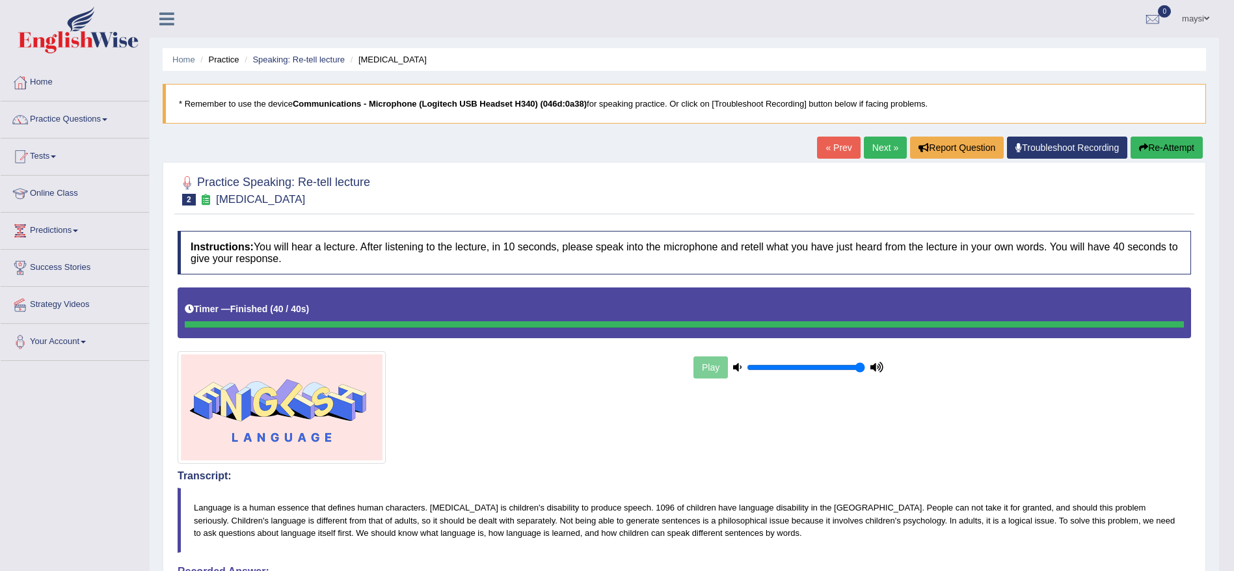
click at [879, 151] on link "Next »" at bounding box center [885, 148] width 43 height 22
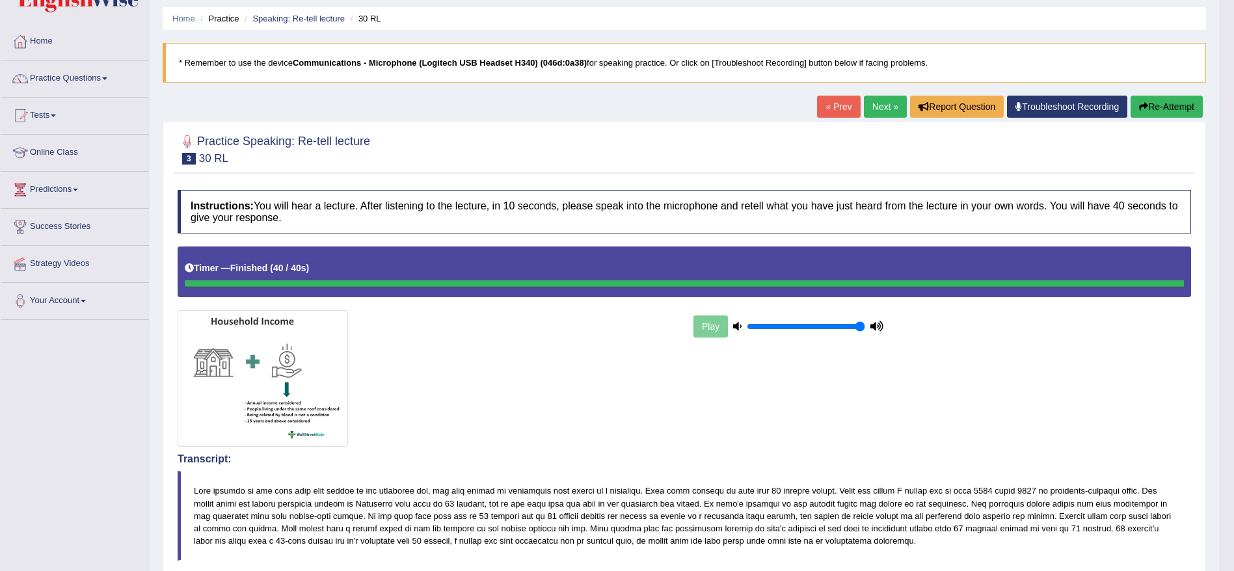
scroll to position [22, 0]
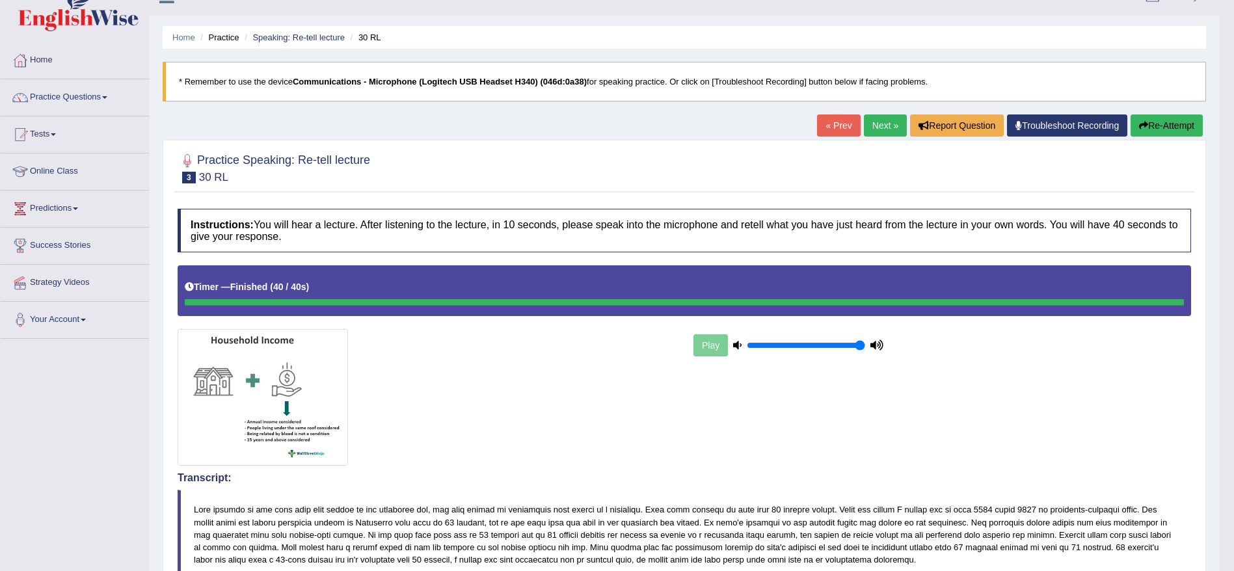
click at [884, 123] on link "Next »" at bounding box center [885, 125] width 43 height 22
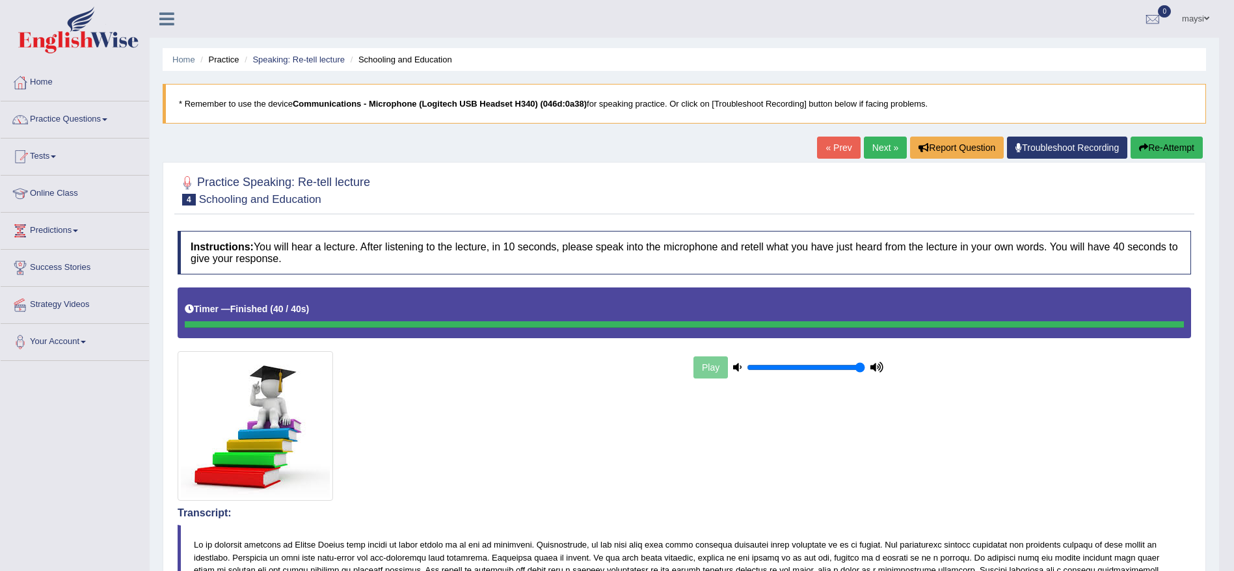
click at [884, 156] on link "Next »" at bounding box center [885, 148] width 43 height 22
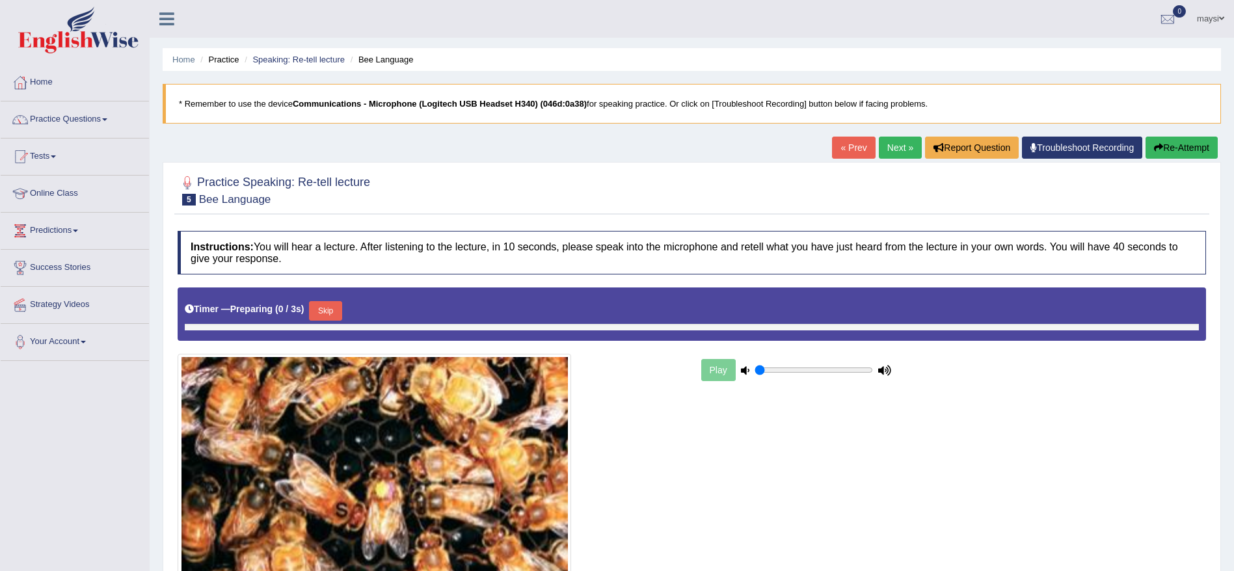
type input "1"
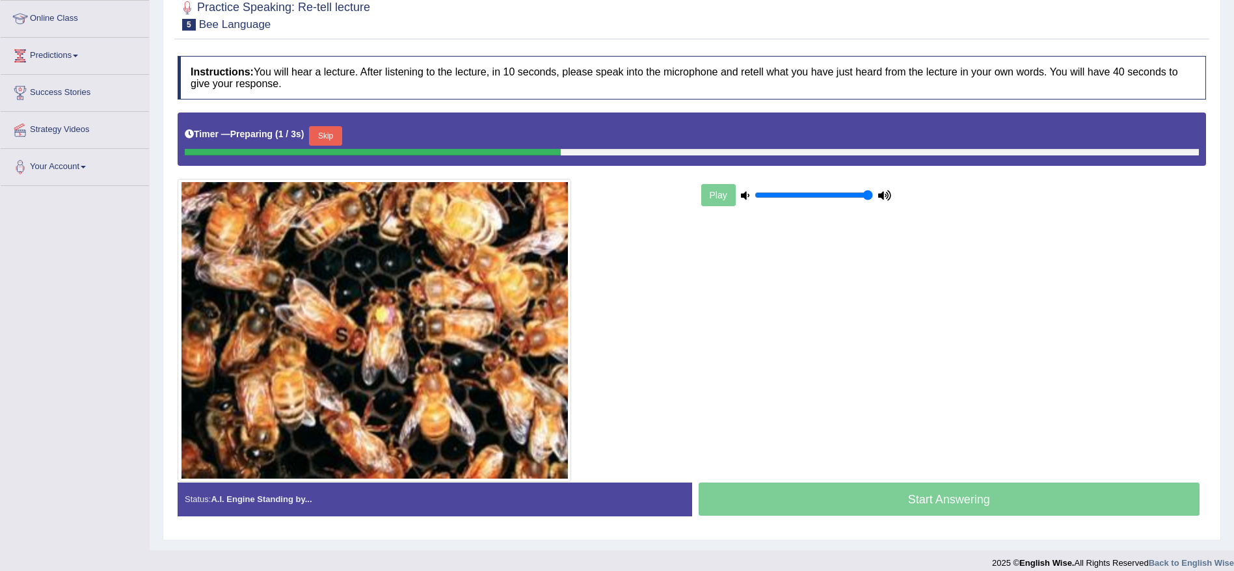
scroll to position [178, 0]
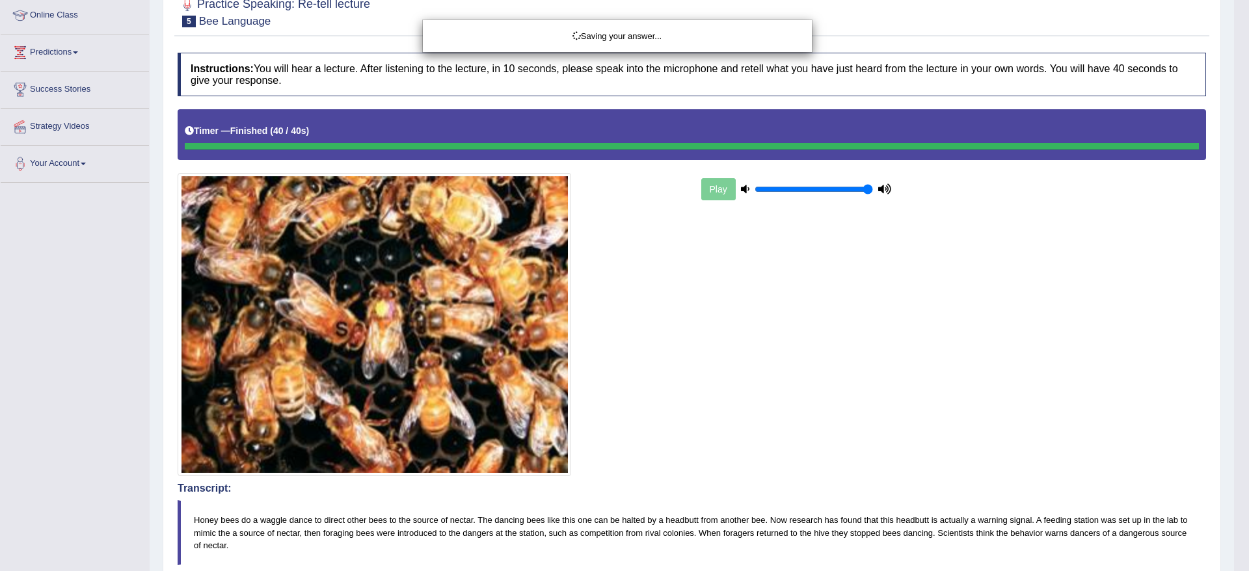
click at [1045, 482] on div "Saving your answer..." at bounding box center [624, 285] width 1249 height 571
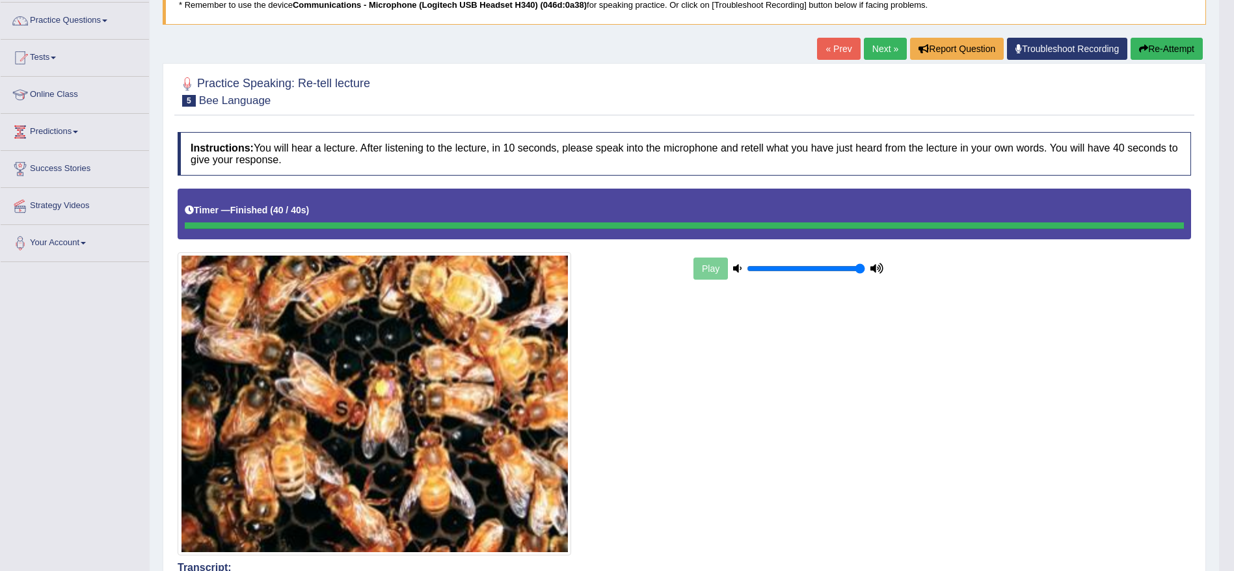
scroll to position [95, 0]
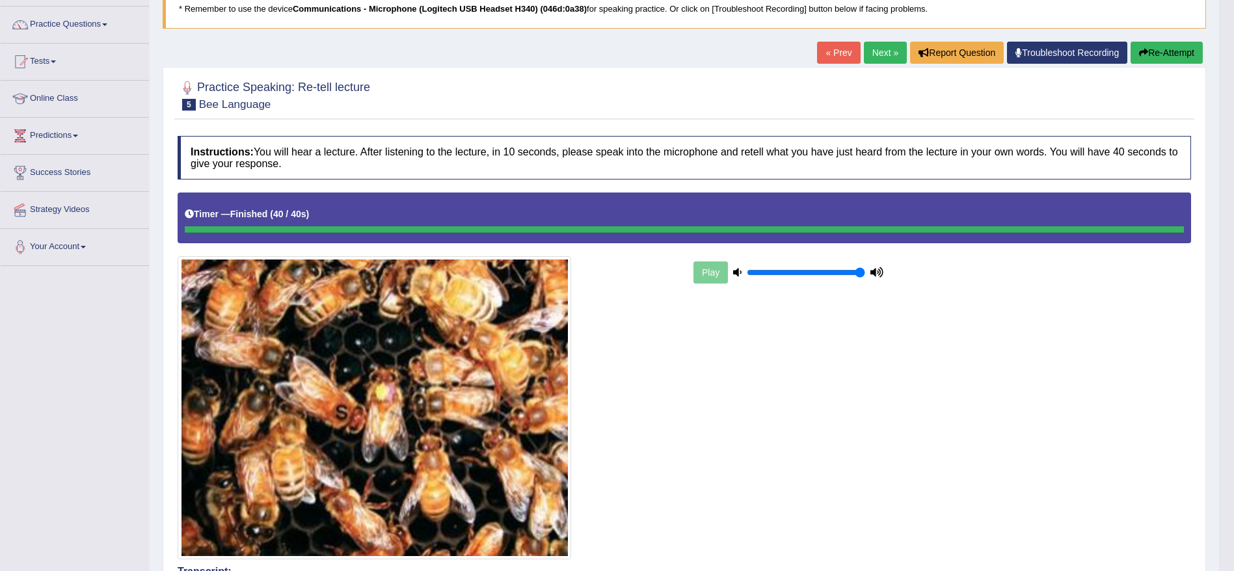
click at [885, 53] on link "Next »" at bounding box center [885, 53] width 43 height 22
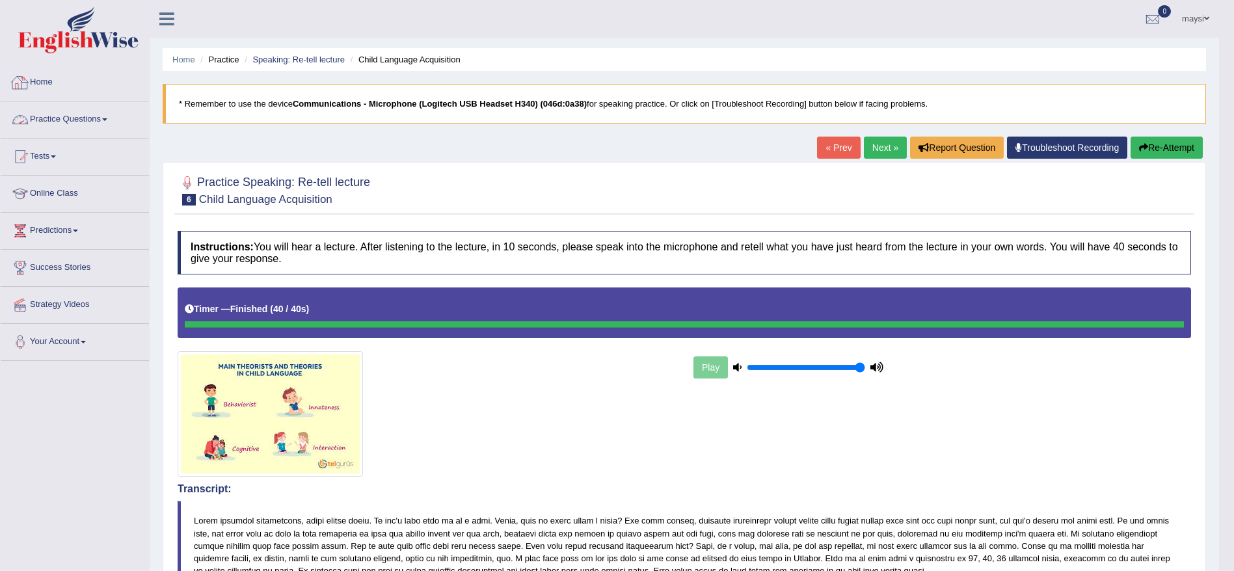
click at [101, 116] on link "Practice Questions" at bounding box center [75, 117] width 148 height 33
